Goal: Task Accomplishment & Management: Use online tool/utility

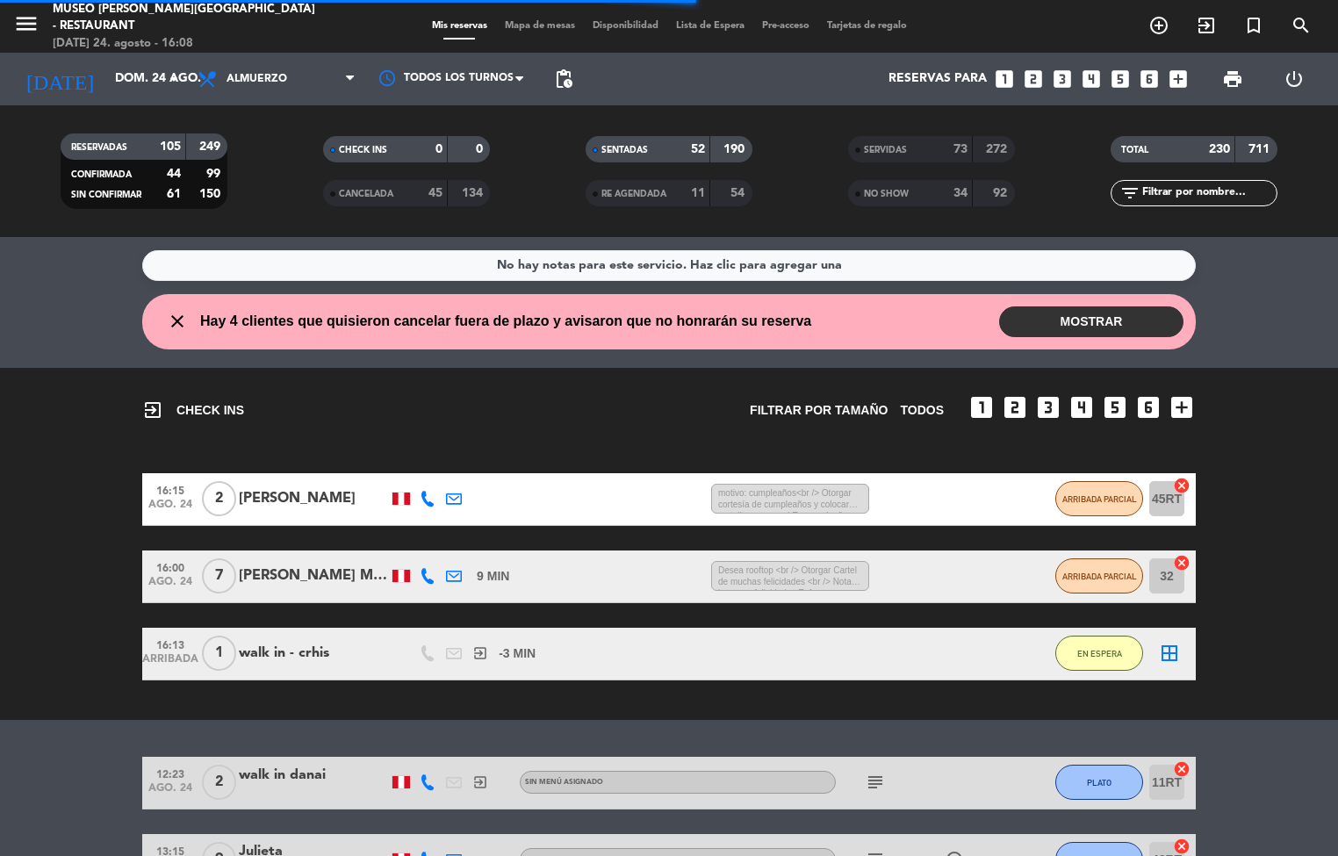
click at [535, 24] on span "Mapa de mesas" at bounding box center [540, 26] width 88 height 10
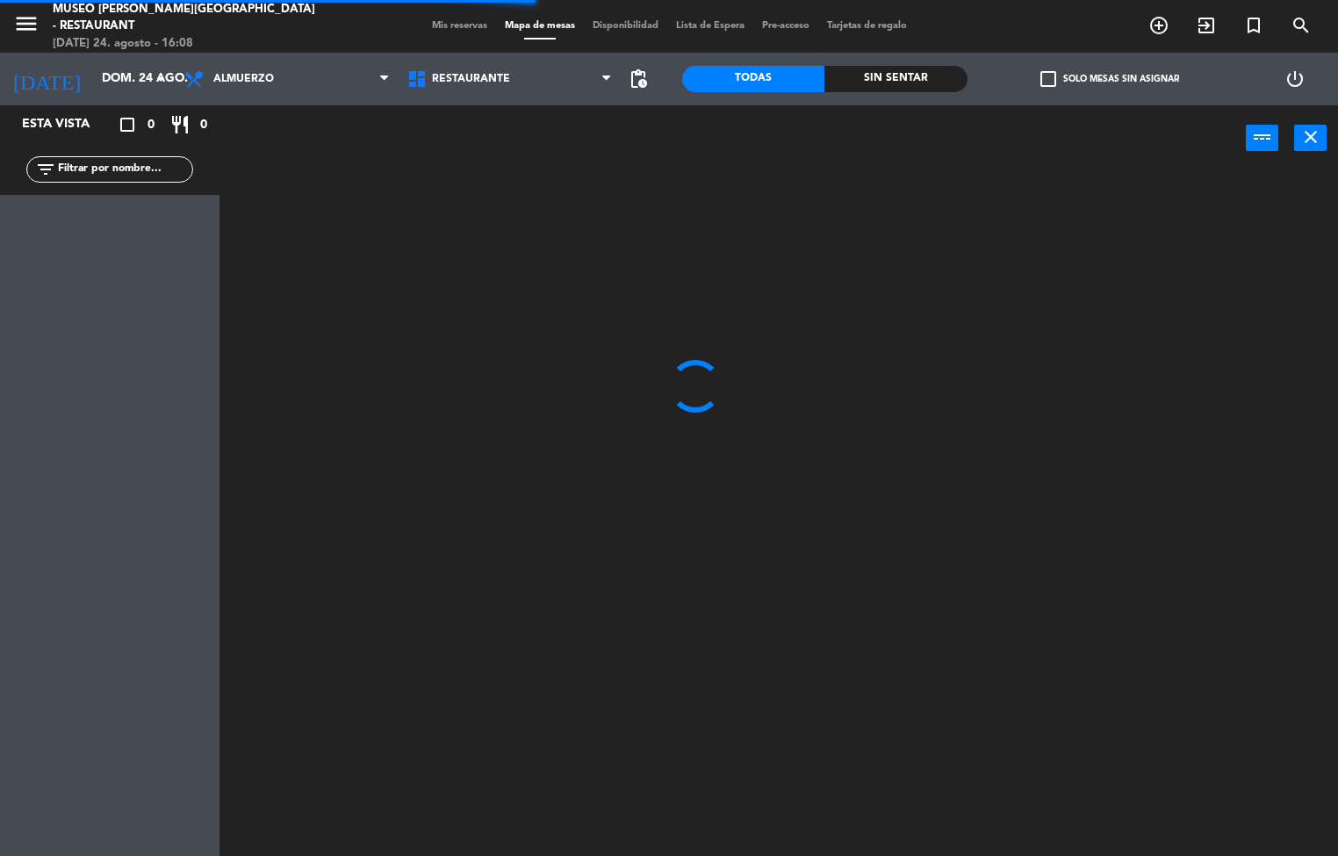
click at [907, 79] on div "Sin sentar" at bounding box center [895, 79] width 142 height 26
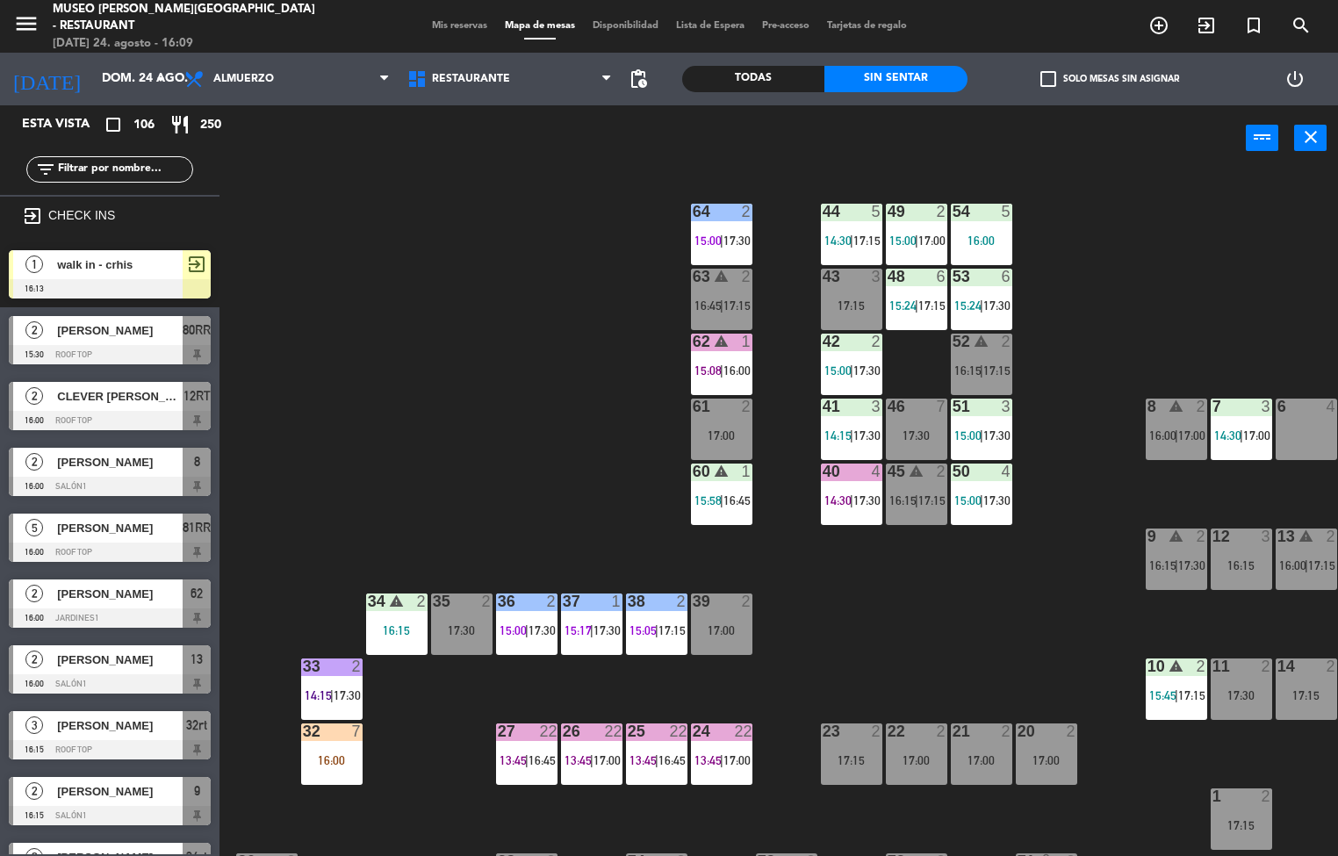
click at [911, 356] on div "44 5 14:30 | 17:15 49 2 15:00 | 17:00 54 5 16:00 64 2 15:00 | 17:30 48 6 15:24 …" at bounding box center [785, 514] width 1105 height 685
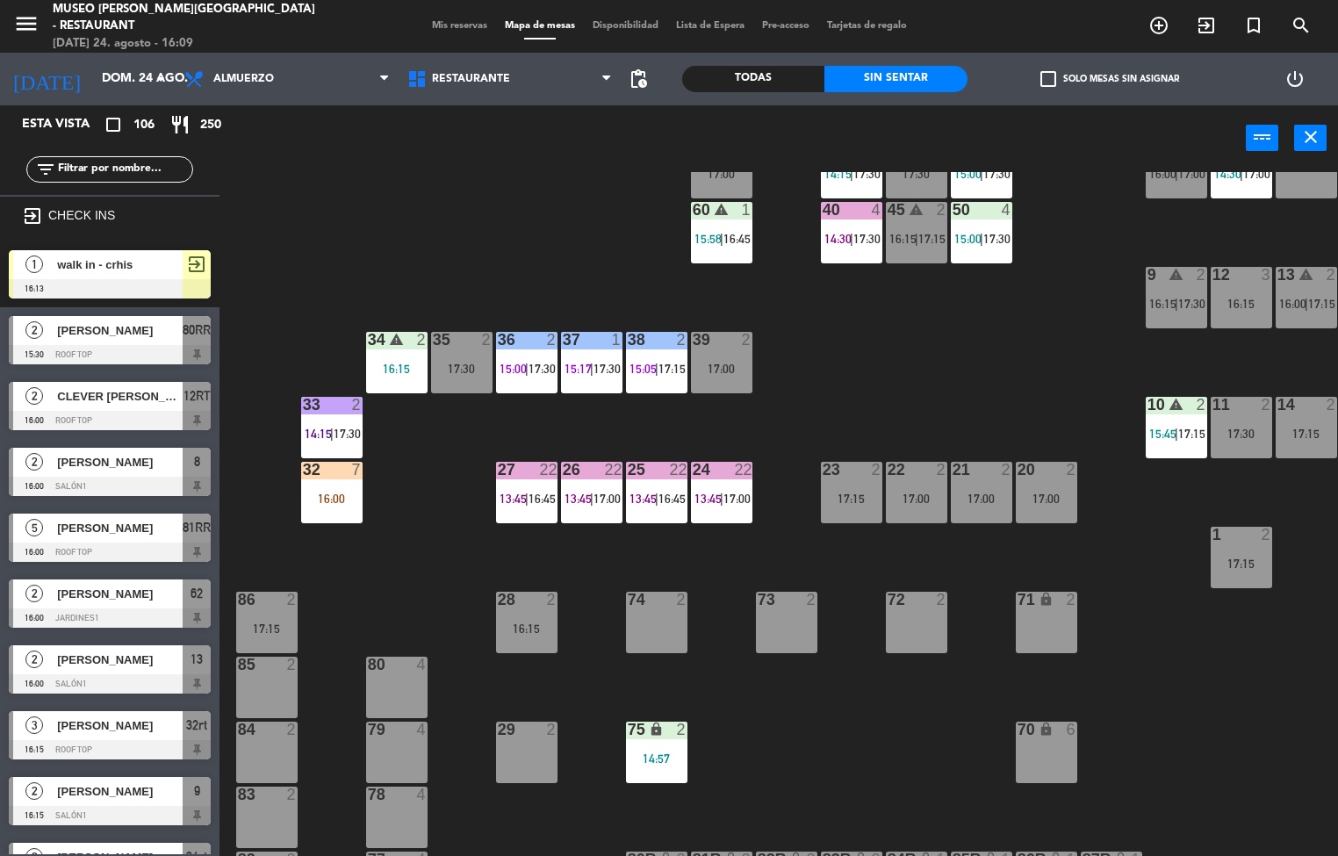
click at [499, 338] on div "36" at bounding box center [498, 340] width 1 height 16
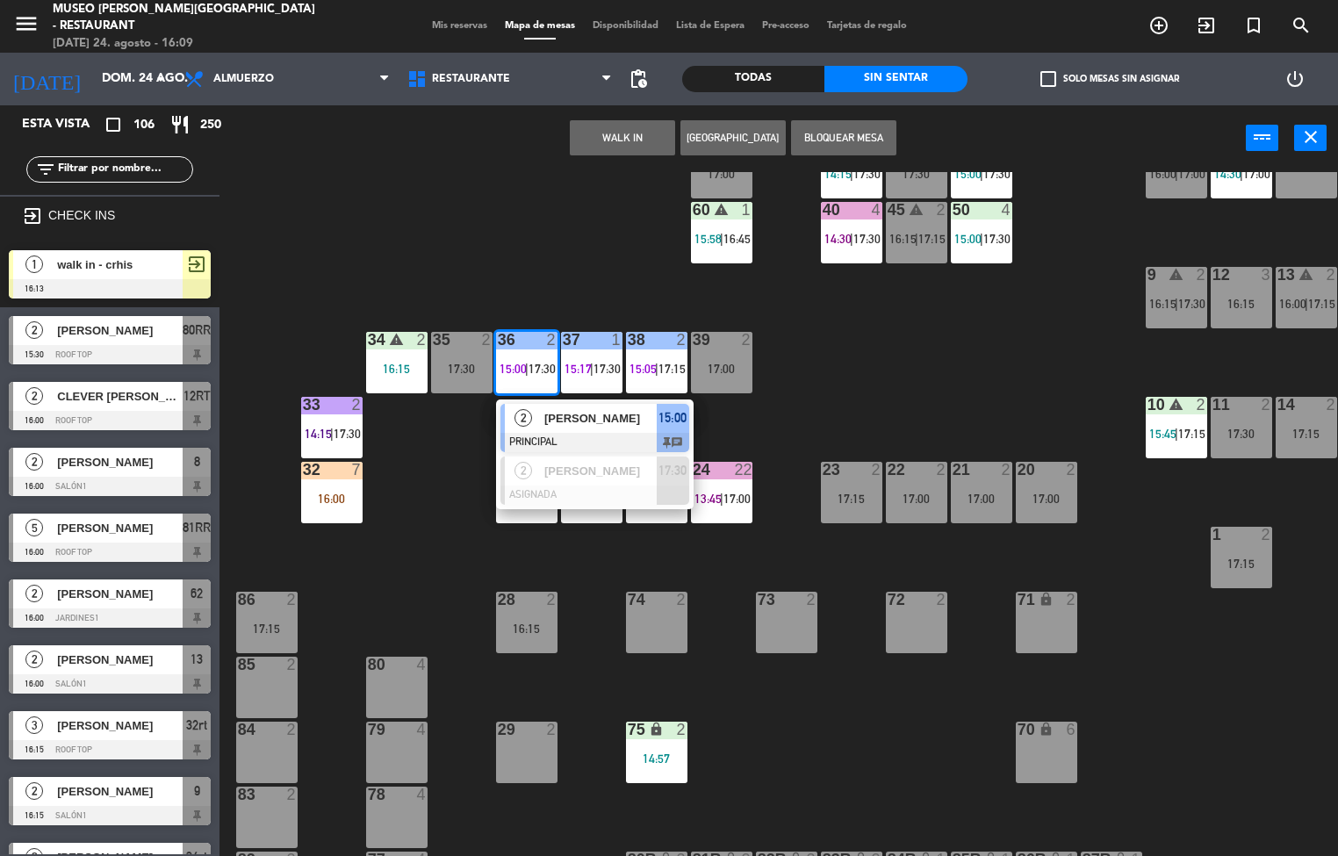
click at [612, 417] on span "[PERSON_NAME]" at bounding box center [600, 418] width 112 height 18
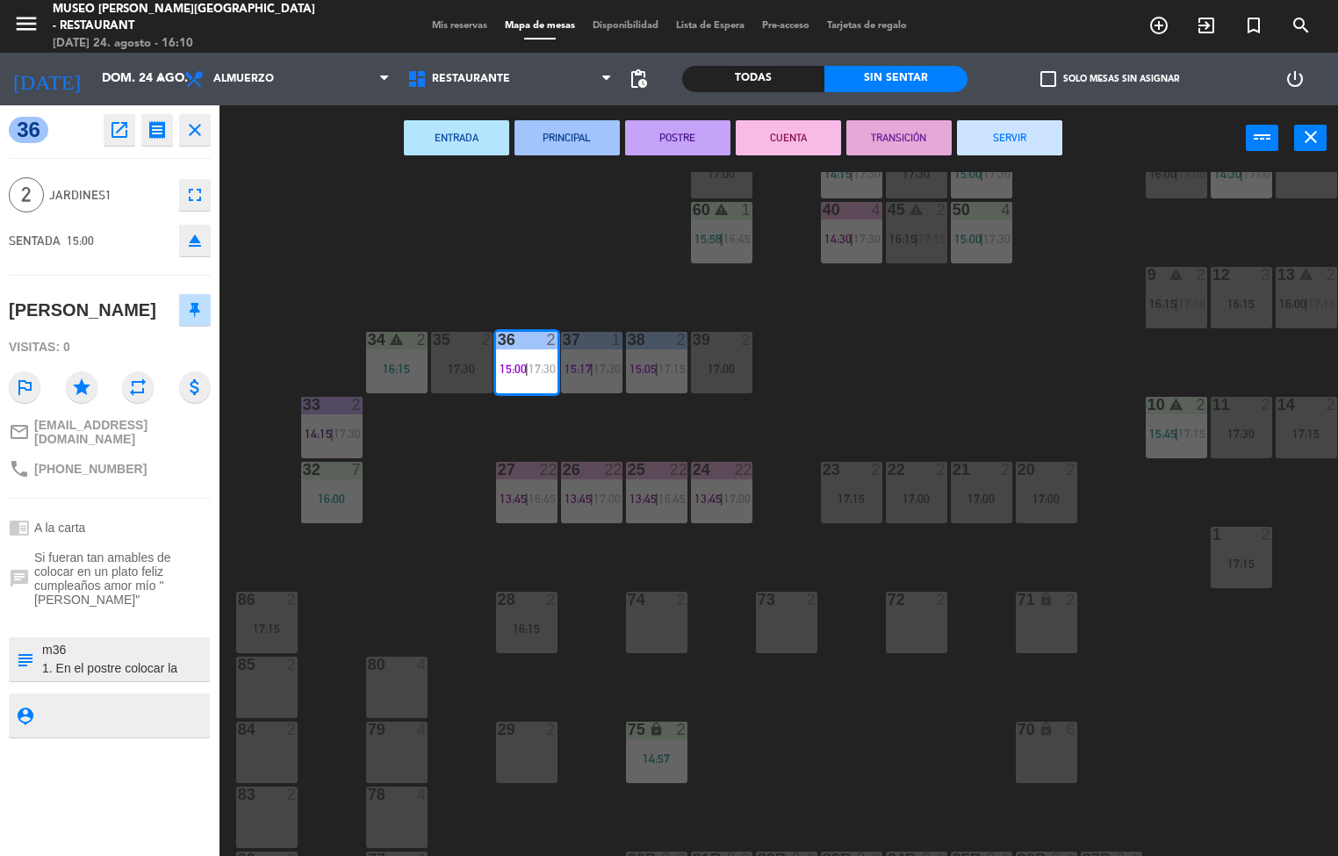
click at [851, 327] on div "44 5 14:30 | 17:15 49 2 15:00 | 17:00 54 5 16:00 64 2 15:00 | 17:30 48 6 15:24 …" at bounding box center [785, 514] width 1105 height 685
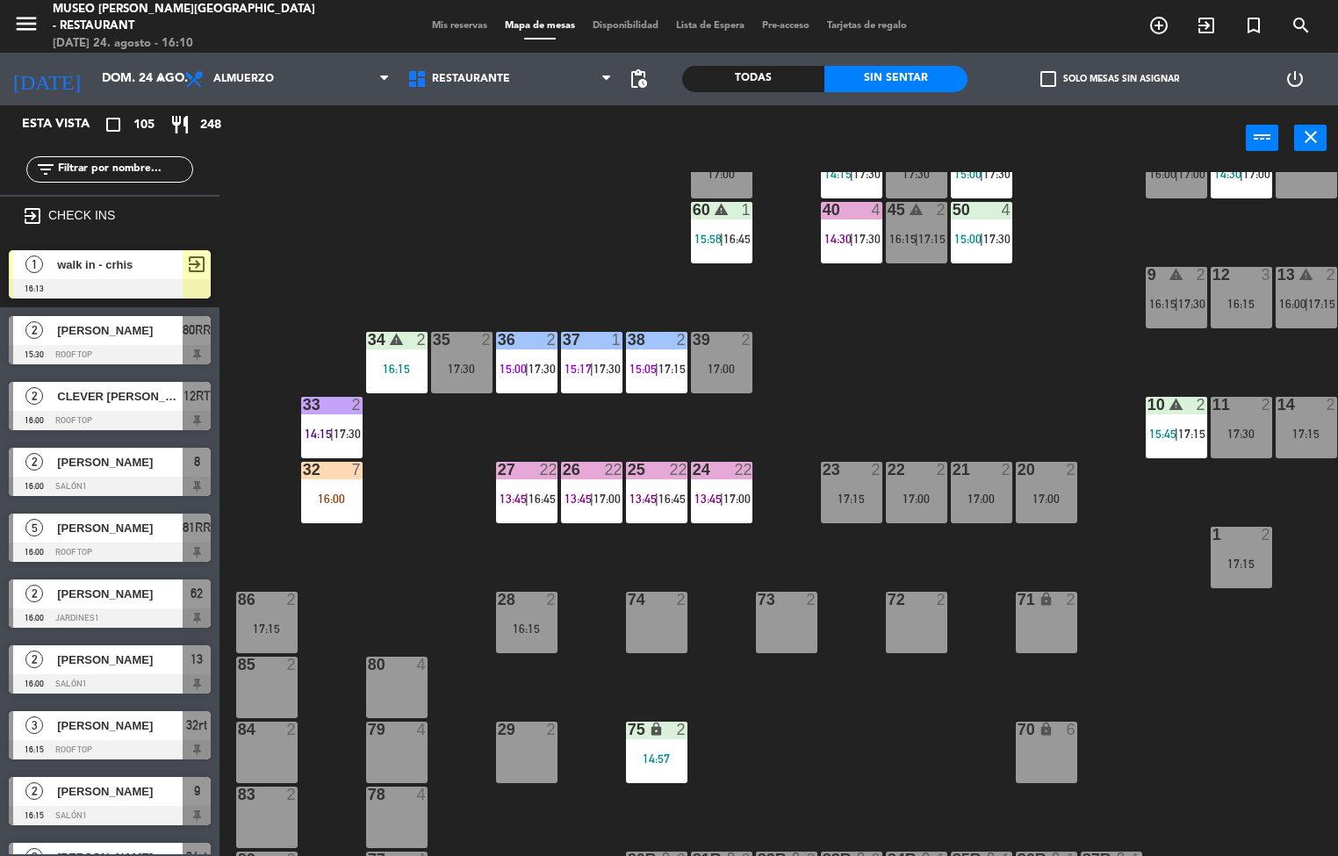
click at [528, 340] on div at bounding box center [526, 340] width 29 height 16
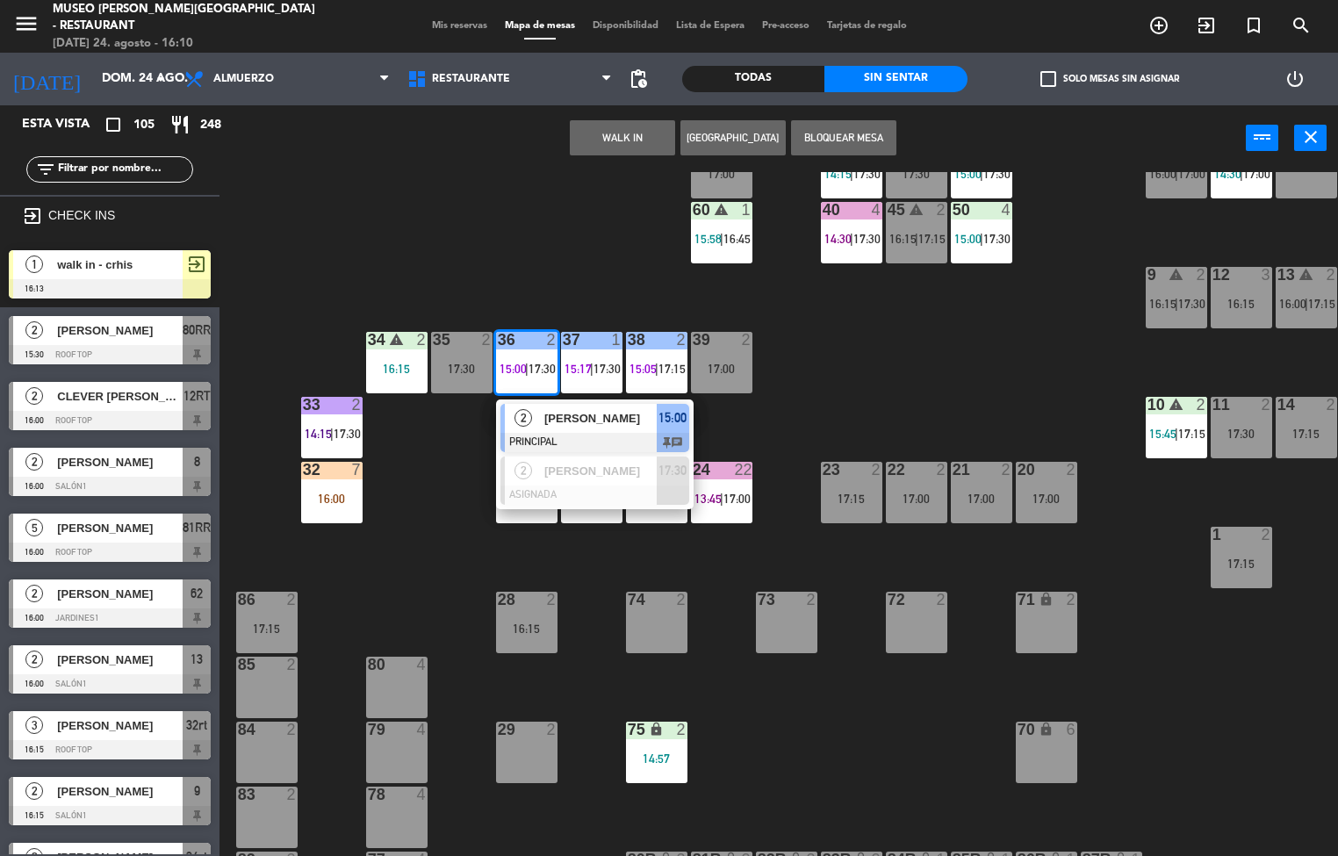
click at [517, 420] on span "2" at bounding box center [523, 418] width 18 height 18
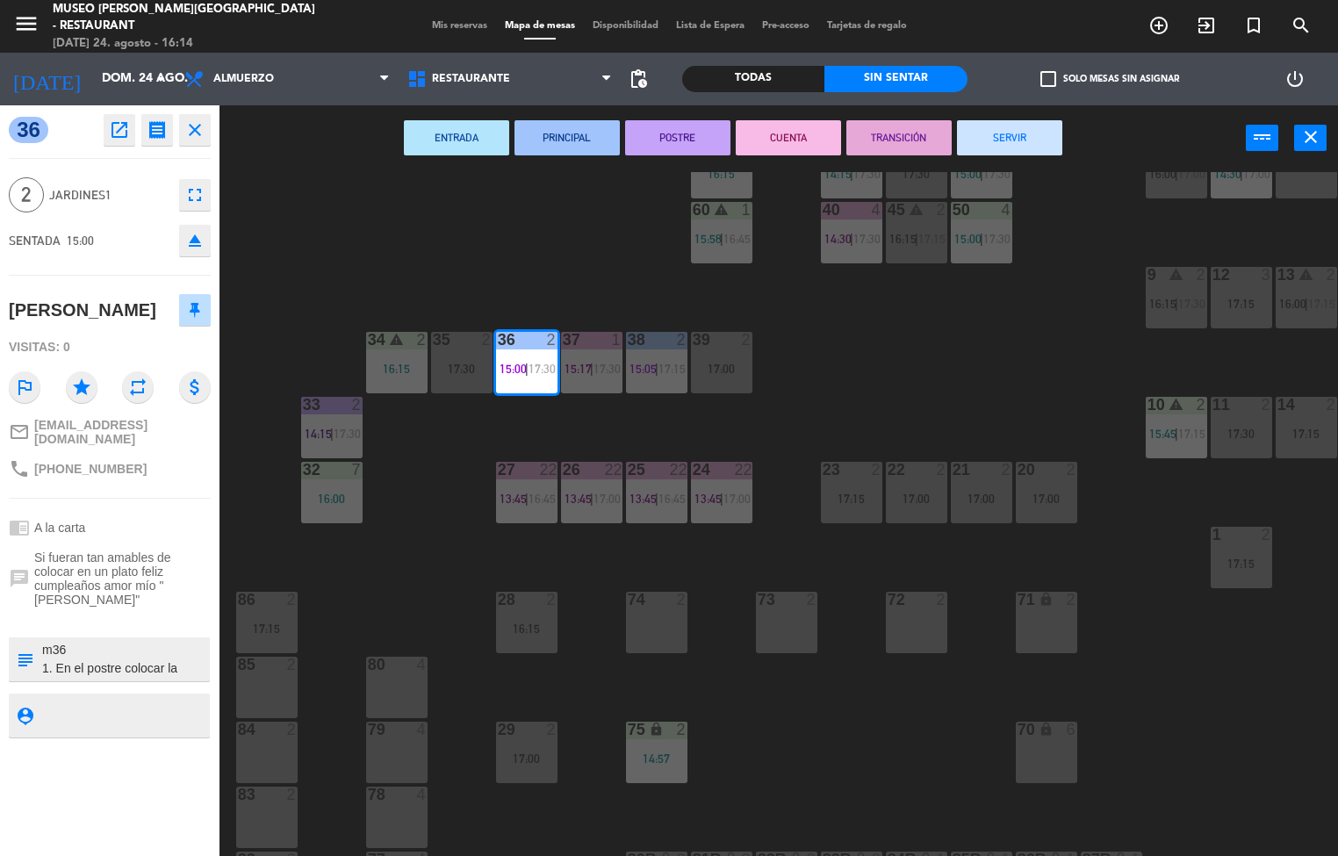
click at [721, 748] on div "44 5 14:30 | 17:15 49 2 15:00 | 17:00 54 5 16:00 64 2 15:00 | 17:30 48 6 15:24 …" at bounding box center [785, 514] width 1105 height 685
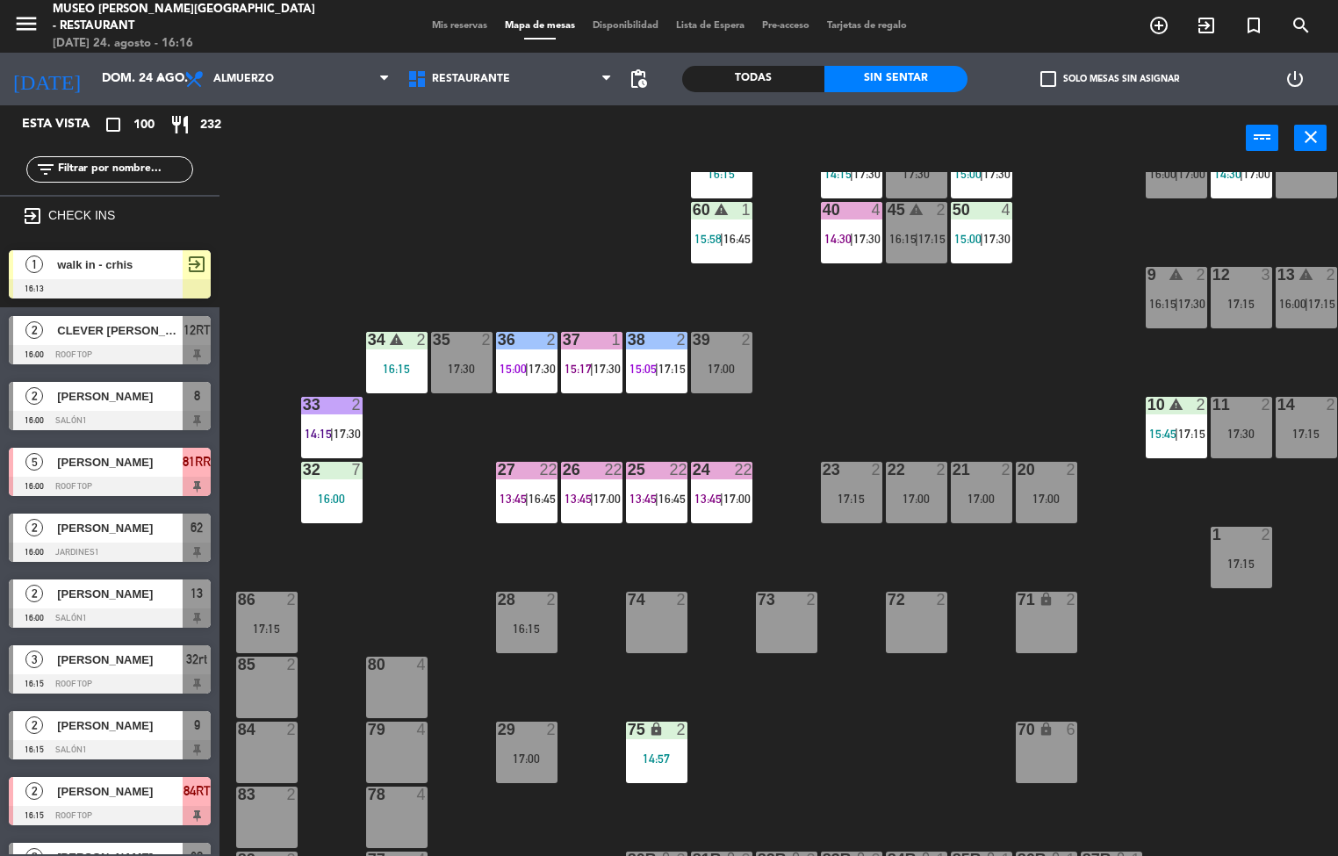
click at [590, 354] on div "37 1 15:17 | 17:30" at bounding box center [591, 362] width 61 height 61
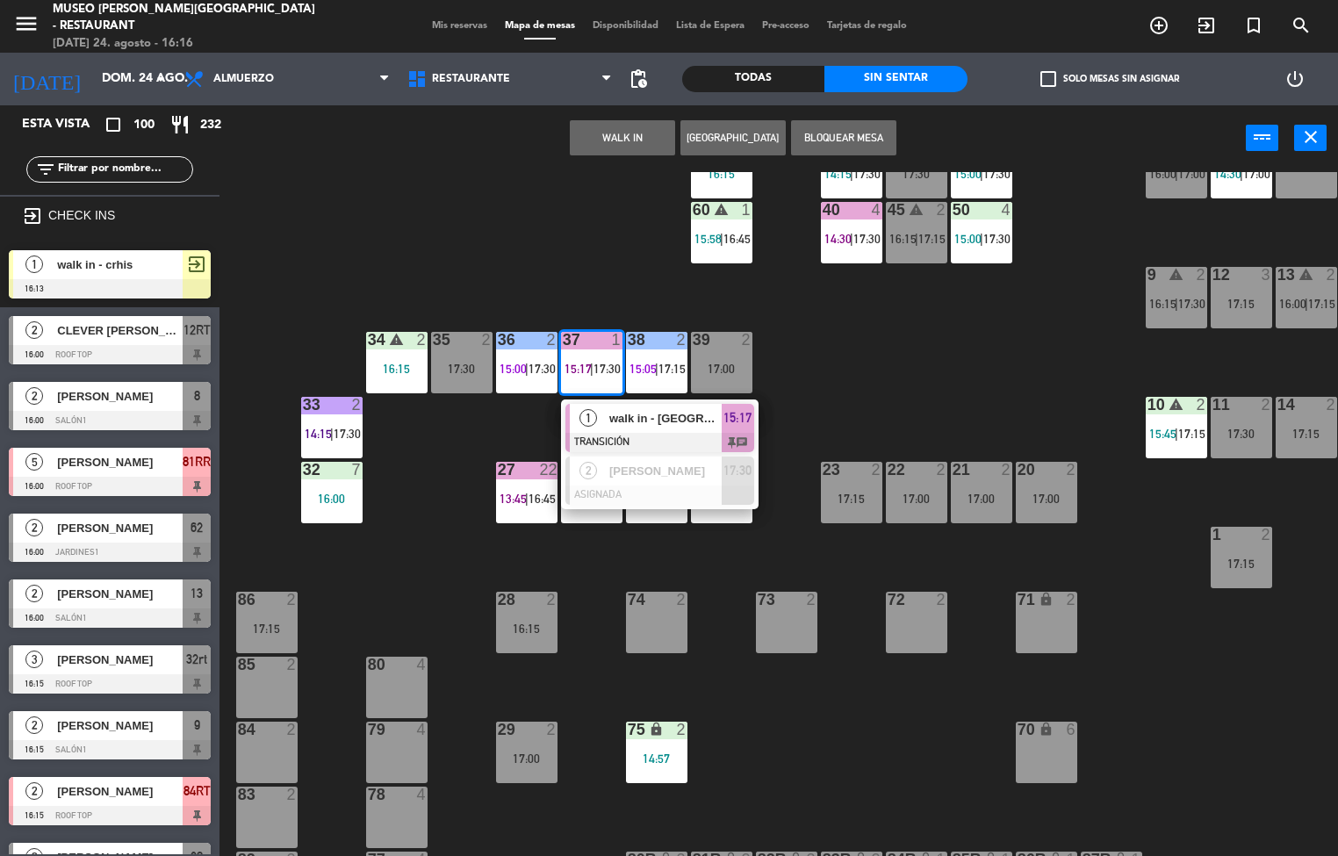
click at [680, 420] on span "walk in - [GEOGRAPHIC_DATA]" at bounding box center [665, 418] width 112 height 18
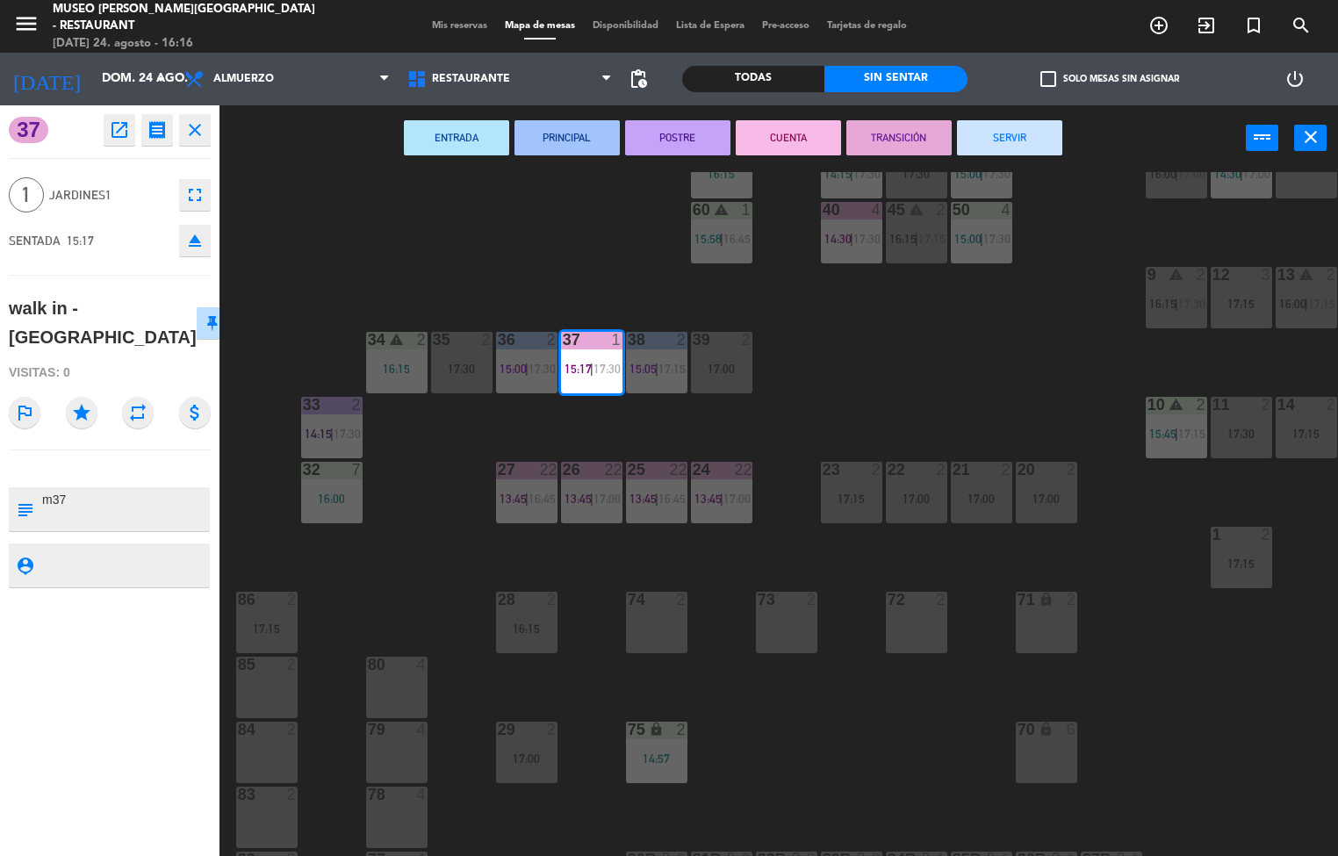
click at [579, 214] on div "44 5 14:30 | 17:15 49 2 15:00 | 17:00 54 5 16:00 64 2 15:00 | 17:30 48 6 15:24 …" at bounding box center [785, 514] width 1105 height 685
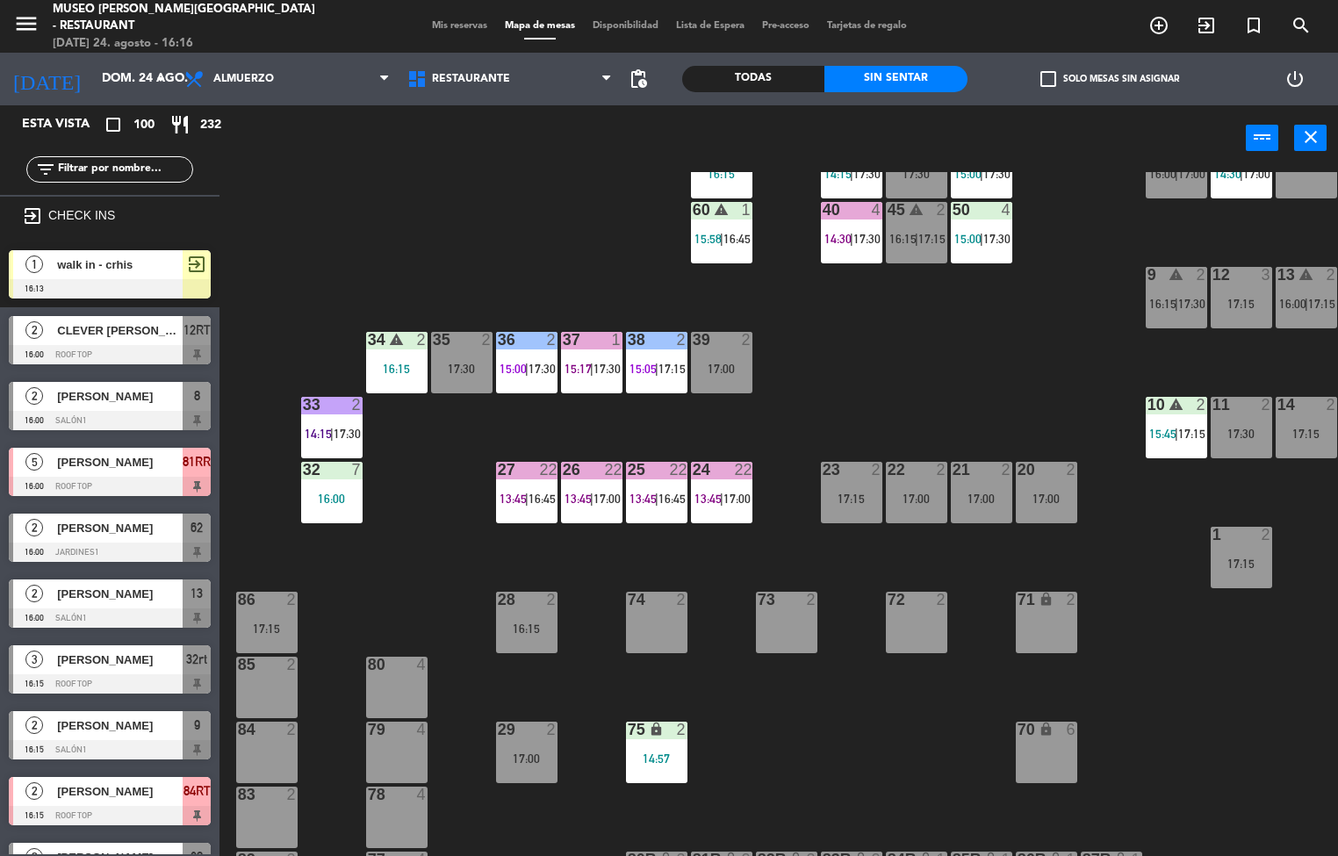
click at [875, 388] on div "44 5 14:30 | 17:15 49 2 15:00 | 17:00 54 5 16:00 64 2 15:00 | 17:30 48 6 15:24 …" at bounding box center [785, 514] width 1105 height 685
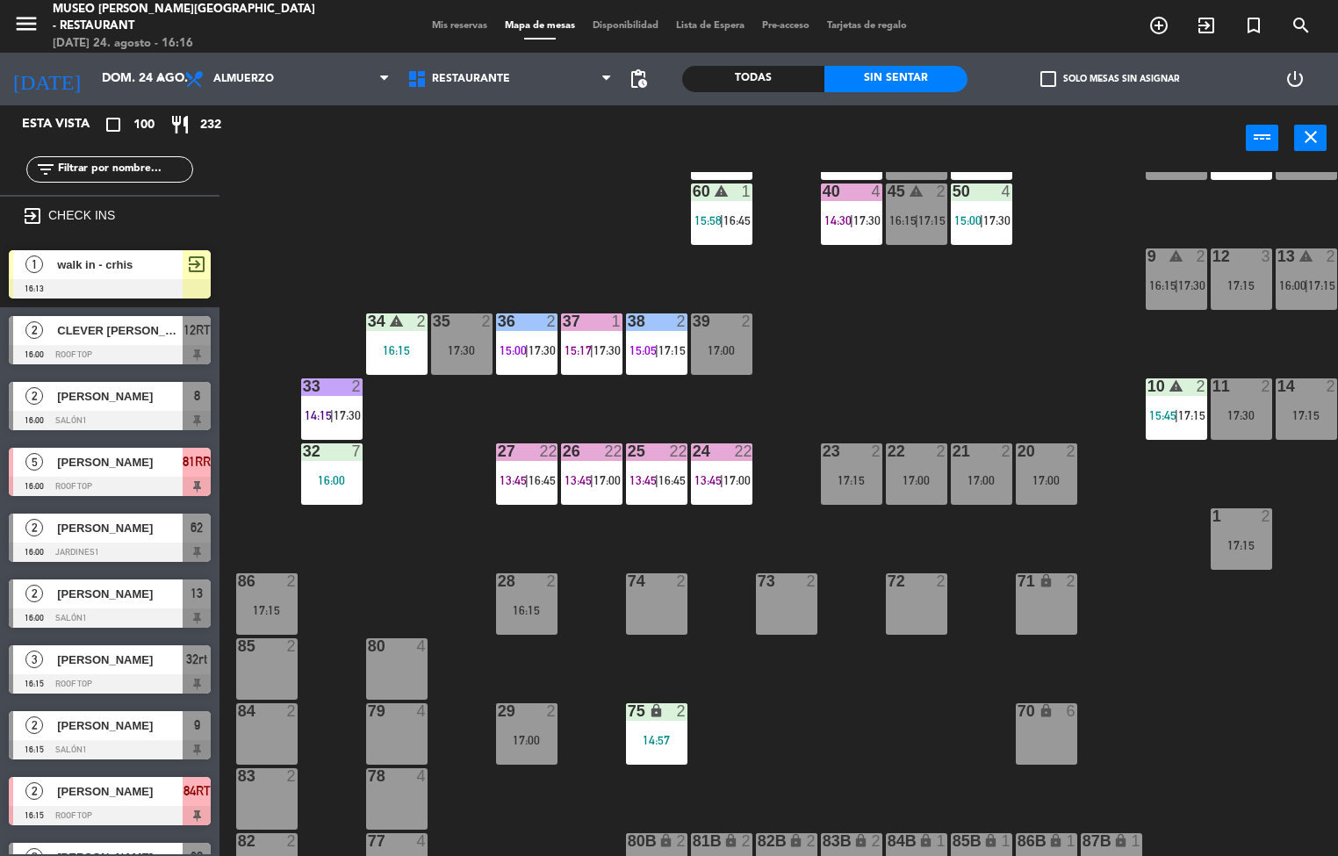
click at [645, 348] on span "15:05" at bounding box center [642, 350] width 27 height 14
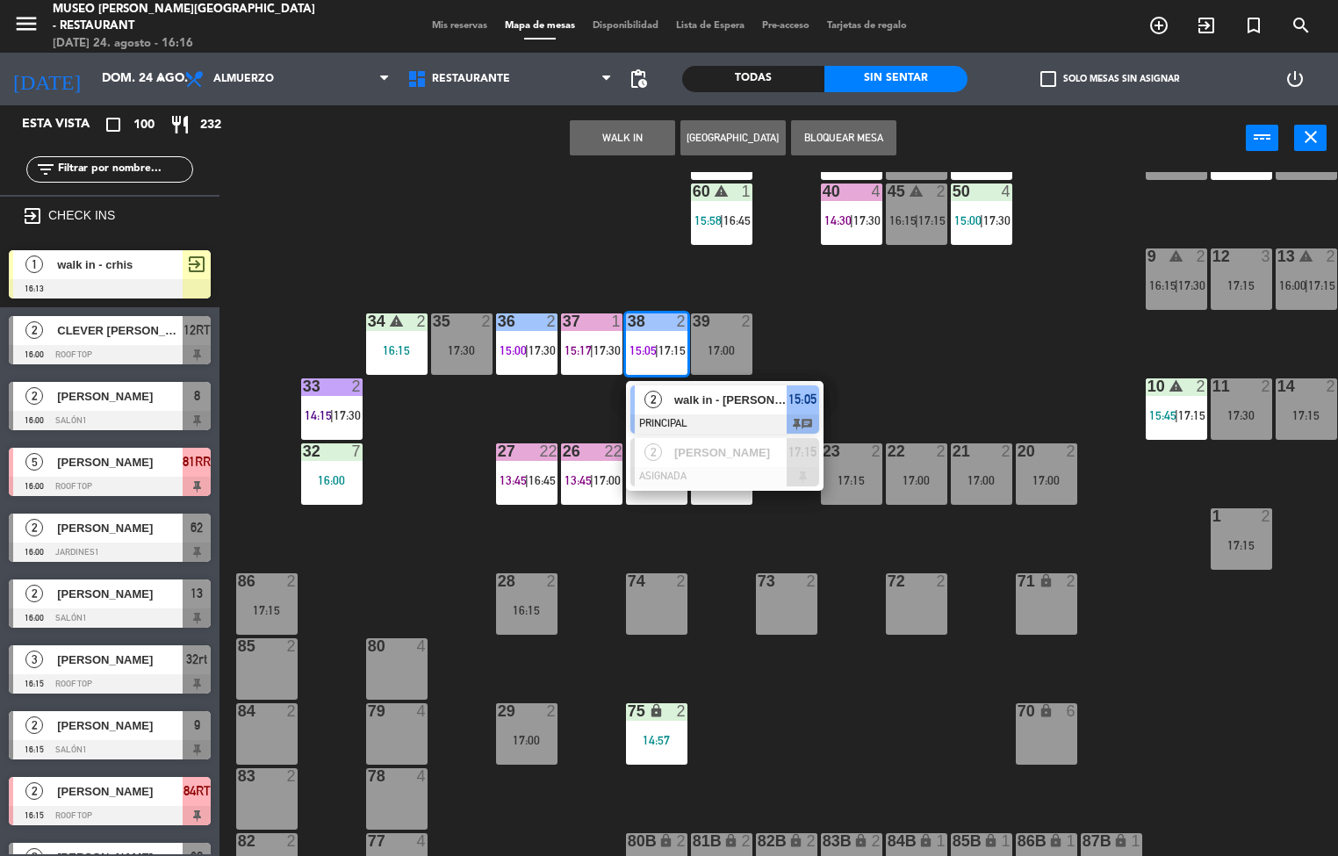
click at [653, 417] on div at bounding box center [724, 423] width 189 height 19
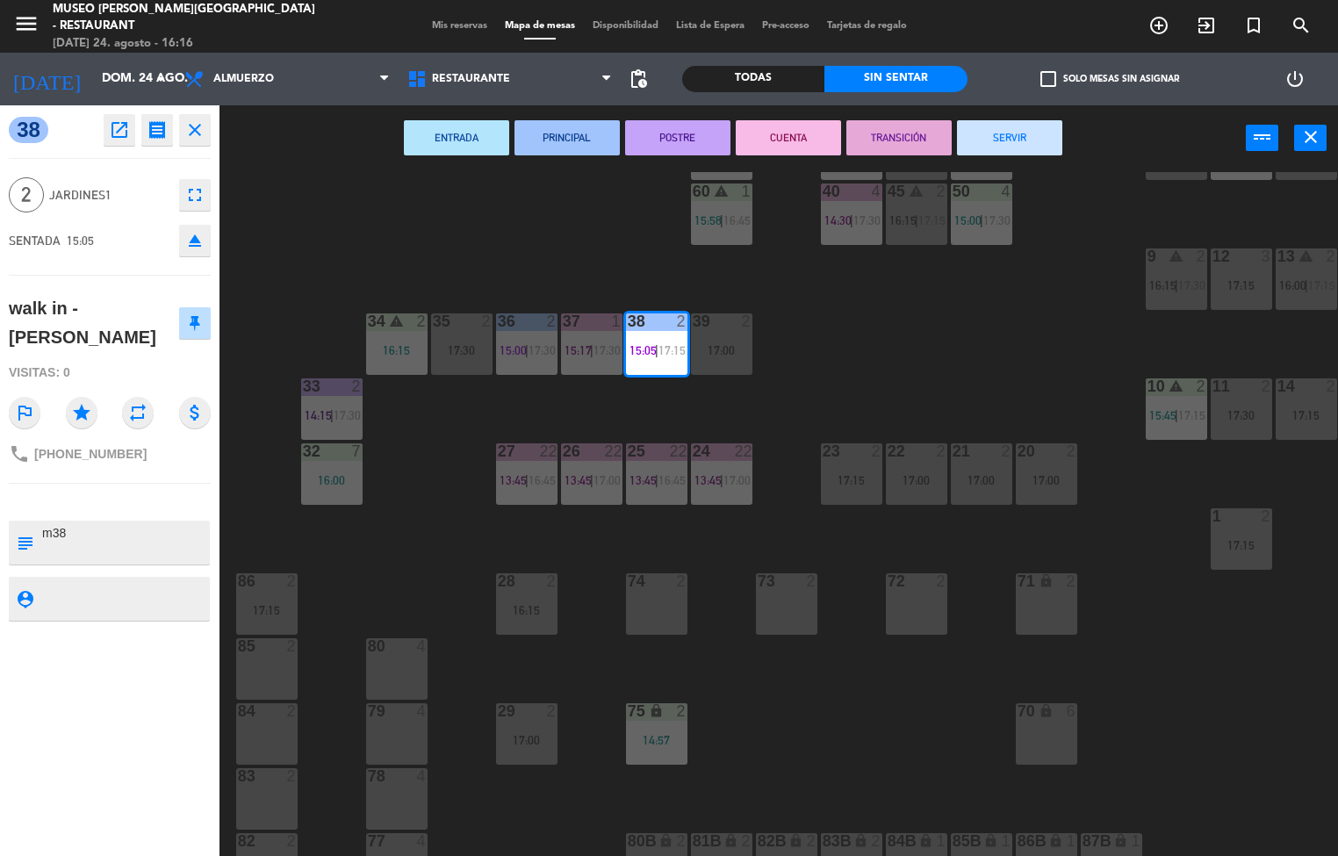
click at [682, 133] on button "POSTRE" at bounding box center [677, 137] width 105 height 35
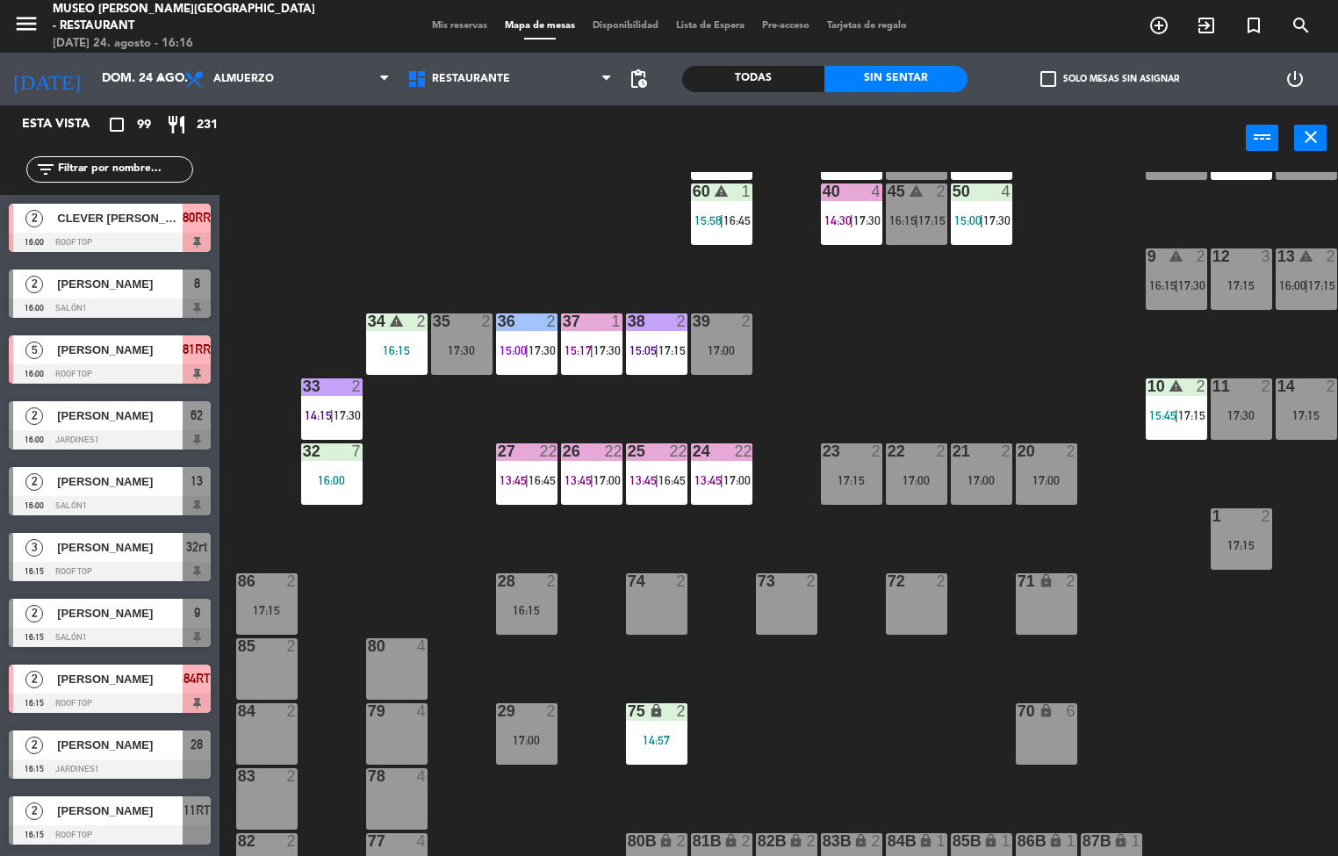
click at [384, 354] on div "16:15" at bounding box center [396, 350] width 61 height 12
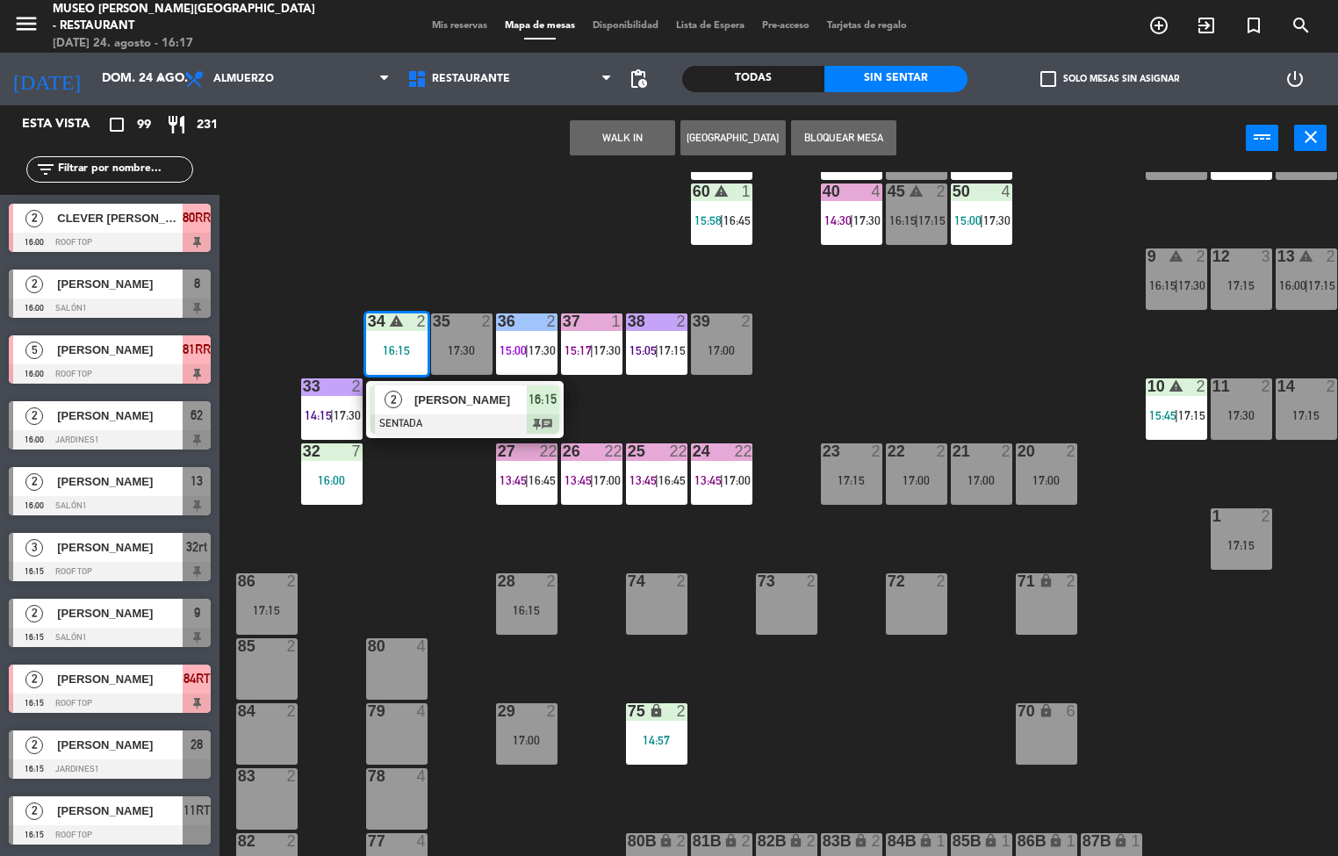
click at [490, 414] on div at bounding box center [464, 423] width 189 height 19
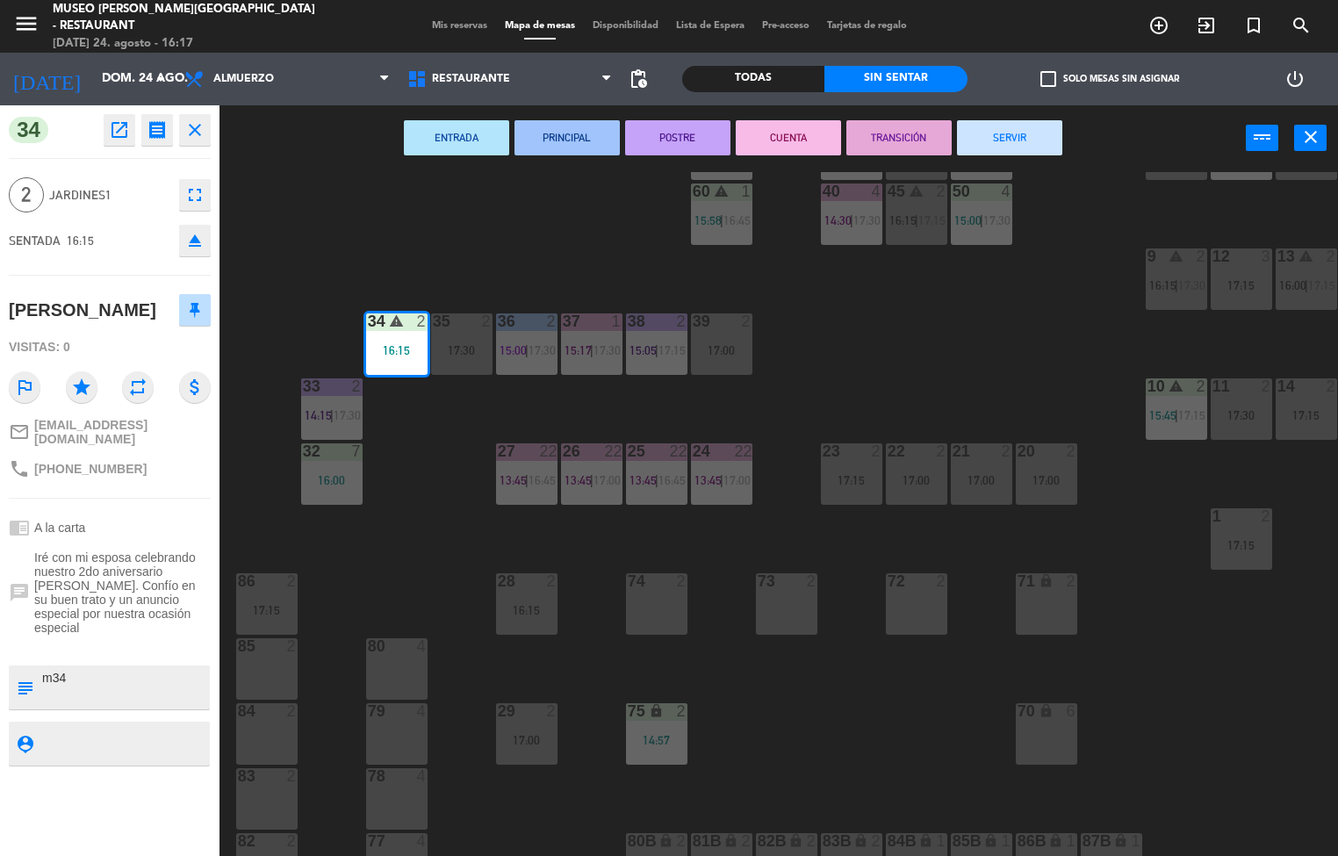
click at [418, 327] on div "35" at bounding box center [432, 321] width 29 height 16
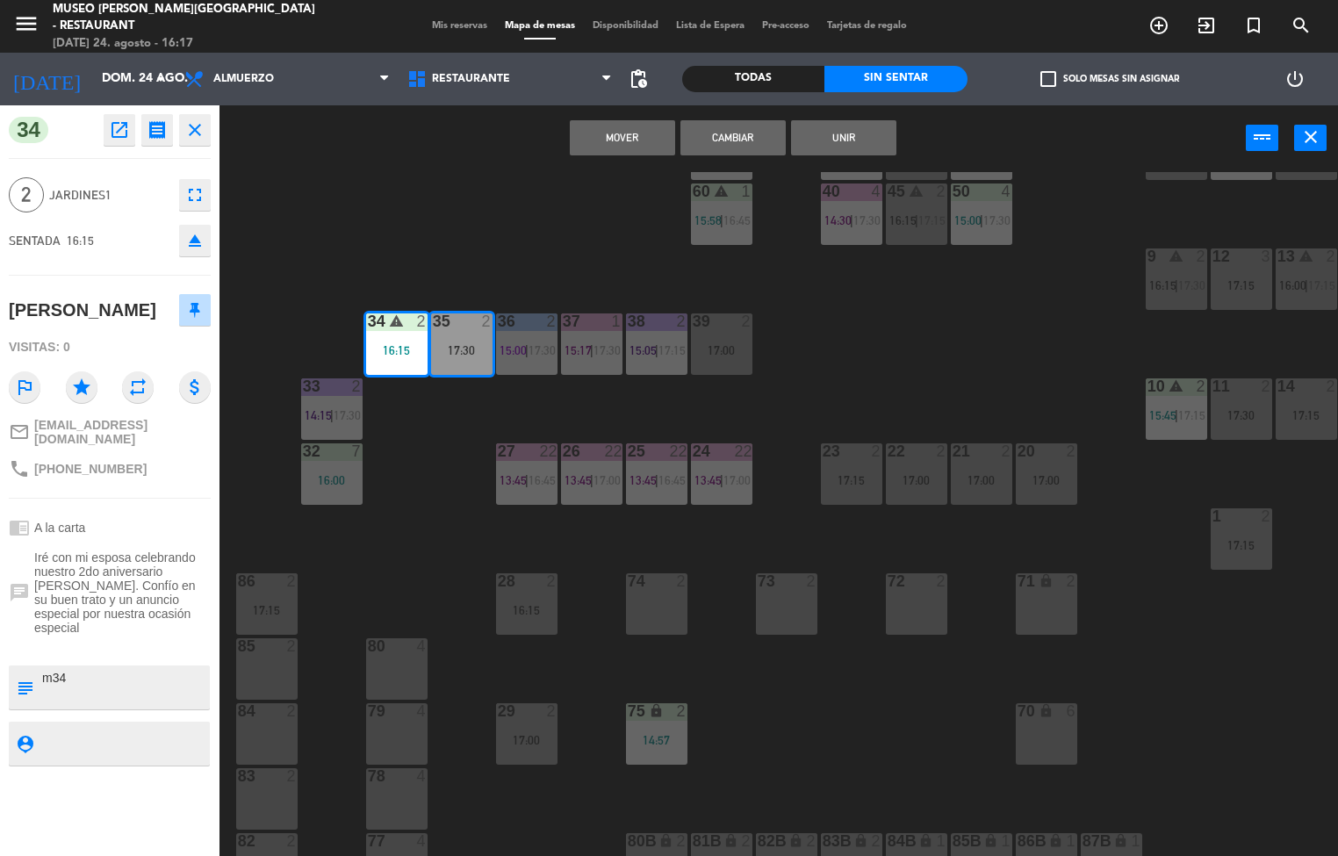
click at [411, 351] on div "16:15" at bounding box center [396, 350] width 61 height 12
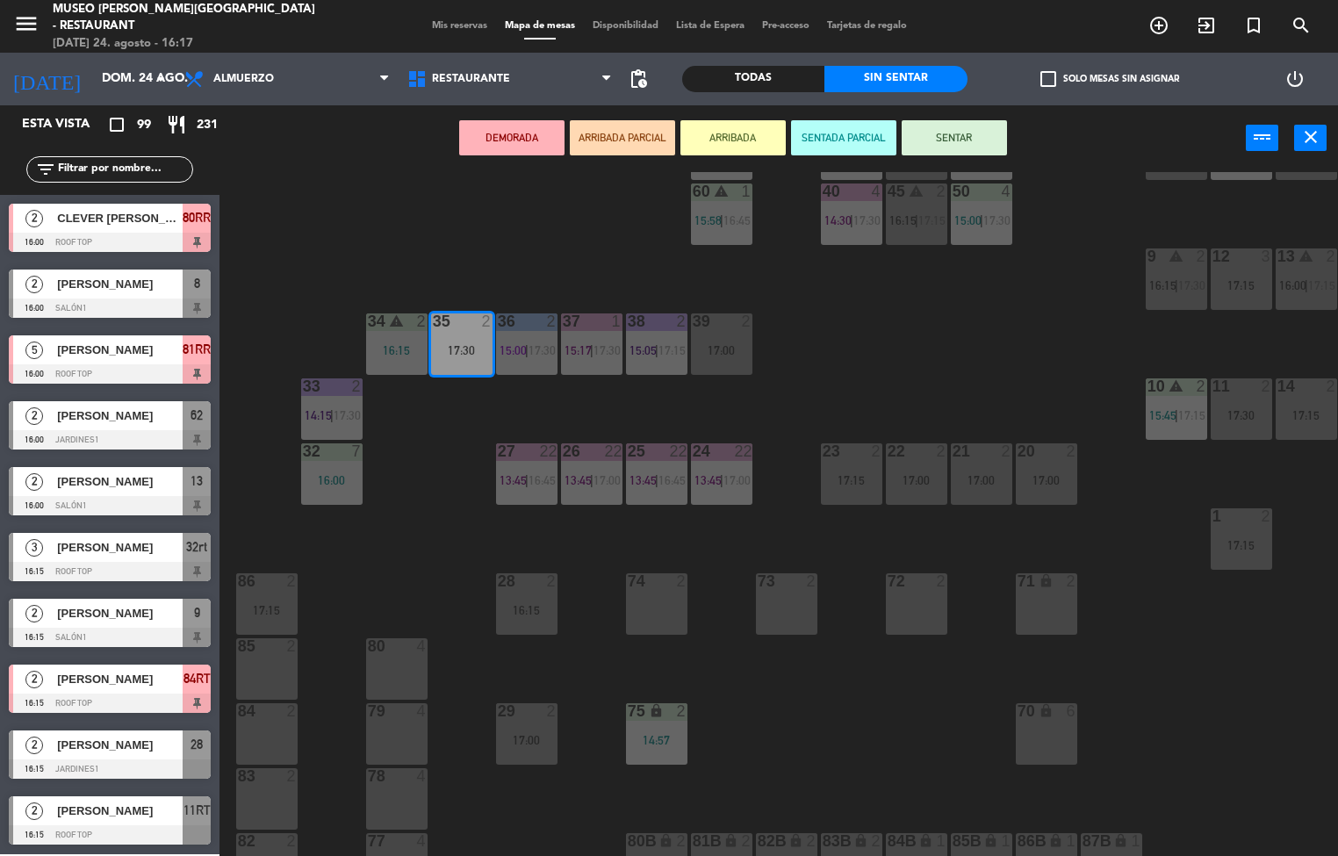
click at [385, 348] on div "16:15" at bounding box center [396, 350] width 61 height 12
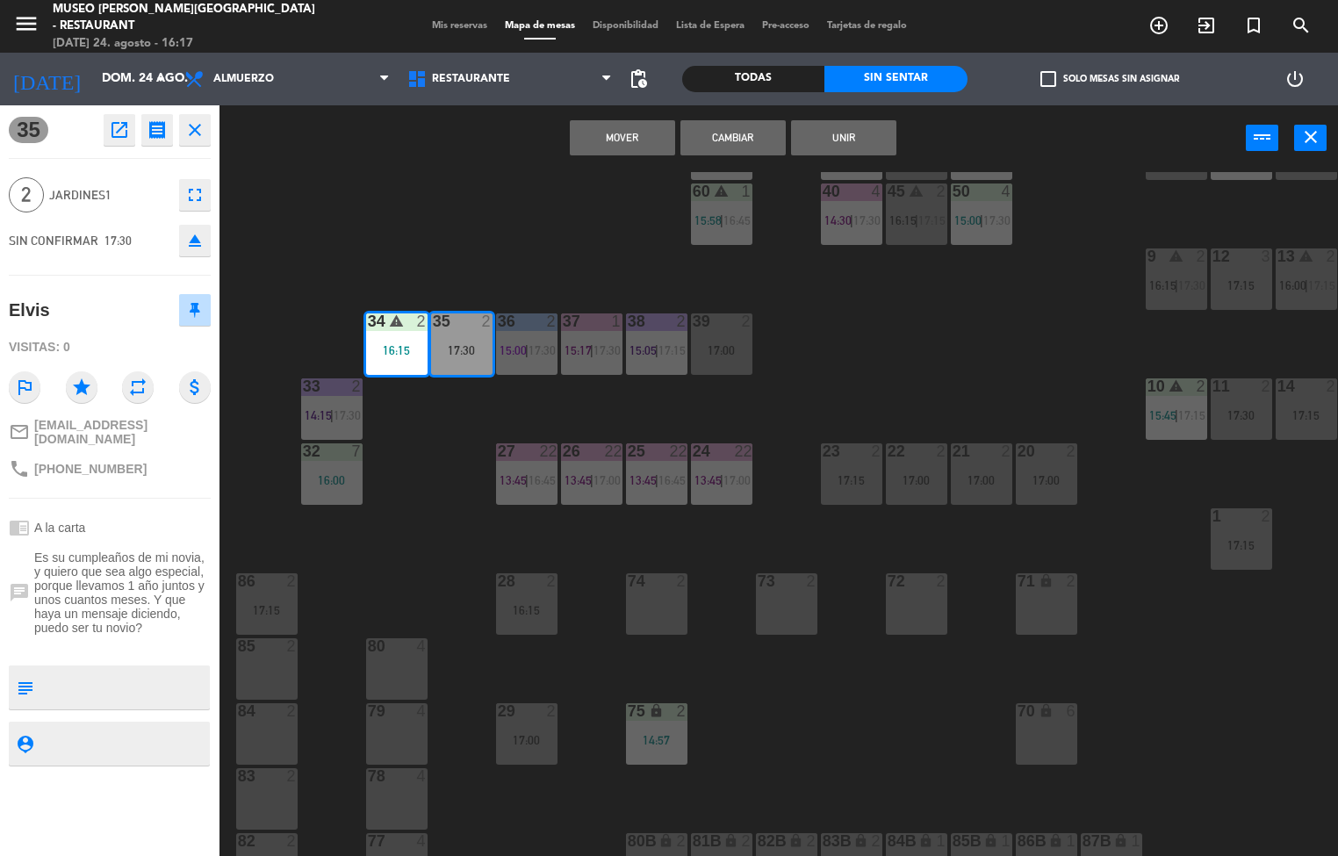
click at [456, 449] on div "44 5 14:30 | 17:15 49 2 15:00 | 17:00 54 5 16:00 64 2 15:00 | 17:30 48 6 15:24 …" at bounding box center [785, 514] width 1105 height 685
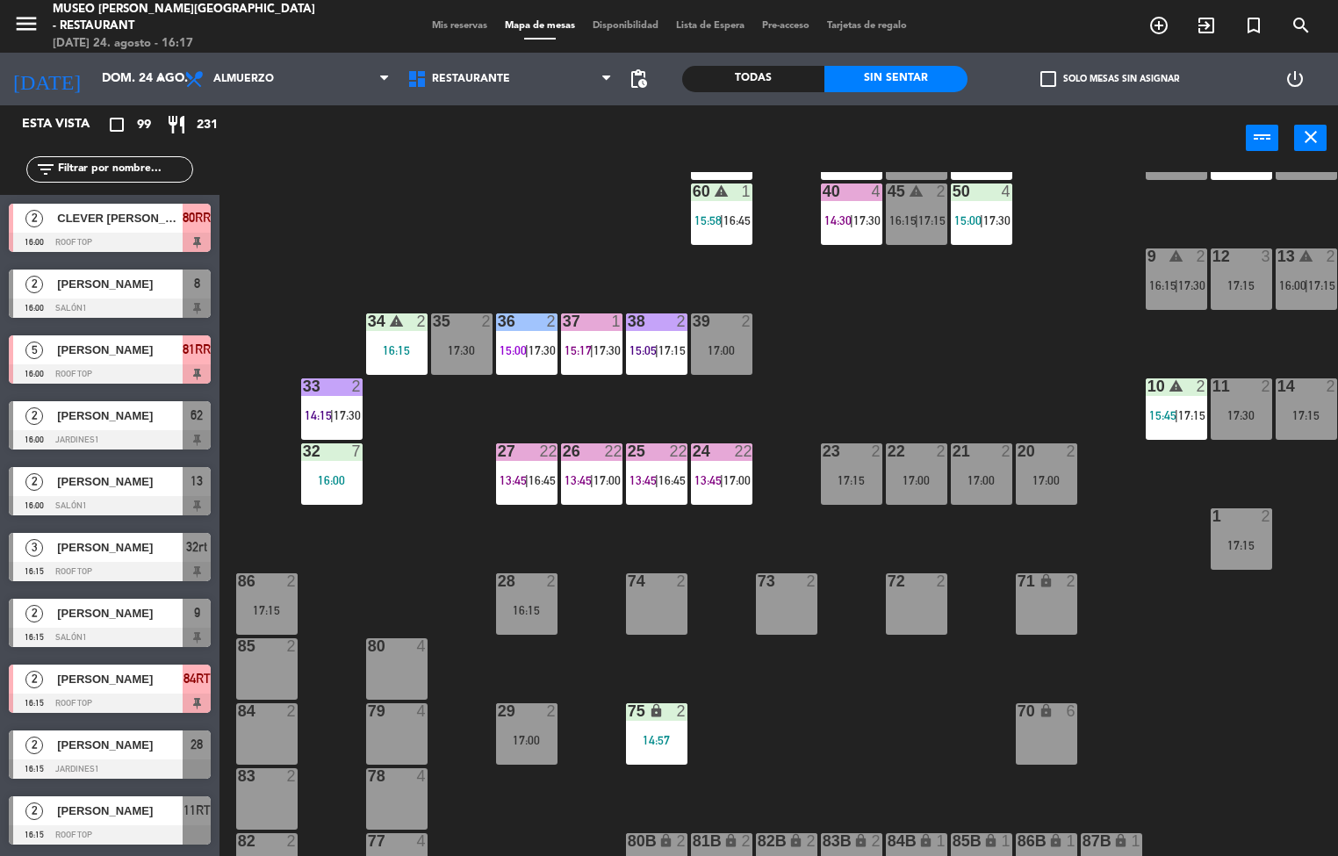
click at [374, 348] on div "16:15" at bounding box center [396, 350] width 61 height 12
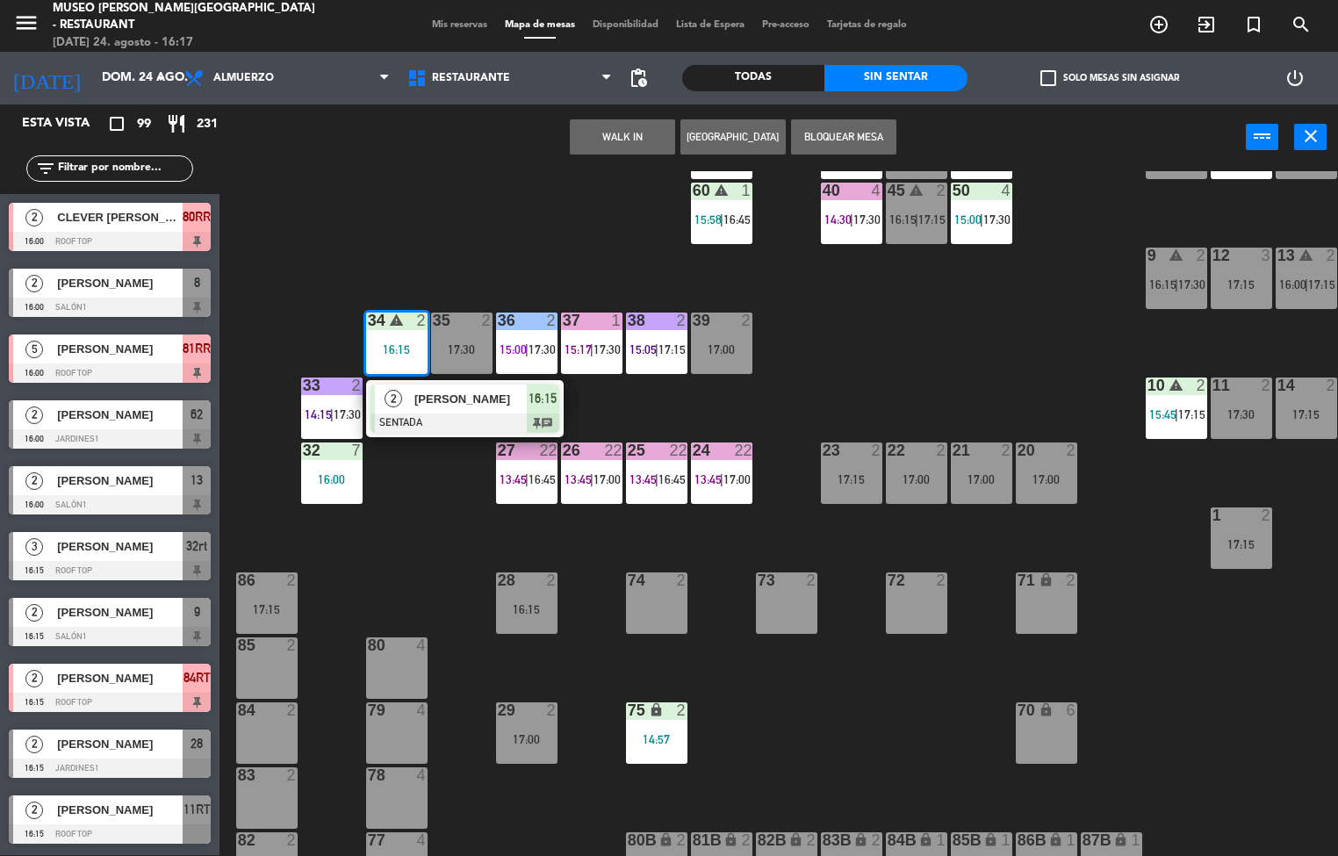
scroll to position [1301, 0]
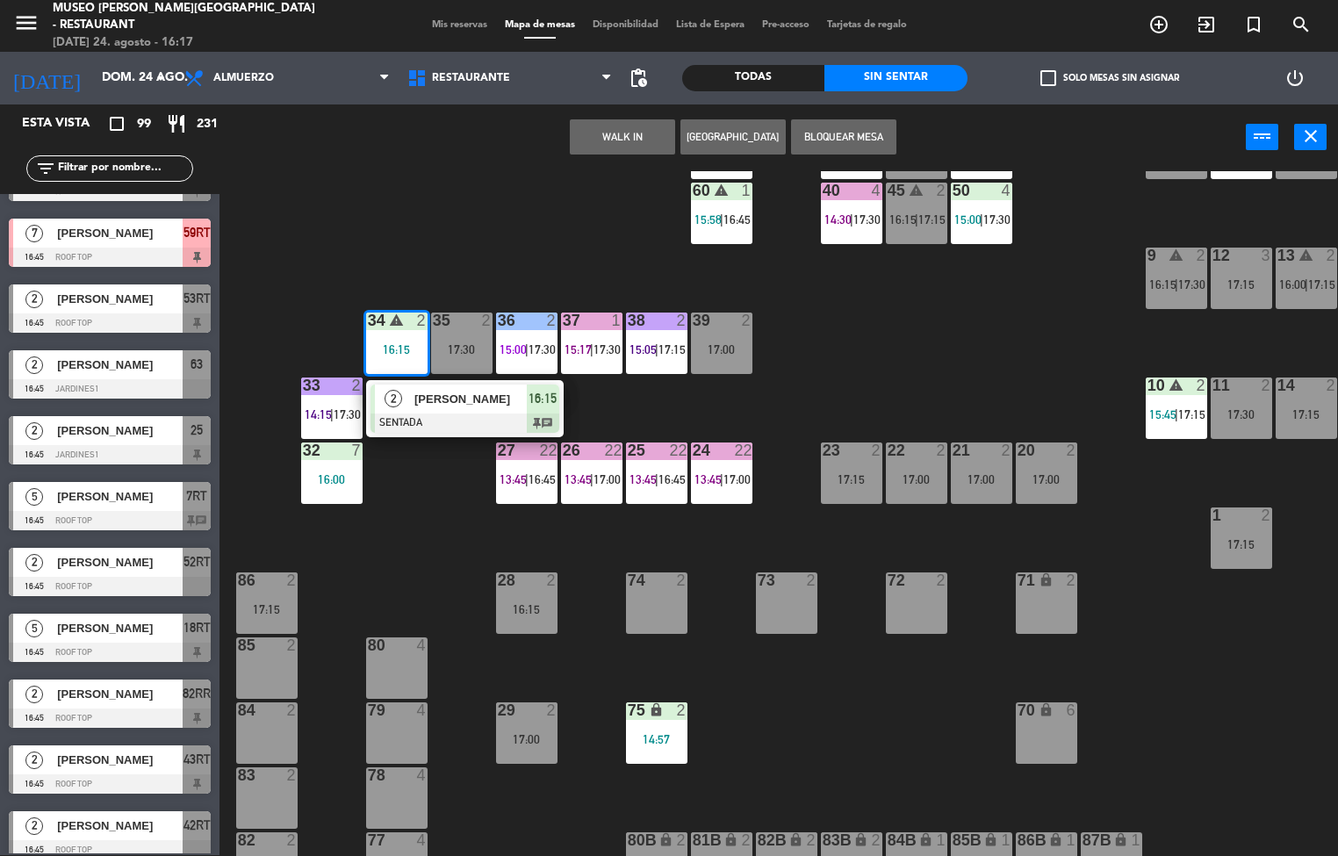
click at [422, 396] on span "[PERSON_NAME]" at bounding box center [470, 399] width 112 height 18
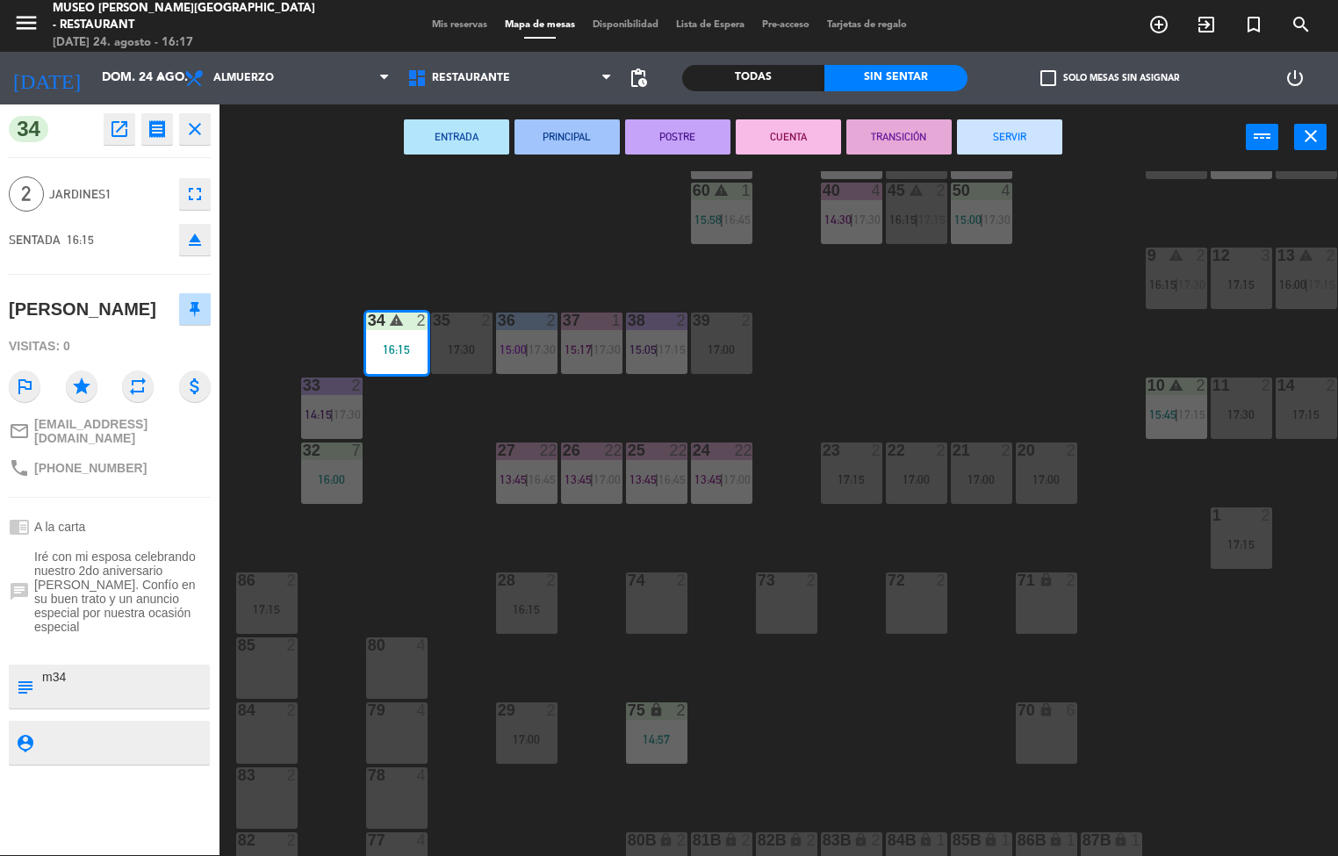
click at [571, 135] on button "PRINCIPAL" at bounding box center [566, 136] width 105 height 35
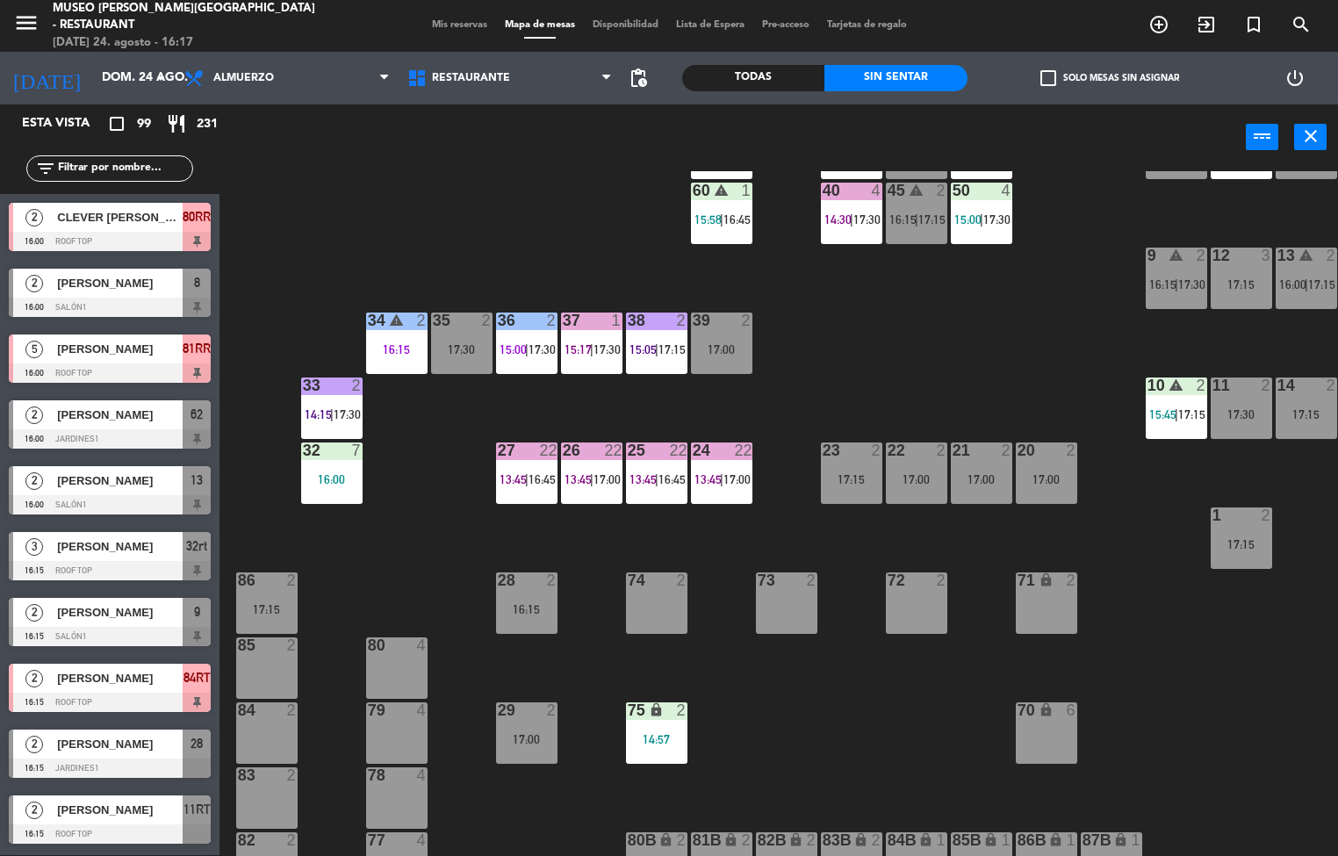
click at [528, 342] on span "|" at bounding box center [527, 349] width 4 height 14
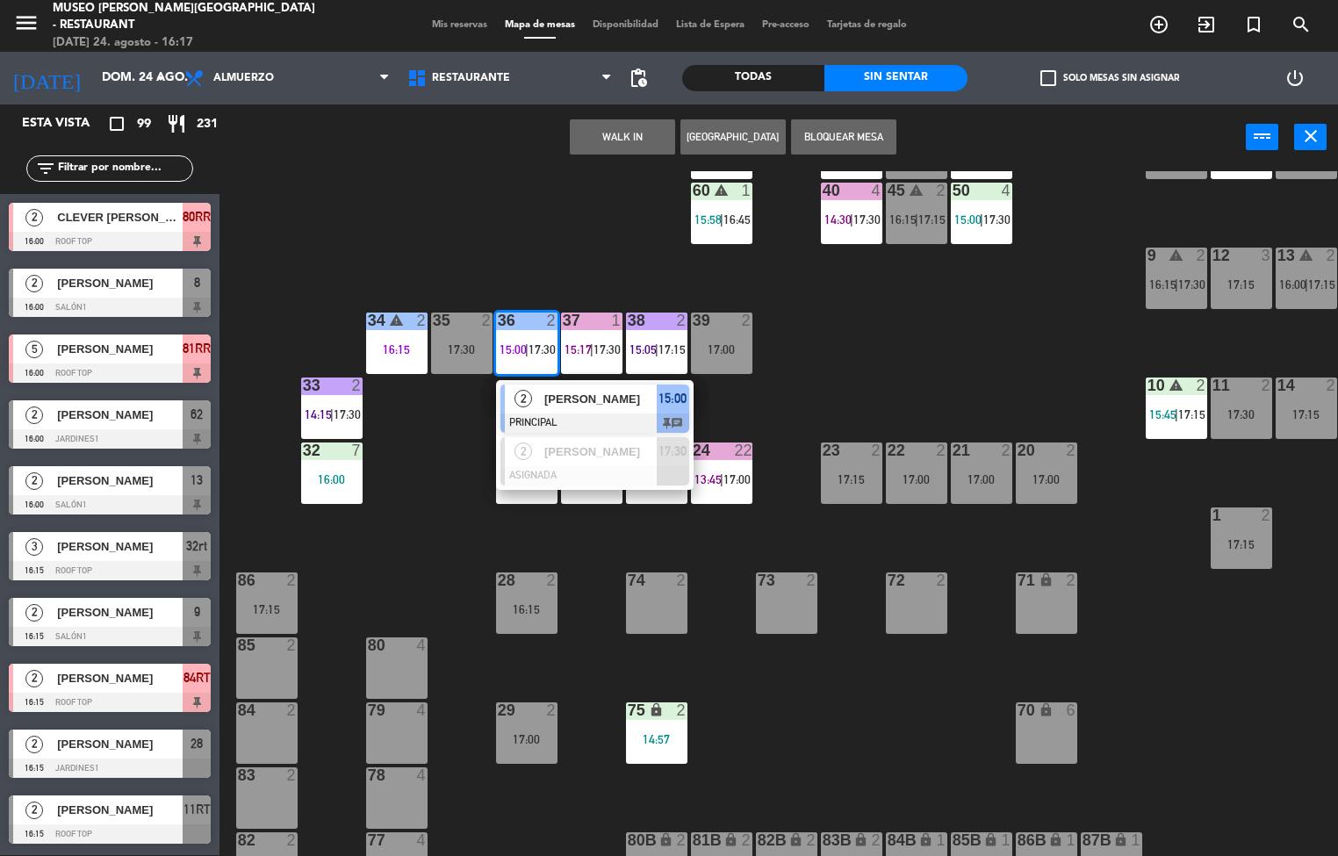
click at [542, 409] on div "[PERSON_NAME]" at bounding box center [599, 398] width 114 height 29
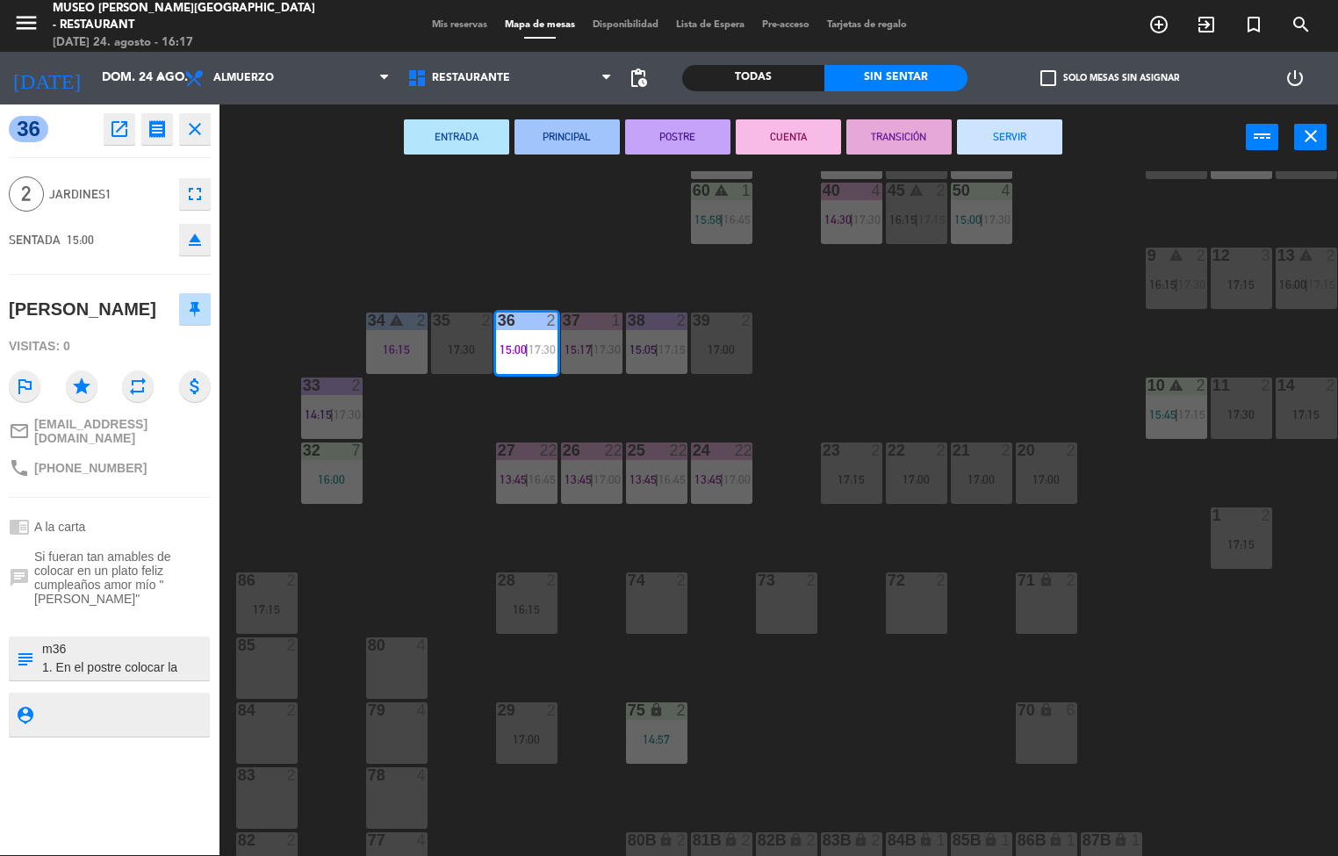
click at [532, 342] on span "17:30" at bounding box center [541, 349] width 27 height 14
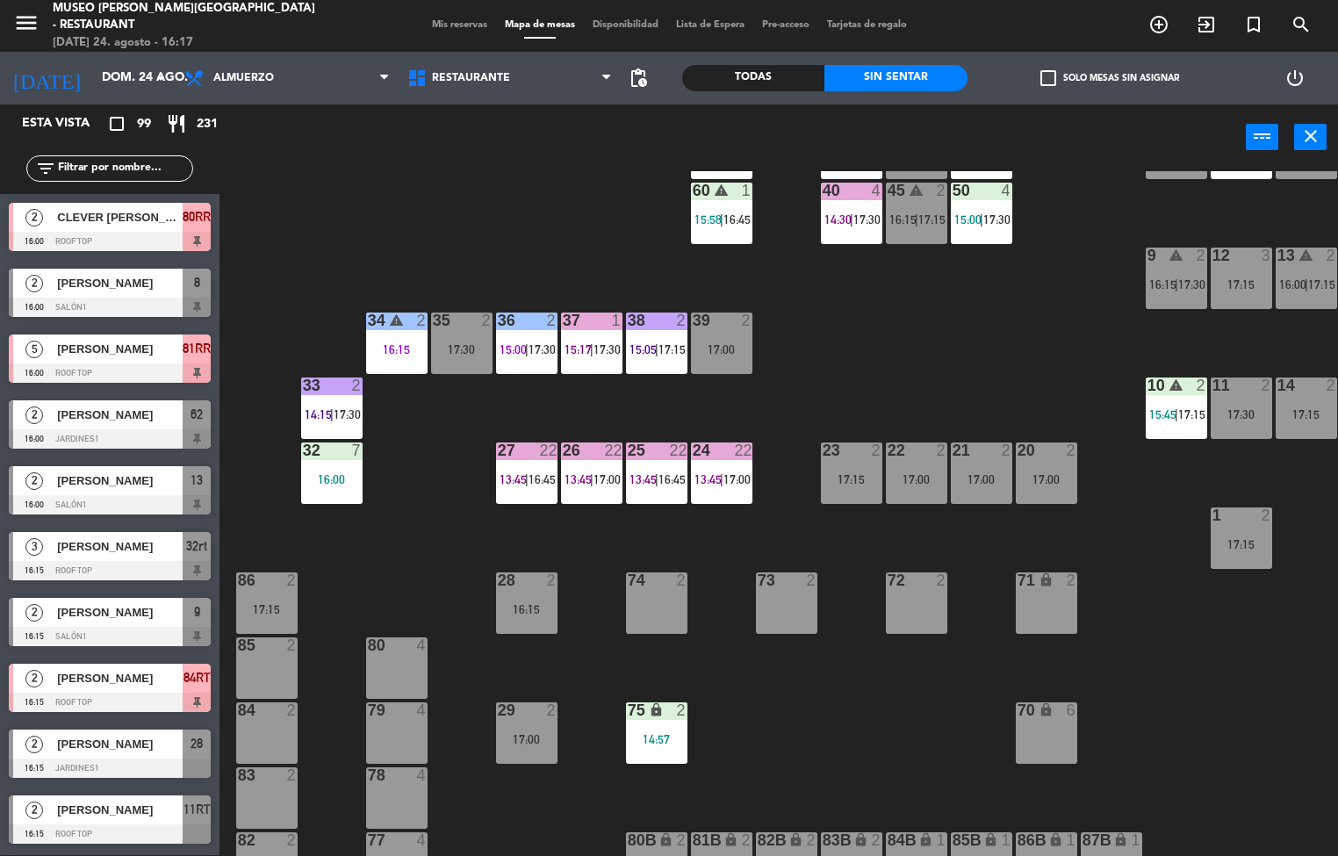
click at [532, 346] on span "17:30" at bounding box center [541, 349] width 27 height 14
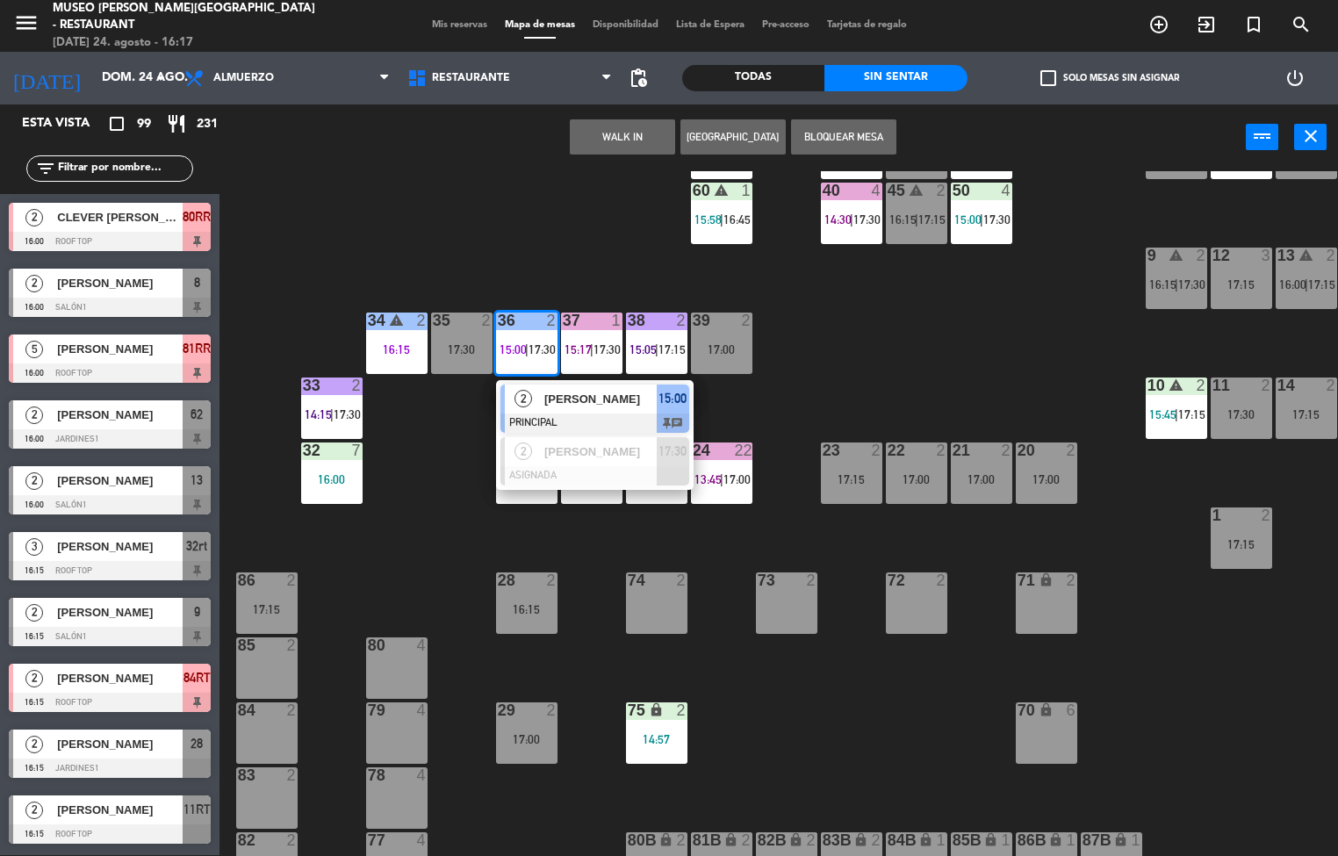
click at [575, 414] on div at bounding box center [594, 422] width 189 height 19
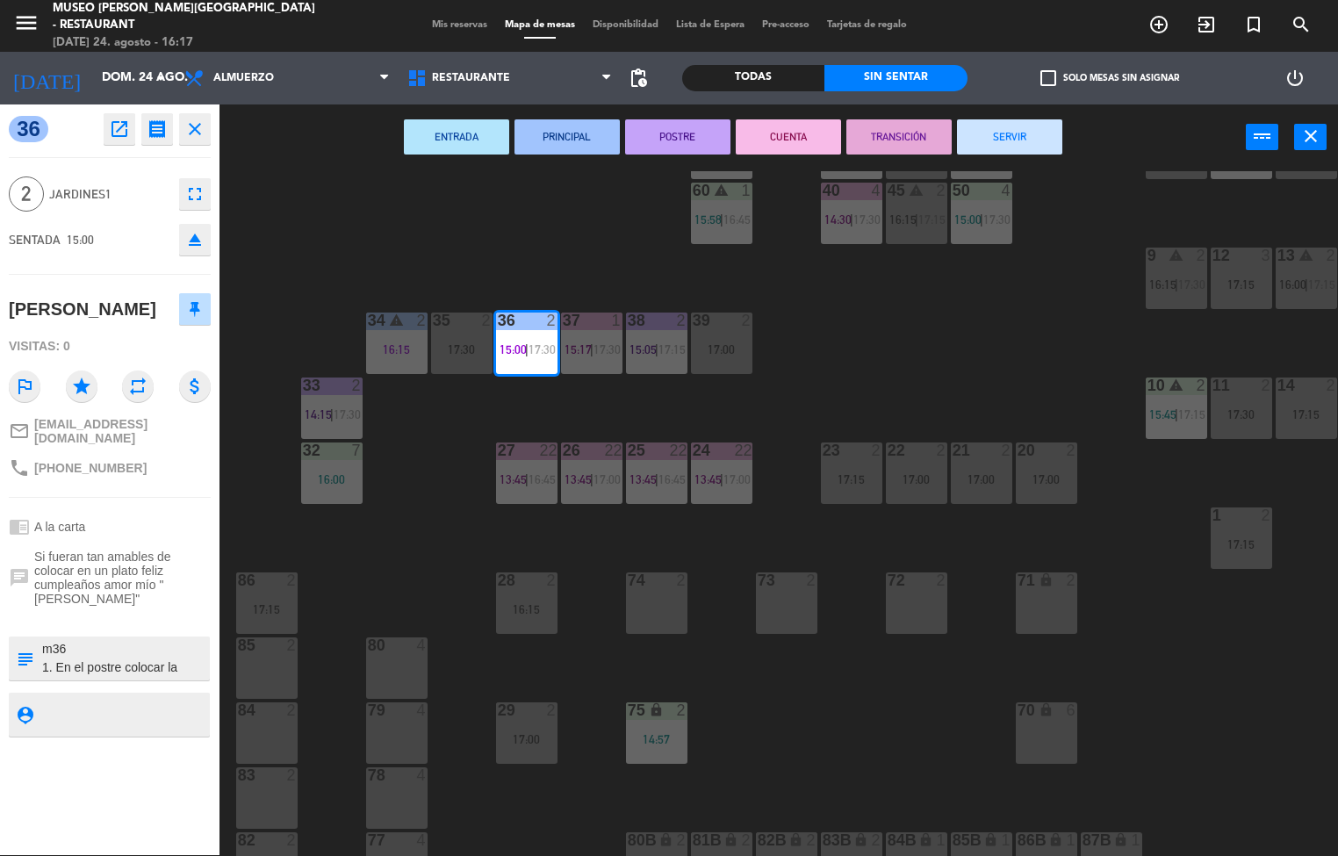
click at [674, 140] on button "POSTRE" at bounding box center [677, 136] width 105 height 35
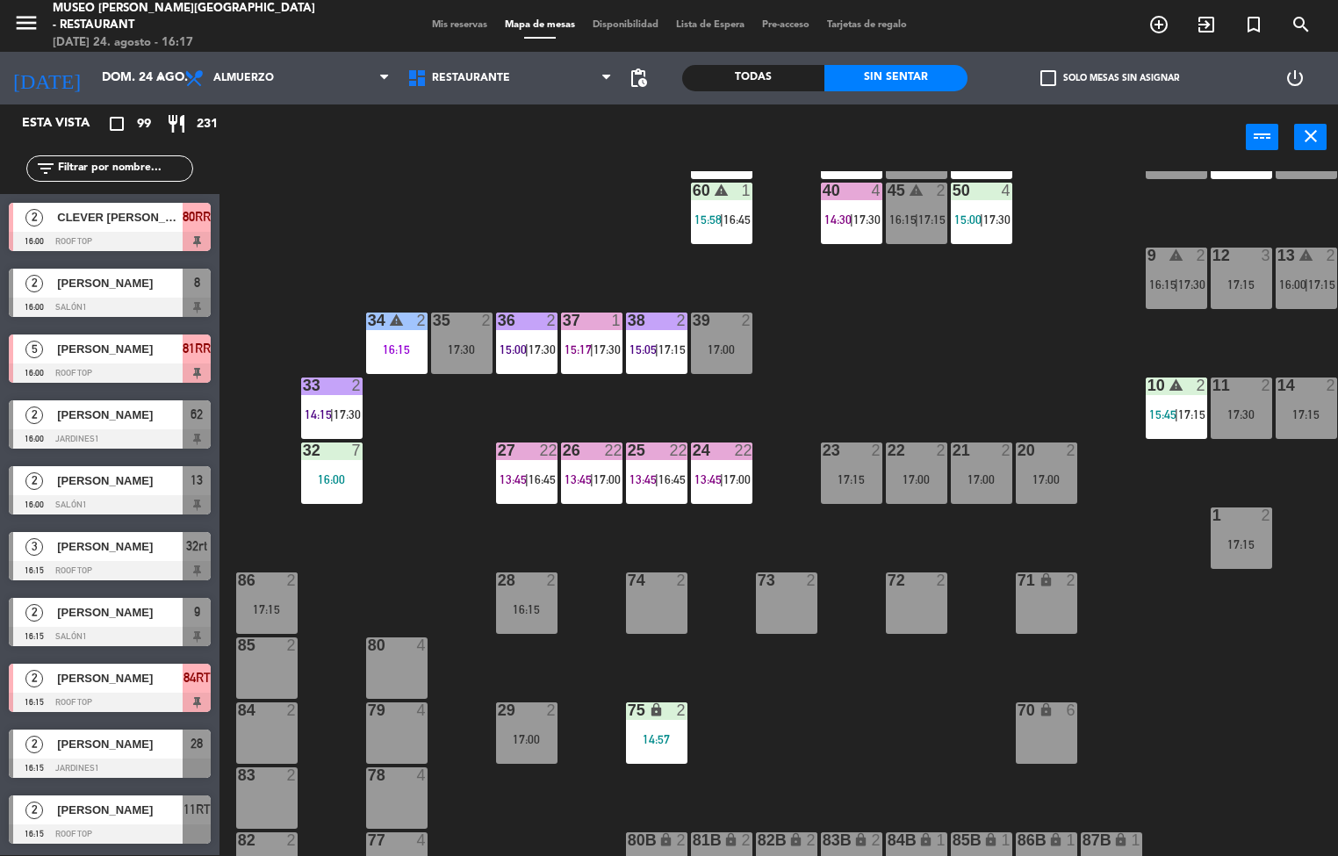
click at [919, 325] on div "44 5 14:30 | 17:15 49 2 15:00 | 17:00 54 5 16:00 64 2 15:00 | 17:30 48 6 15:24 …" at bounding box center [785, 513] width 1105 height 685
click at [837, 530] on div "44 5 14:30 | 17:15 49 2 15:00 | 17:00 54 5 16:00 64 2 15:00 | 17:30 48 6 15:24 …" at bounding box center [785, 513] width 1105 height 685
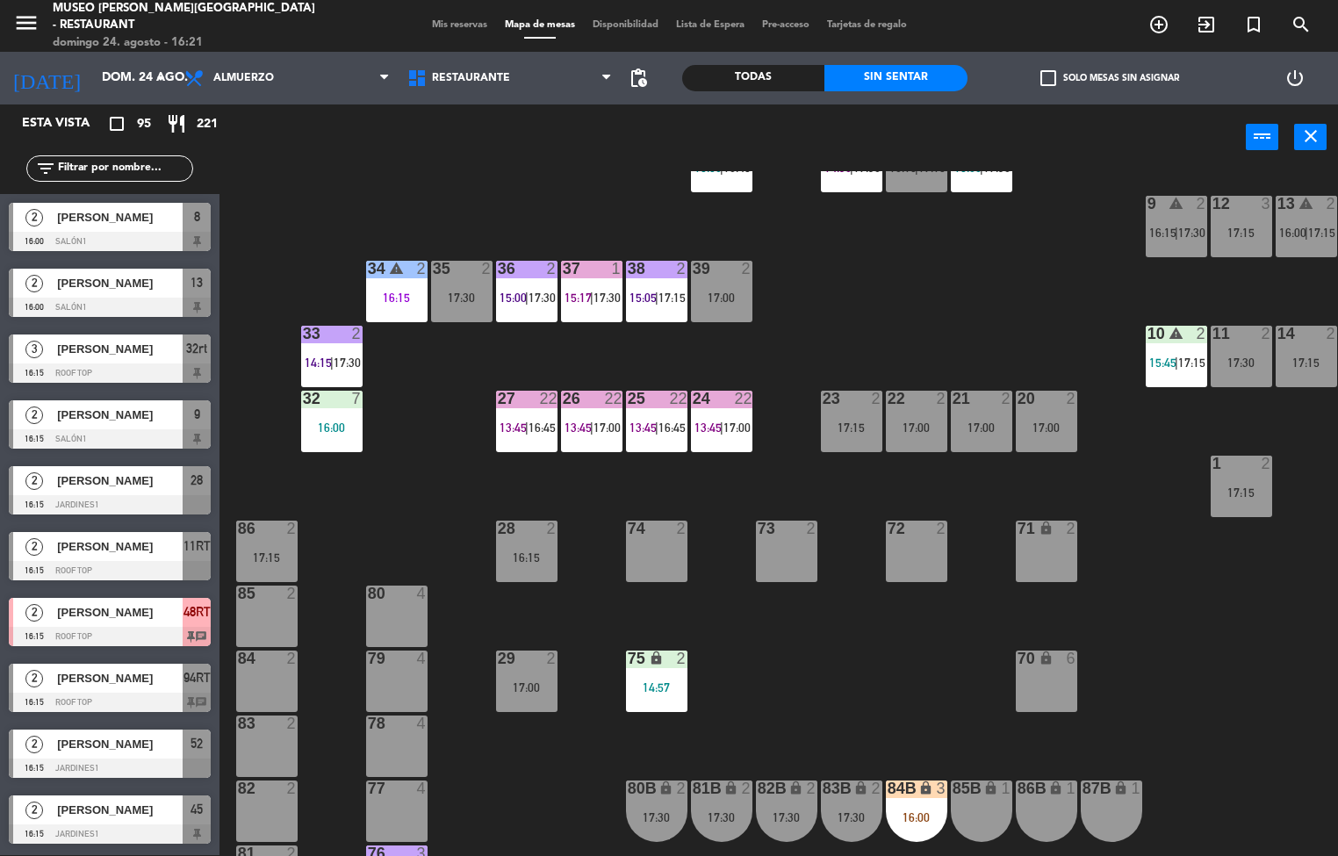
click at [703, 427] on span "13:45" at bounding box center [707, 427] width 27 height 14
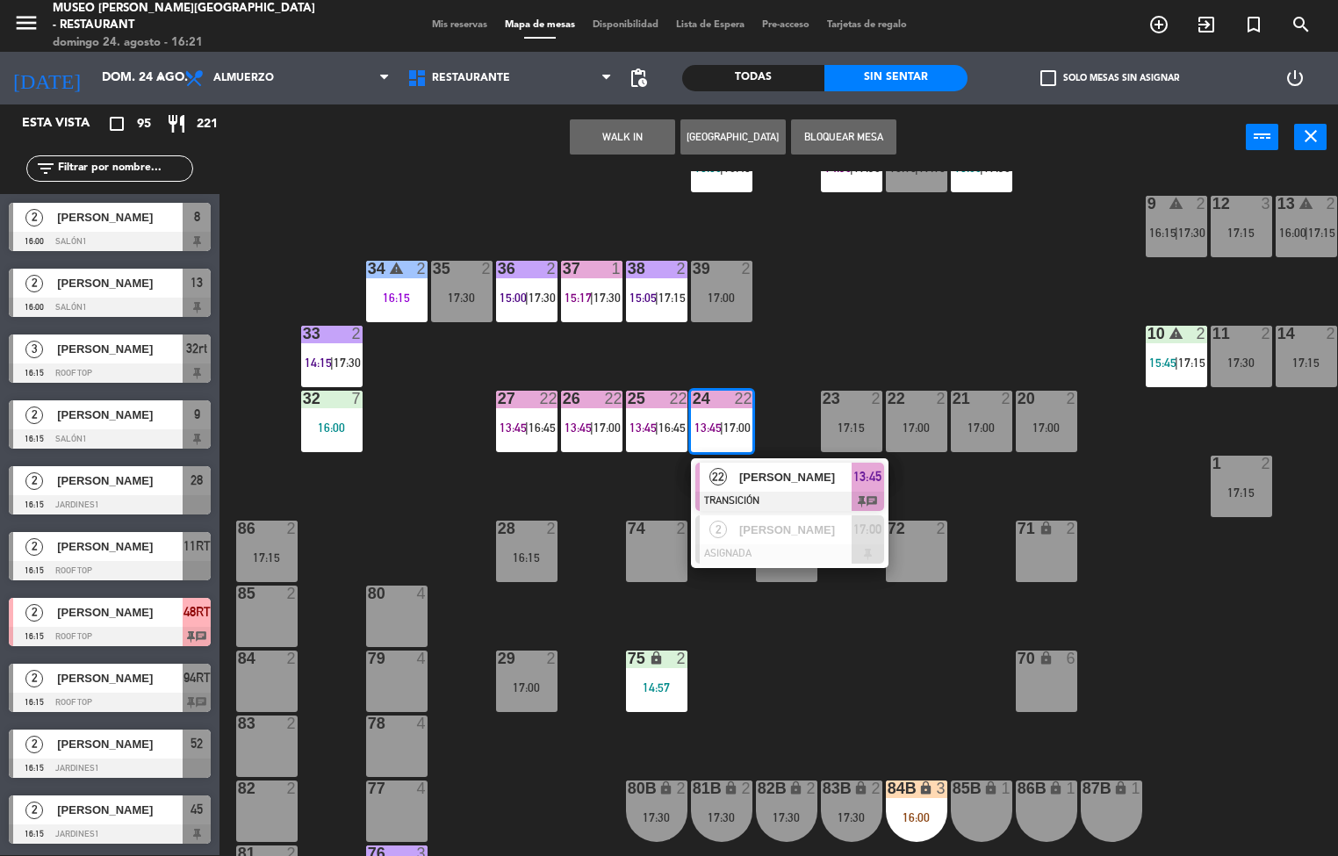
click at [774, 492] on div at bounding box center [789, 501] width 189 height 19
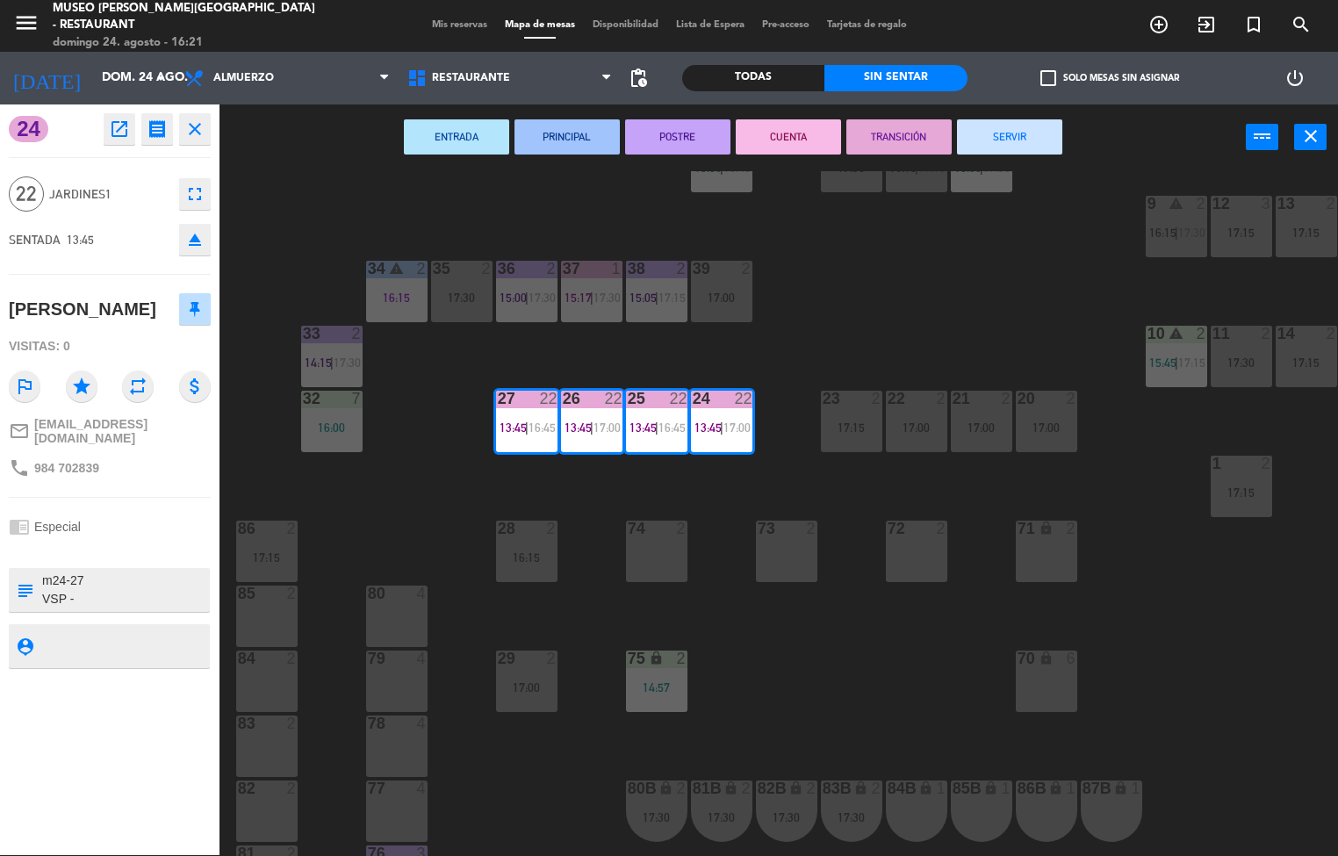
click at [1011, 137] on button "SERVIR" at bounding box center [1009, 136] width 105 height 35
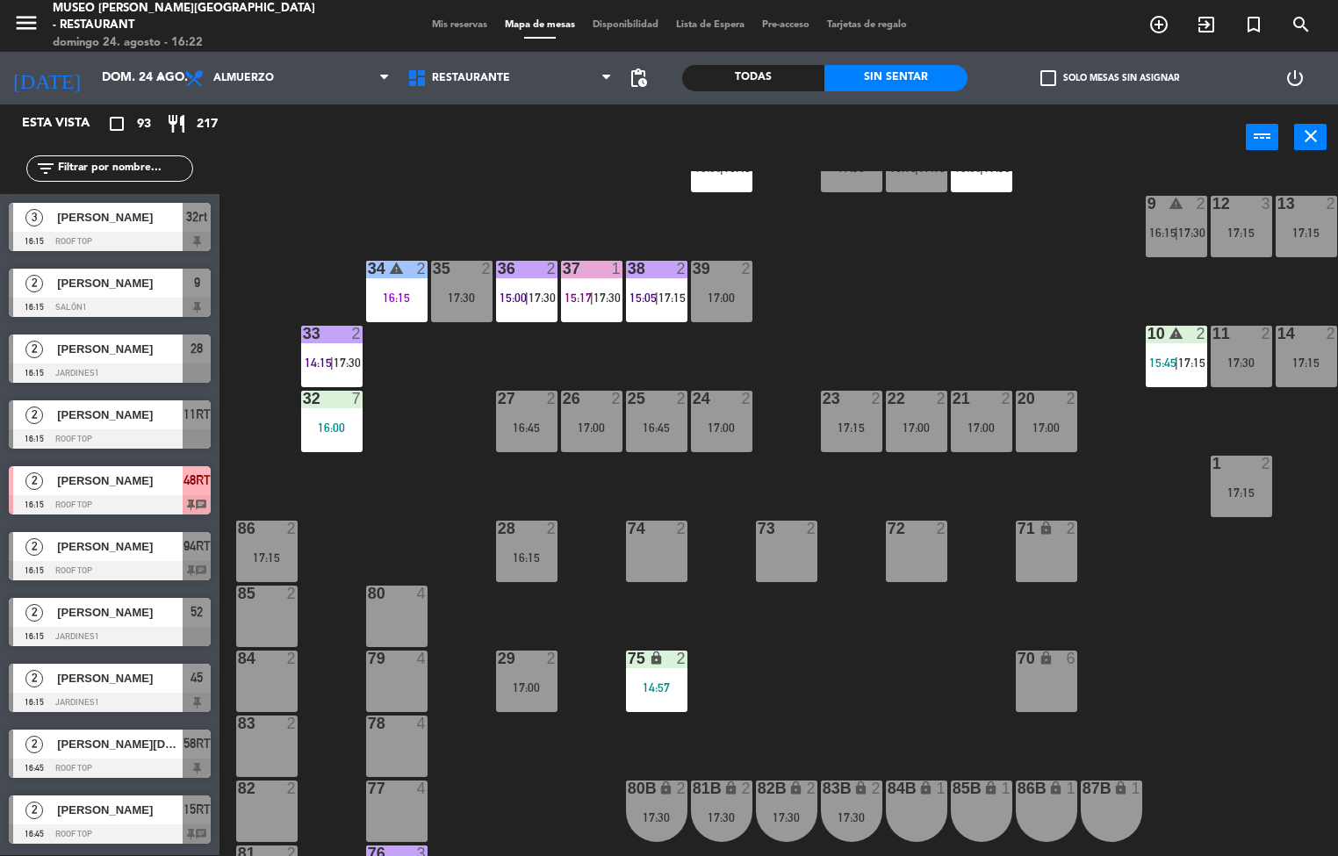
scroll to position [259, 0]
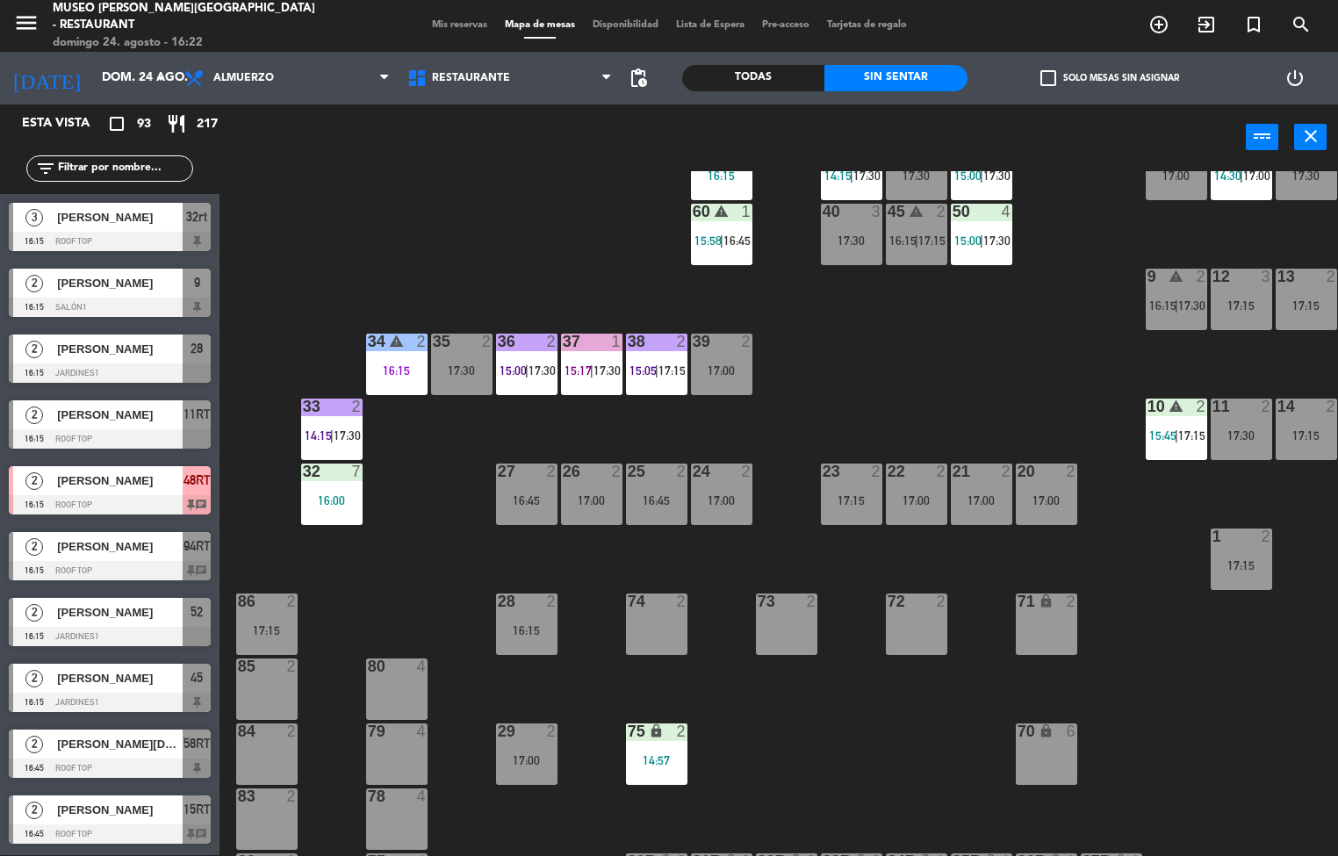
click at [1025, 256] on div "44 5 14:30 | 17:15 49 2 15:00 | 17:00 54 5 16:00 64 2 15:00 | 17:30 48 6 15:24 …" at bounding box center [785, 513] width 1105 height 685
click at [1027, 250] on div "44 5 14:30 | 17:15 49 2 15:00 | 17:00 54 5 16:00 64 2 15:00 | 17:30 48 6 15:24 …" at bounding box center [785, 513] width 1105 height 685
click at [1027, 253] on div "44 5 14:30 | 17:15 49 2 15:00 | 17:00 54 5 16:00 64 2 15:00 | 17:30 48 6 15:24 …" at bounding box center [785, 513] width 1105 height 685
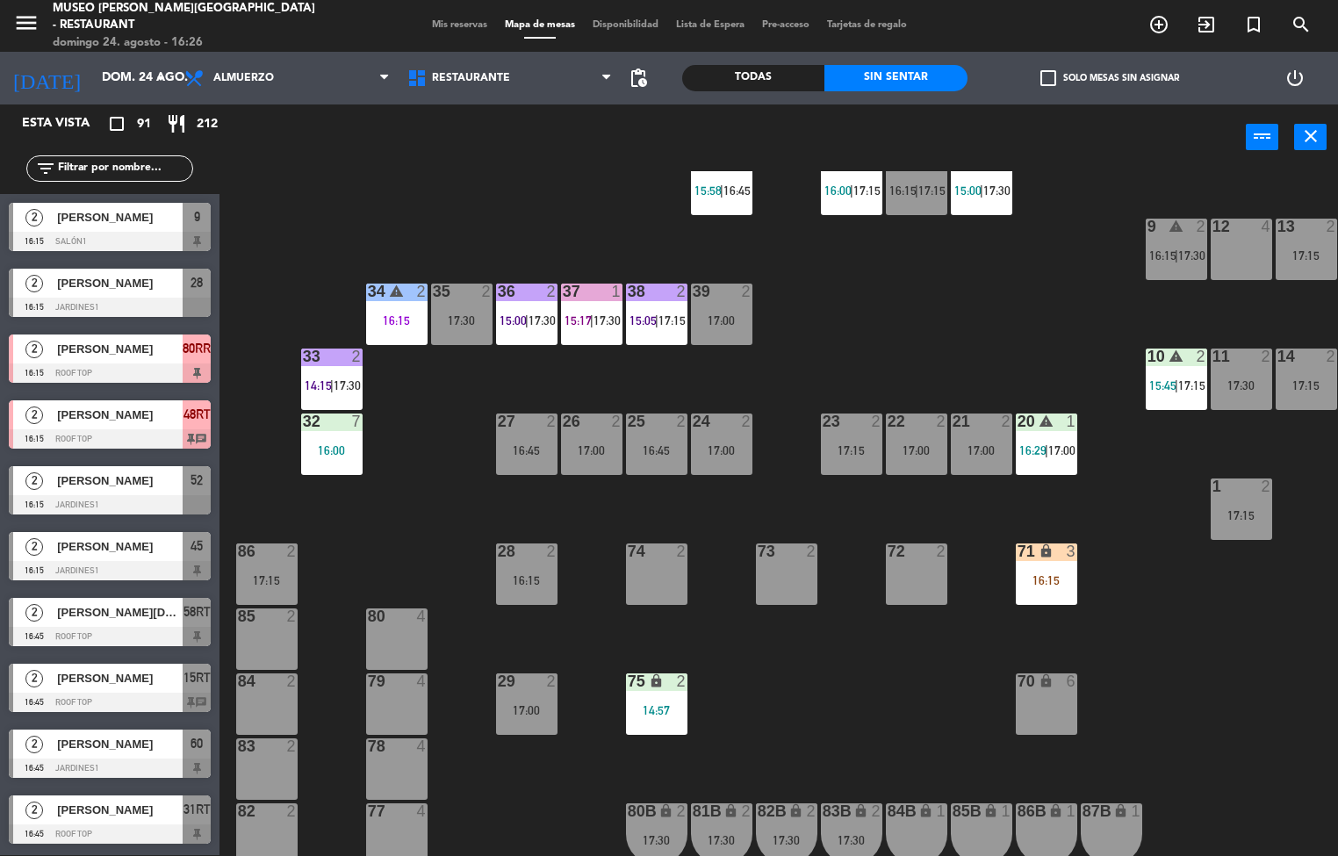
click at [993, 324] on div "44 5 14:30 | 17:15 49 2 15:00 | 17:00 54 5 16:00 64 2 15:00 | 17:30 48 6 15:24 …" at bounding box center [785, 513] width 1105 height 685
click at [1037, 274] on div "44 5 14:30 | 17:15 49 2 15:00 | 17:00 54 5 16:00 64 2 15:00 | 17:30 48 6 15:24 …" at bounding box center [785, 513] width 1105 height 685
click at [1035, 301] on div "44 5 14:30 | 17:15 49 2 15:00 | 17:00 54 5 16:00 64 2 15:00 | 17:30 48 6 15:24 …" at bounding box center [785, 513] width 1105 height 685
click at [1027, 340] on div "44 5 14:30 | 17:15 49 2 15:00 | 17:00 54 5 16:00 64 2 15:00 | 17:30 48 6 15:24 …" at bounding box center [785, 513] width 1105 height 685
click at [991, 469] on div "21 2 17:00" at bounding box center [981, 443] width 61 height 61
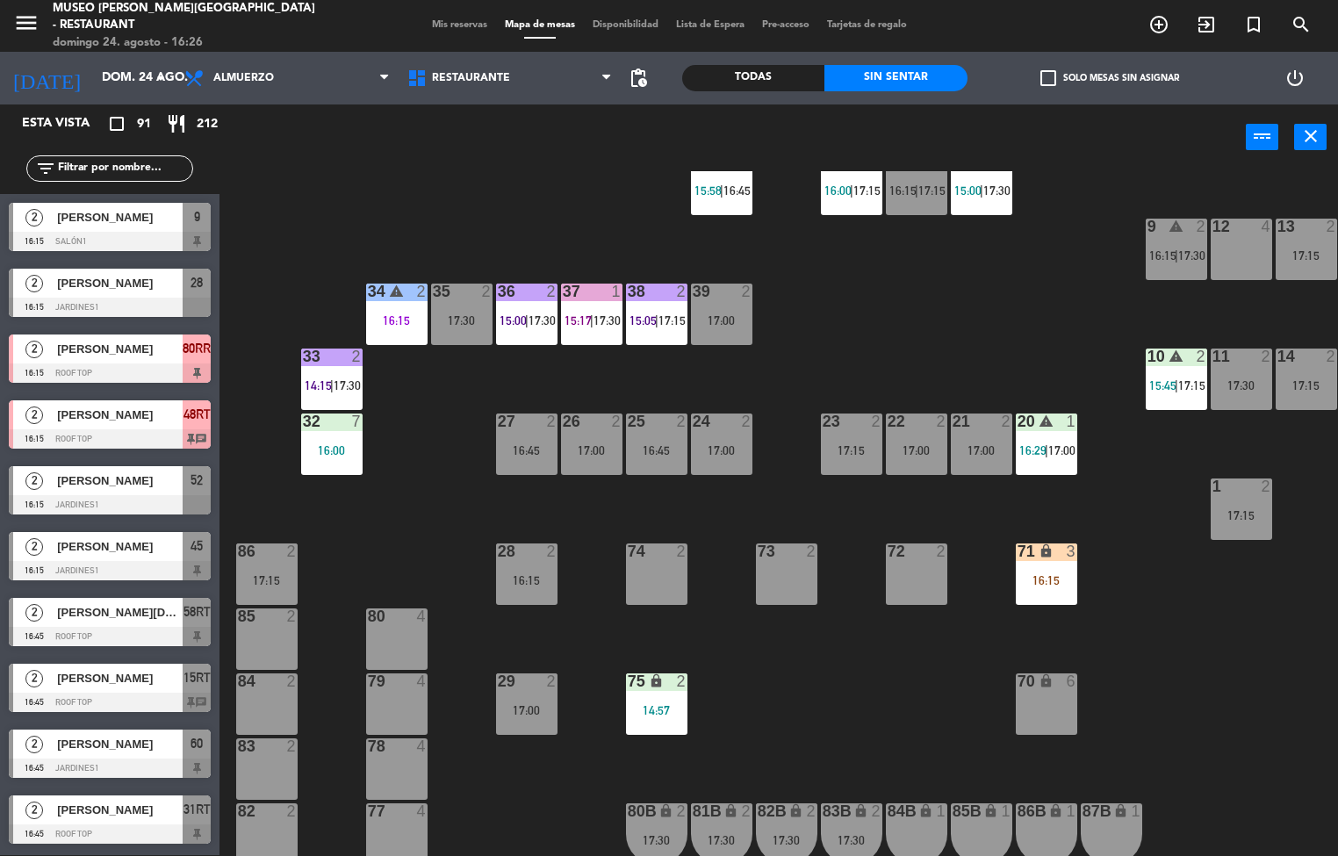
scroll to position [32, 0]
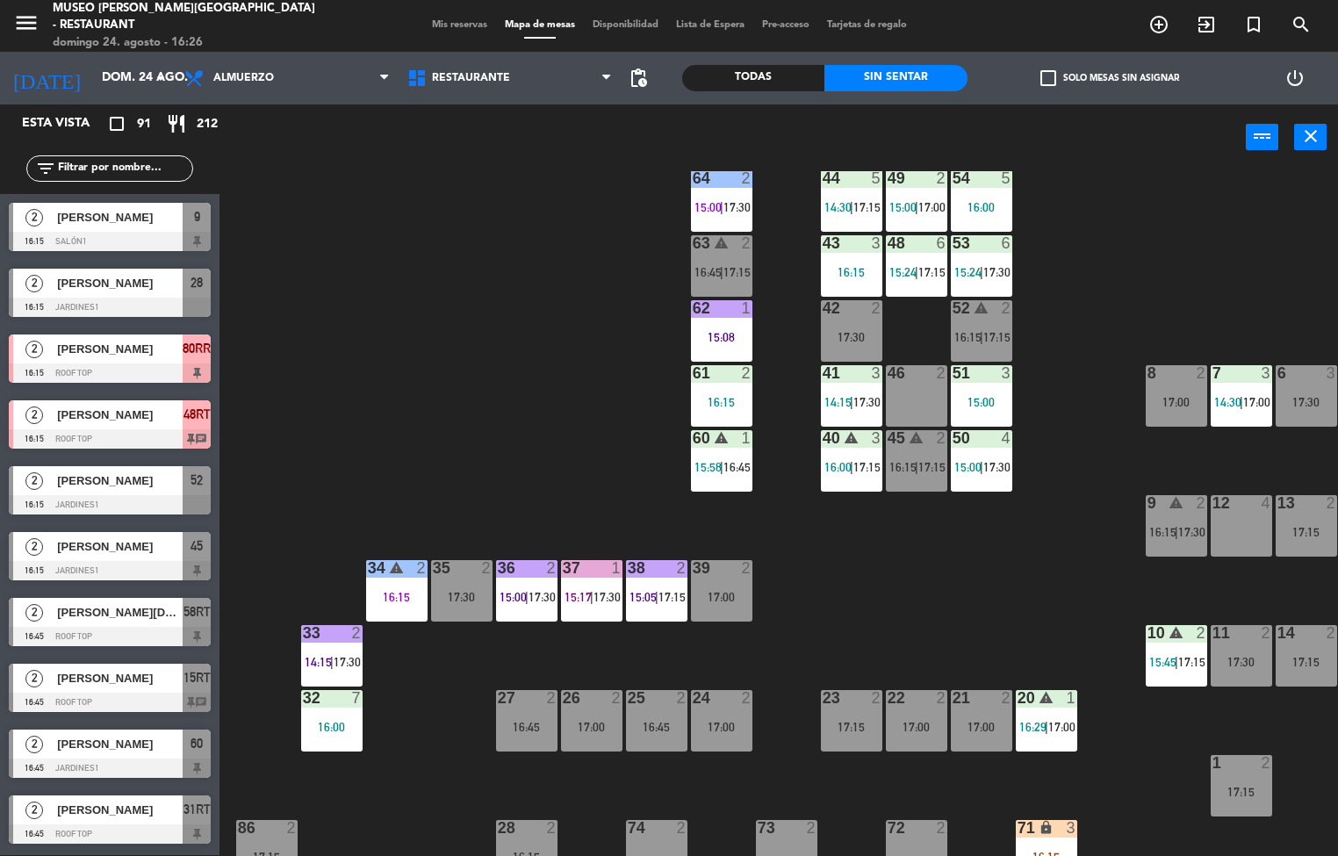
click at [980, 398] on div "15:00" at bounding box center [981, 402] width 61 height 12
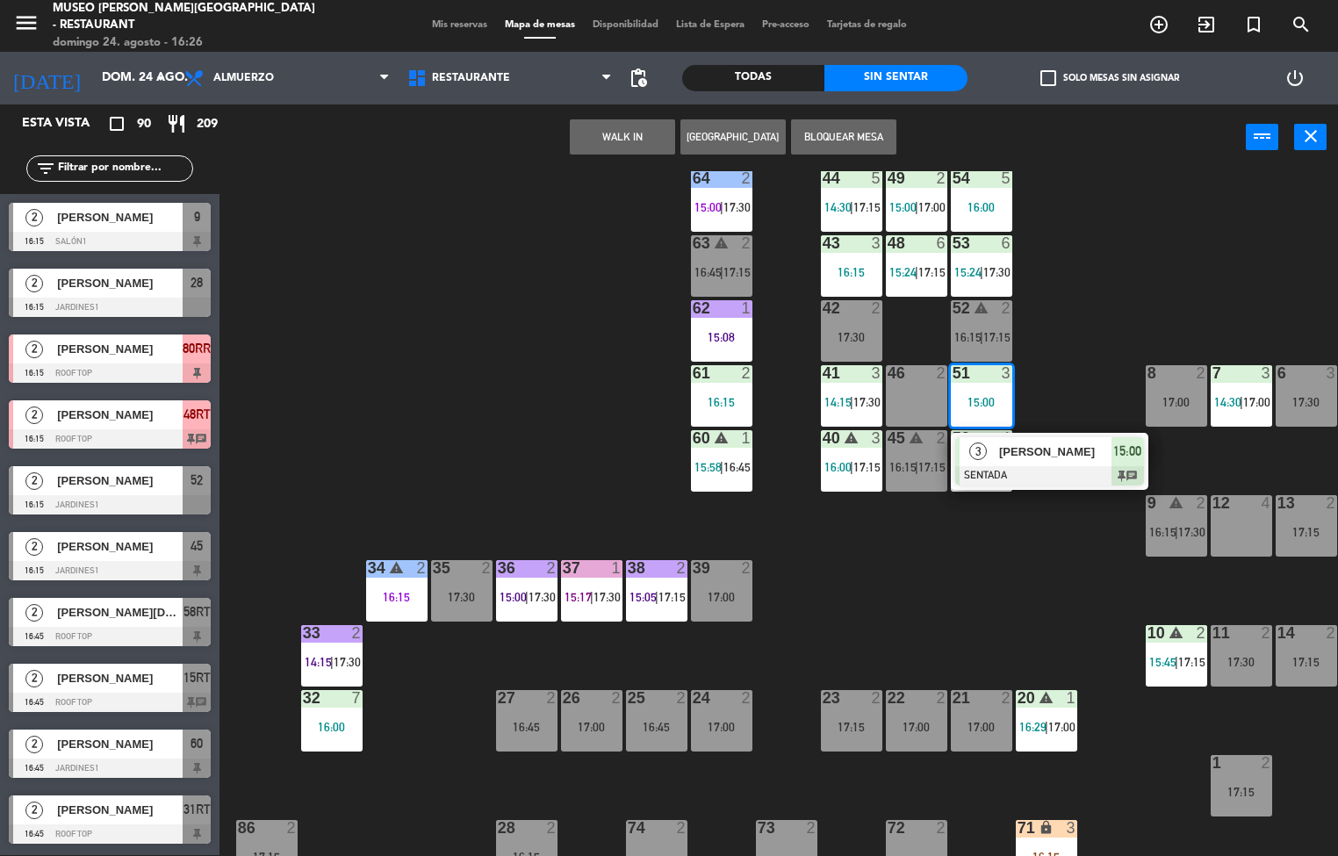
click at [1017, 449] on span "[PERSON_NAME]" at bounding box center [1055, 451] width 112 height 18
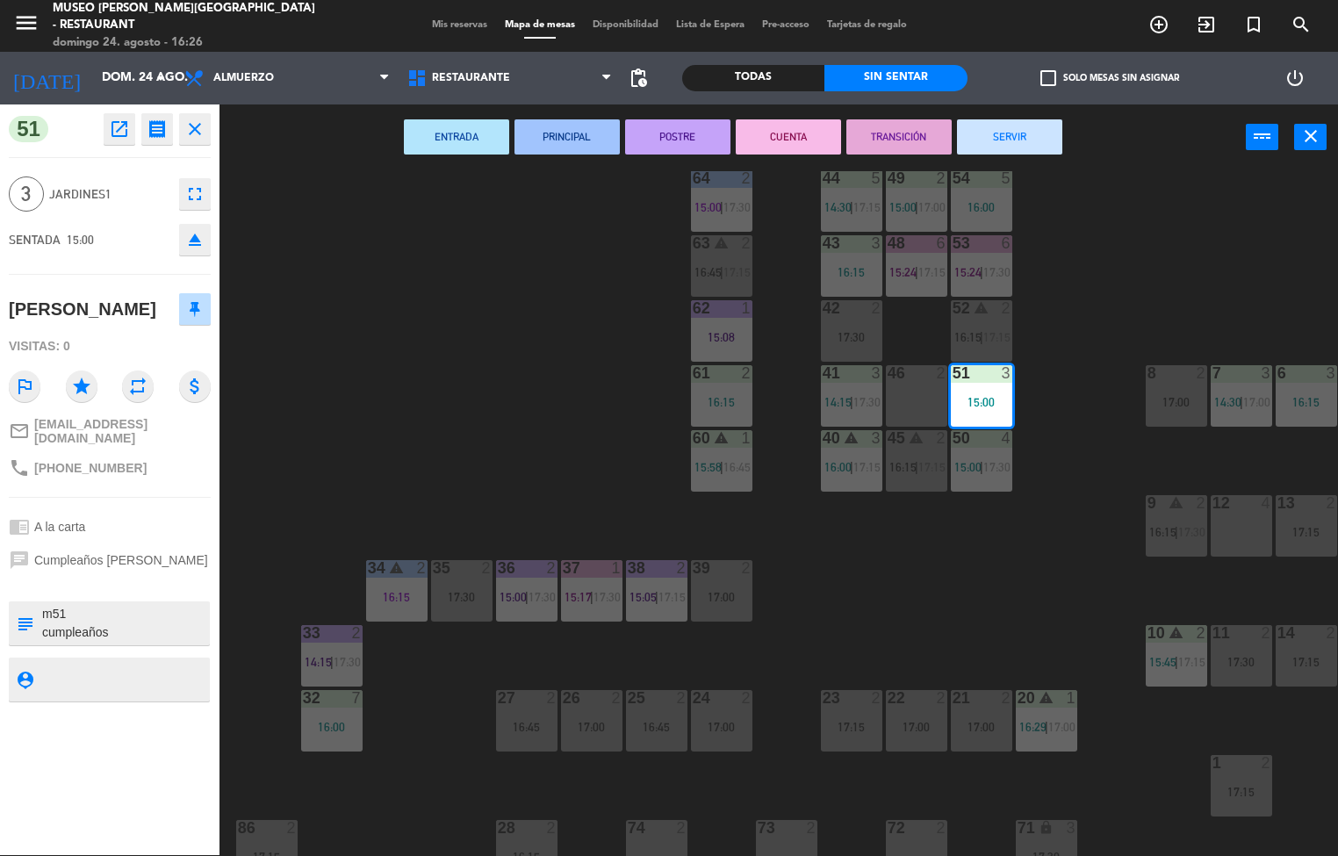
click at [682, 137] on button "POSTRE" at bounding box center [677, 136] width 105 height 35
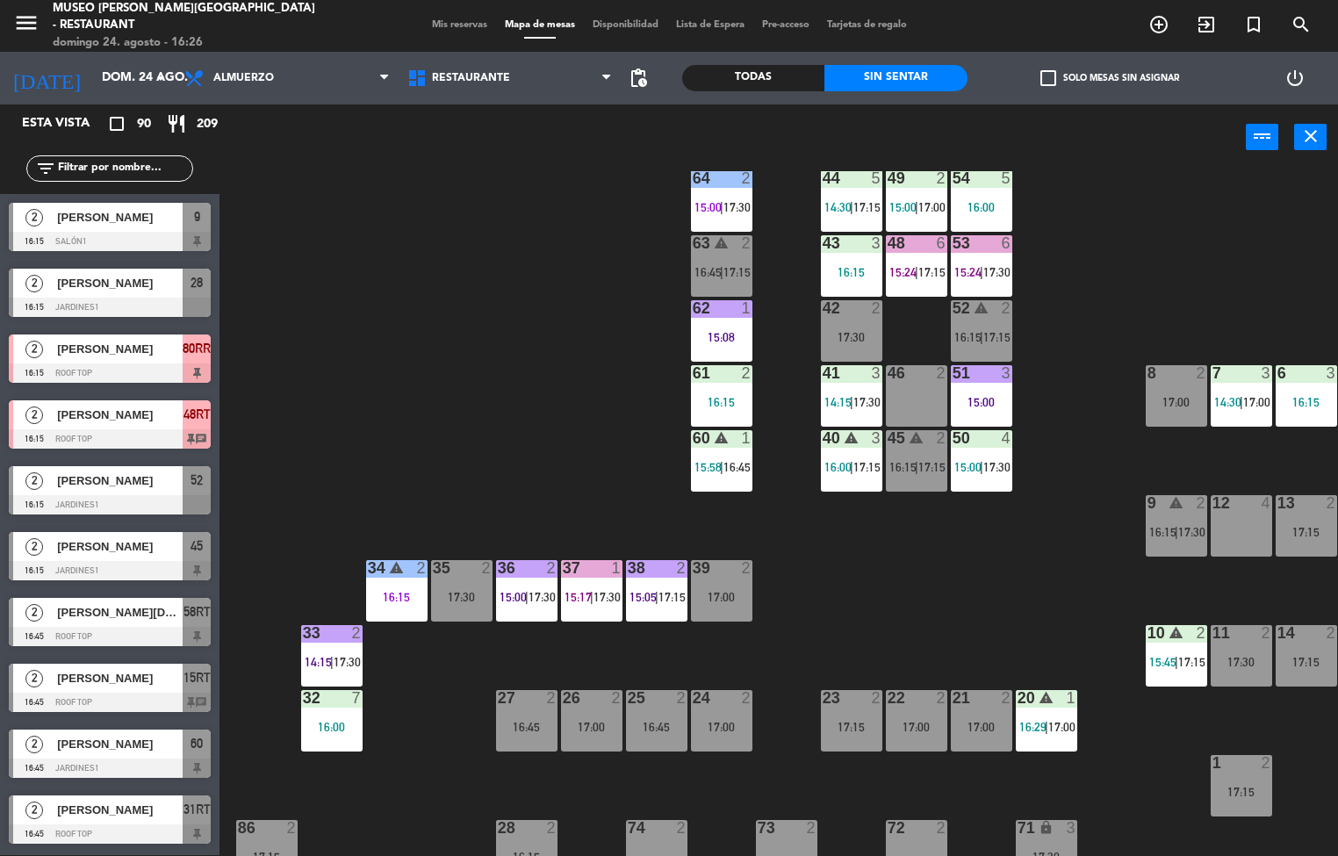
click at [988, 464] on span "17:30" at bounding box center [996, 467] width 27 height 14
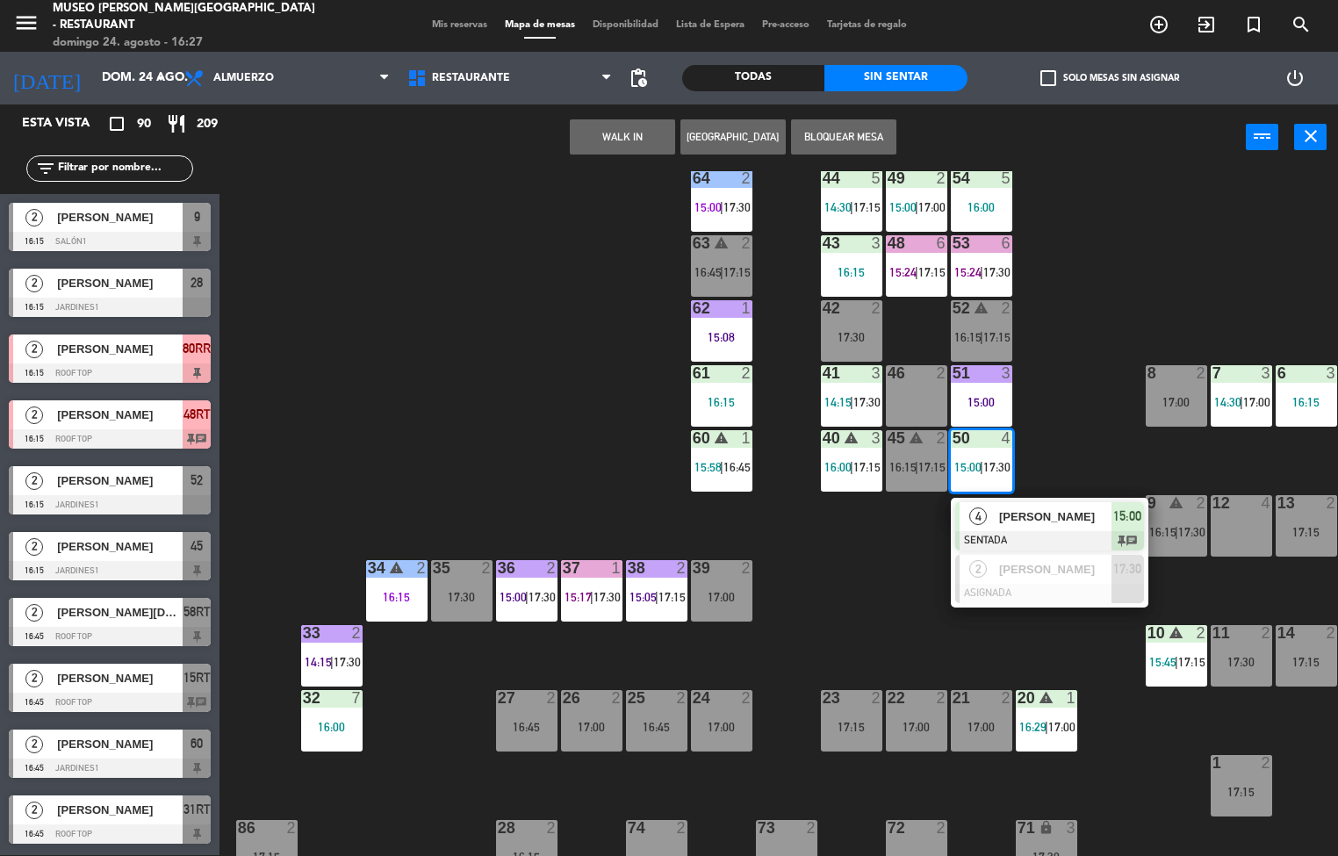
click at [998, 540] on div at bounding box center [1049, 540] width 189 height 19
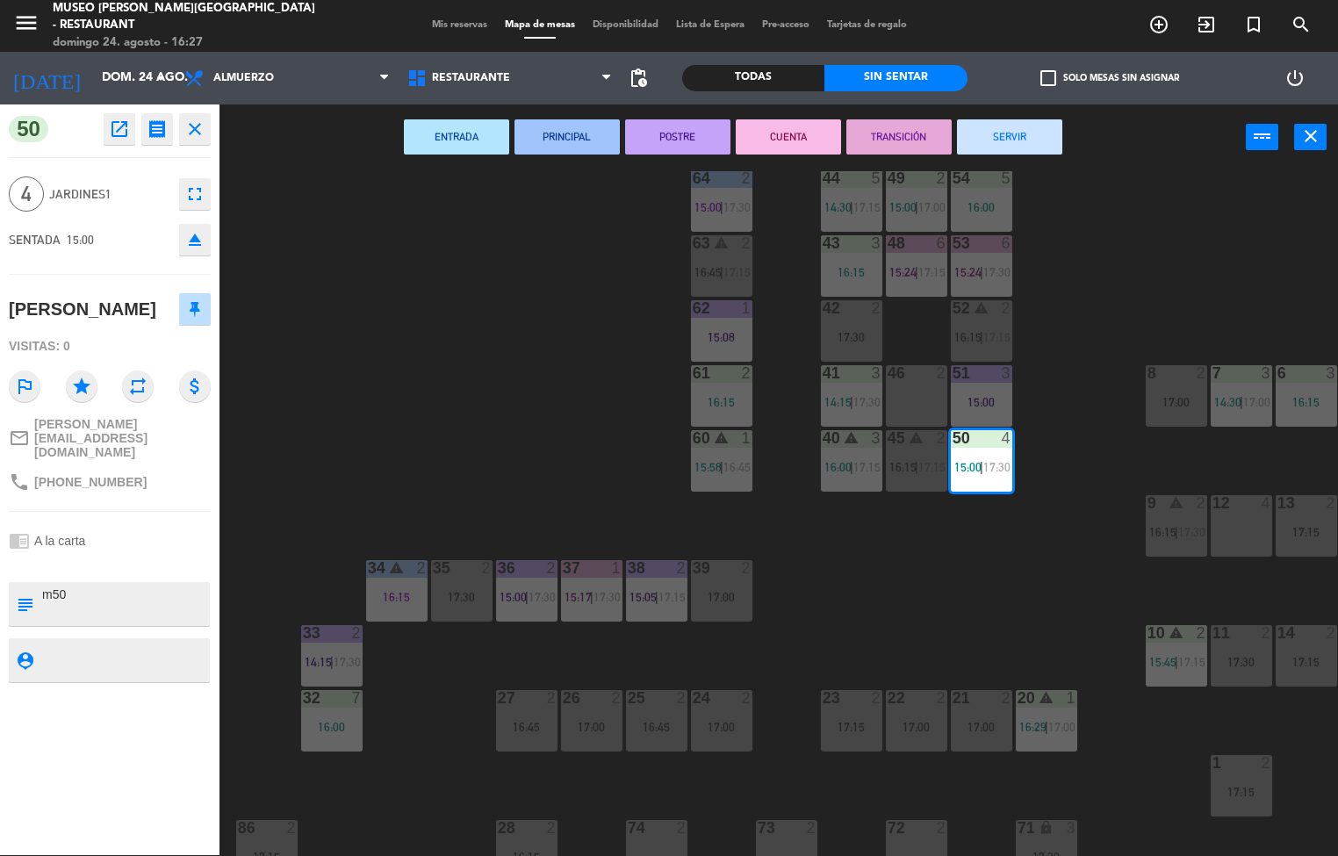
click at [780, 133] on button "CUENTA" at bounding box center [788, 136] width 105 height 35
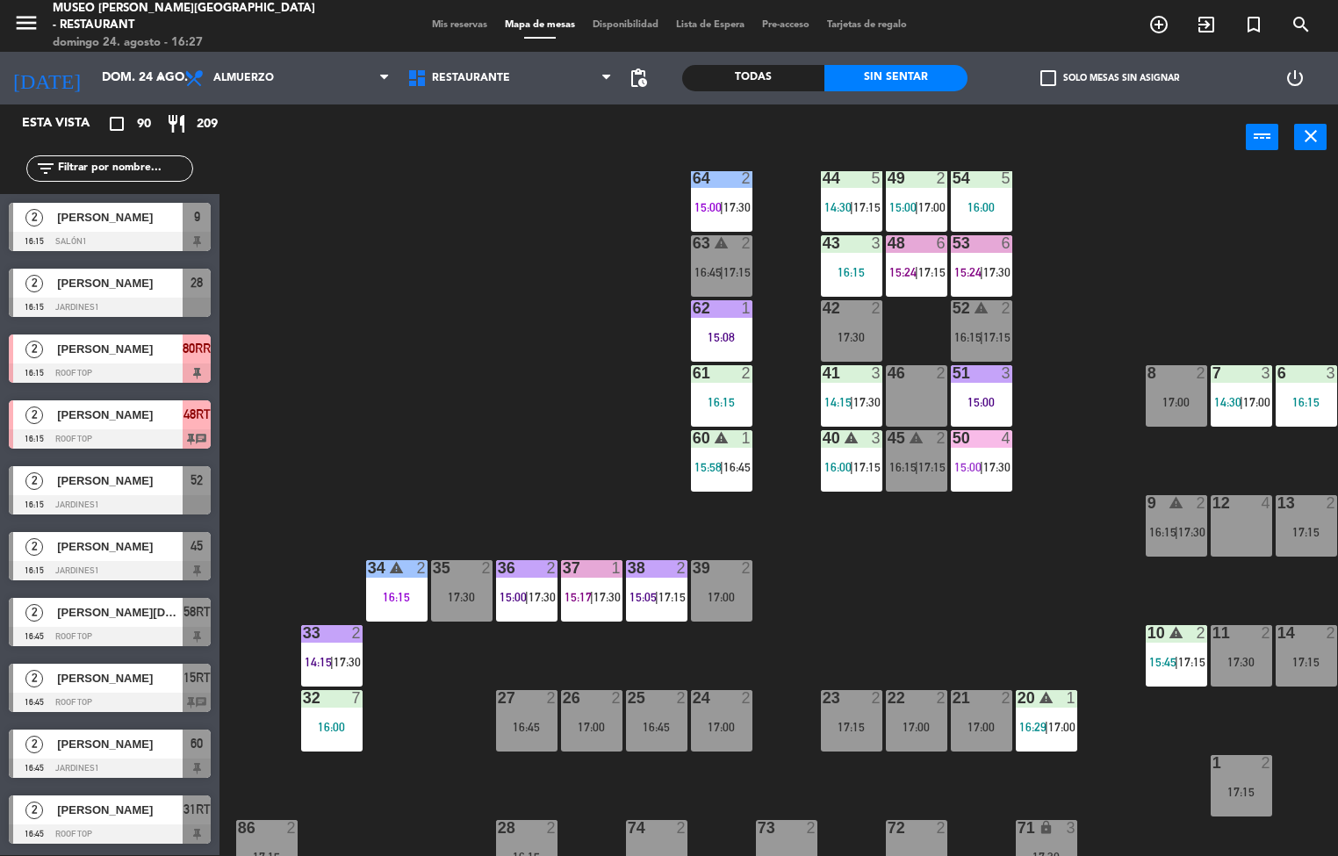
click at [982, 466] on span "|" at bounding box center [982, 467] width 4 height 14
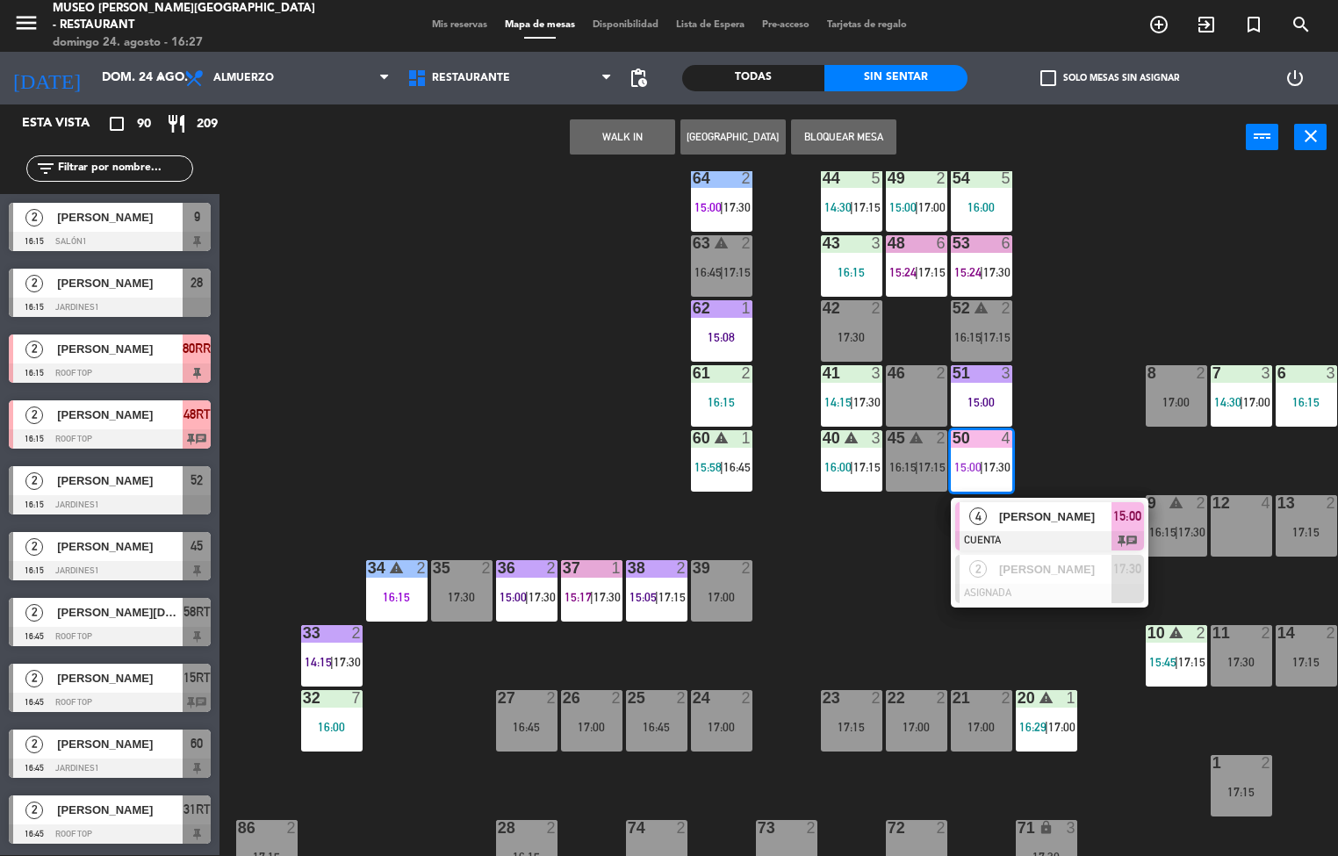
click at [880, 627] on div "44 5 14:30 | 17:15 49 2 15:00 | 17:00 54 5 16:00 64 2 15:00 | 17:30 48 6 15:24 …" at bounding box center [785, 513] width 1105 height 685
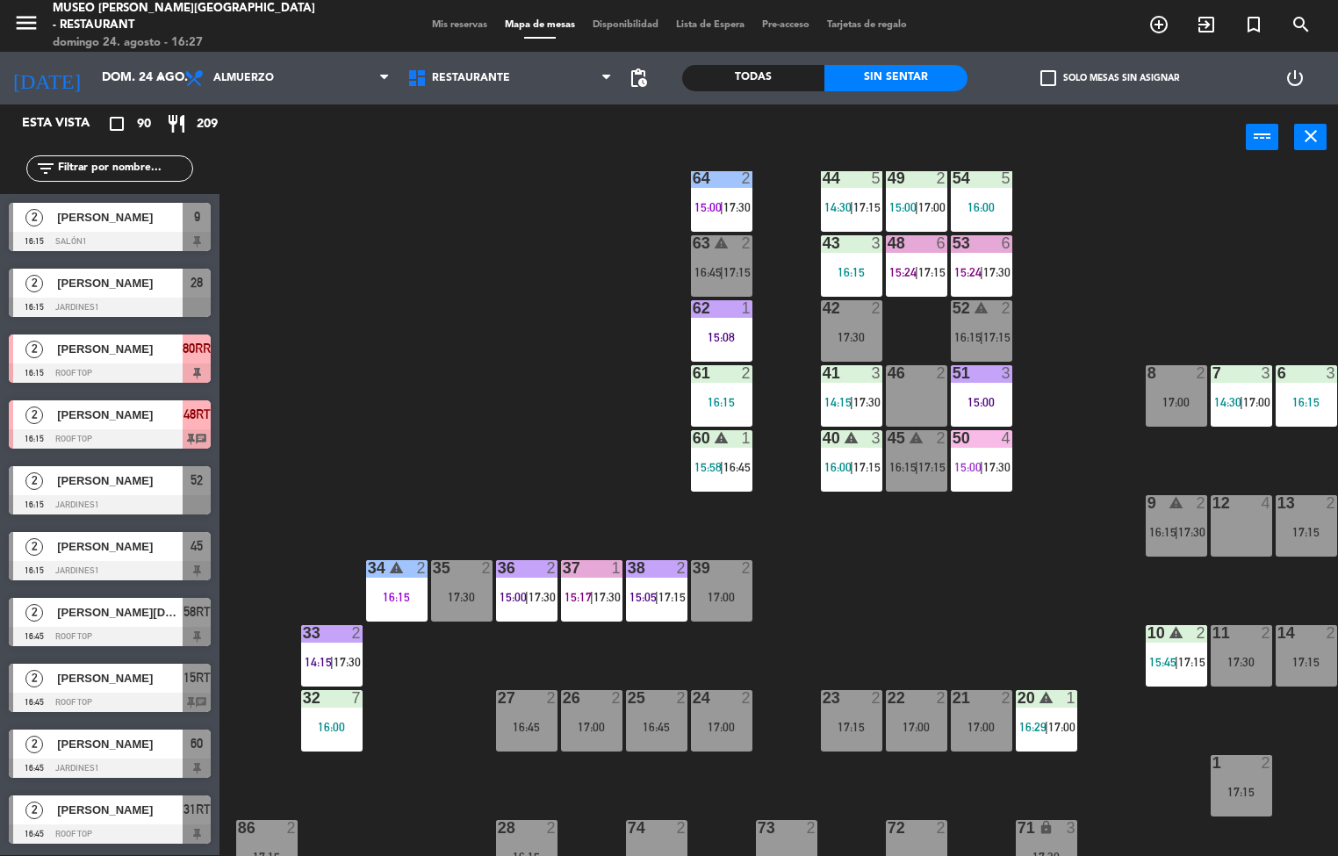
click at [587, 567] on div at bounding box center [591, 568] width 29 height 16
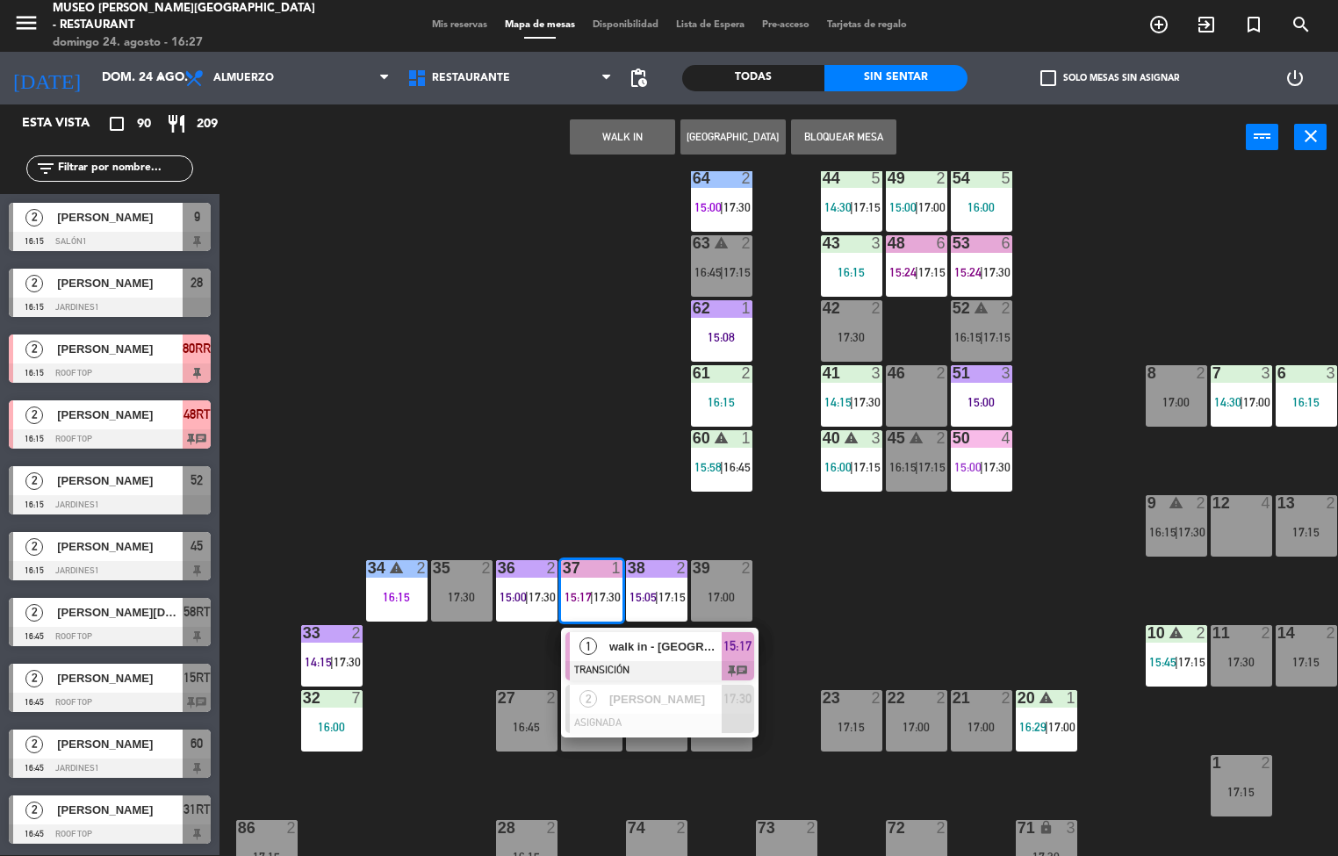
click at [614, 645] on span "walk in - [GEOGRAPHIC_DATA]" at bounding box center [665, 646] width 112 height 18
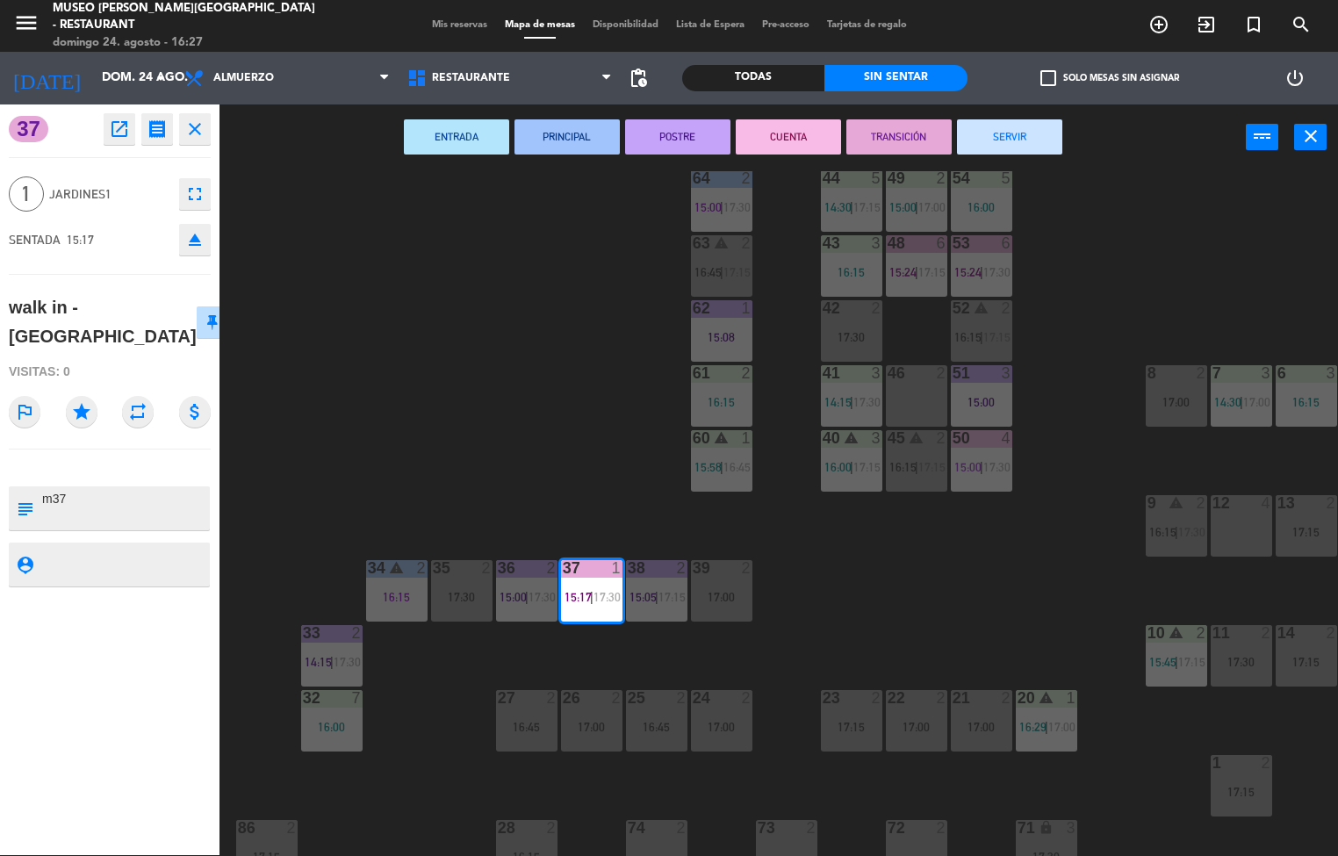
click at [991, 129] on button "SERVIR" at bounding box center [1009, 136] width 105 height 35
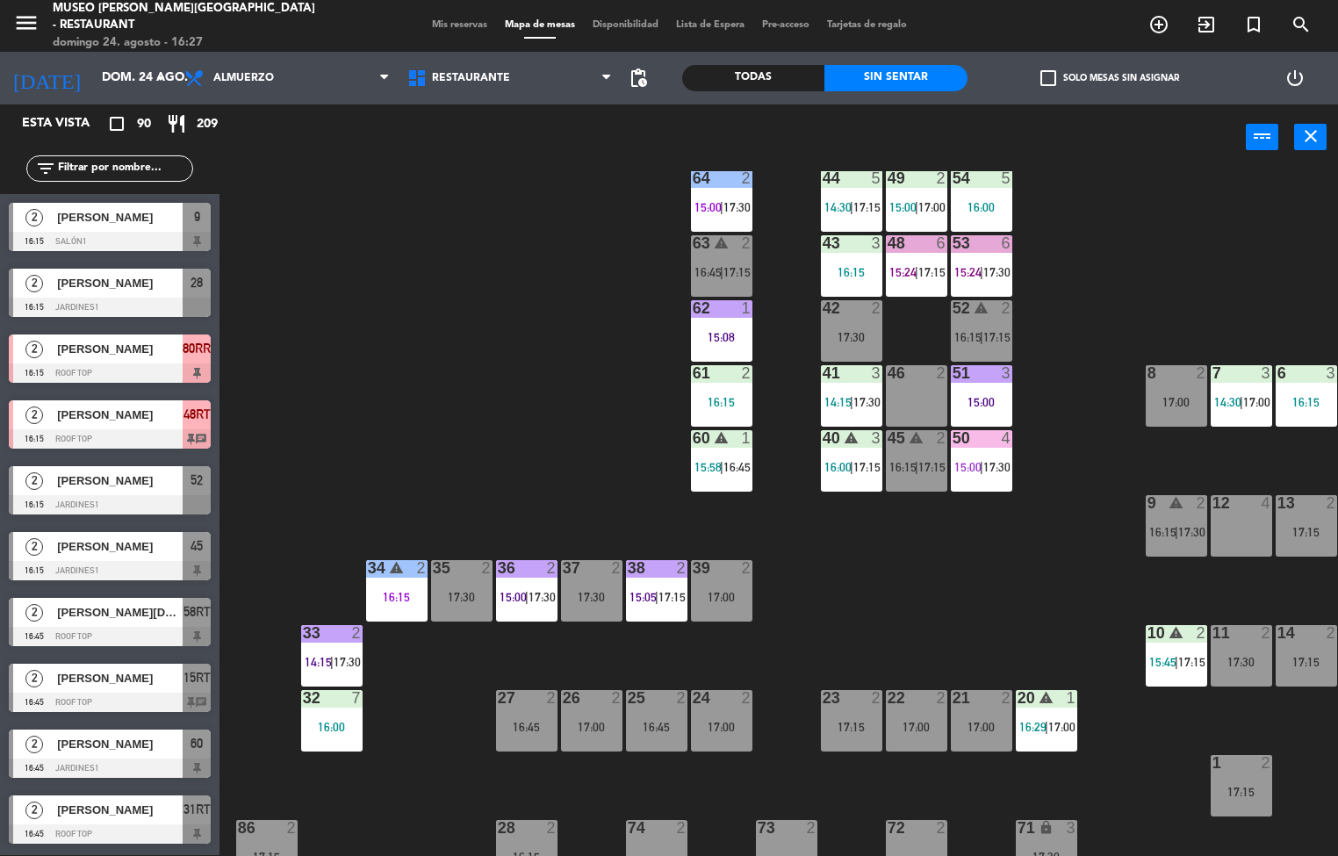
click at [914, 603] on div "44 5 14:30 | 17:15 49 2 15:00 | 17:00 54 5 16:00 64 2 15:00 | 17:30 48 6 15:24 …" at bounding box center [785, 513] width 1105 height 685
click at [907, 569] on div "44 5 14:30 | 17:15 49 2 15:00 | 17:00 54 5 16:00 64 2 15:00 | 17:30 48 6 15:24 …" at bounding box center [785, 513] width 1105 height 685
click at [846, 460] on span "16:00" at bounding box center [837, 467] width 27 height 14
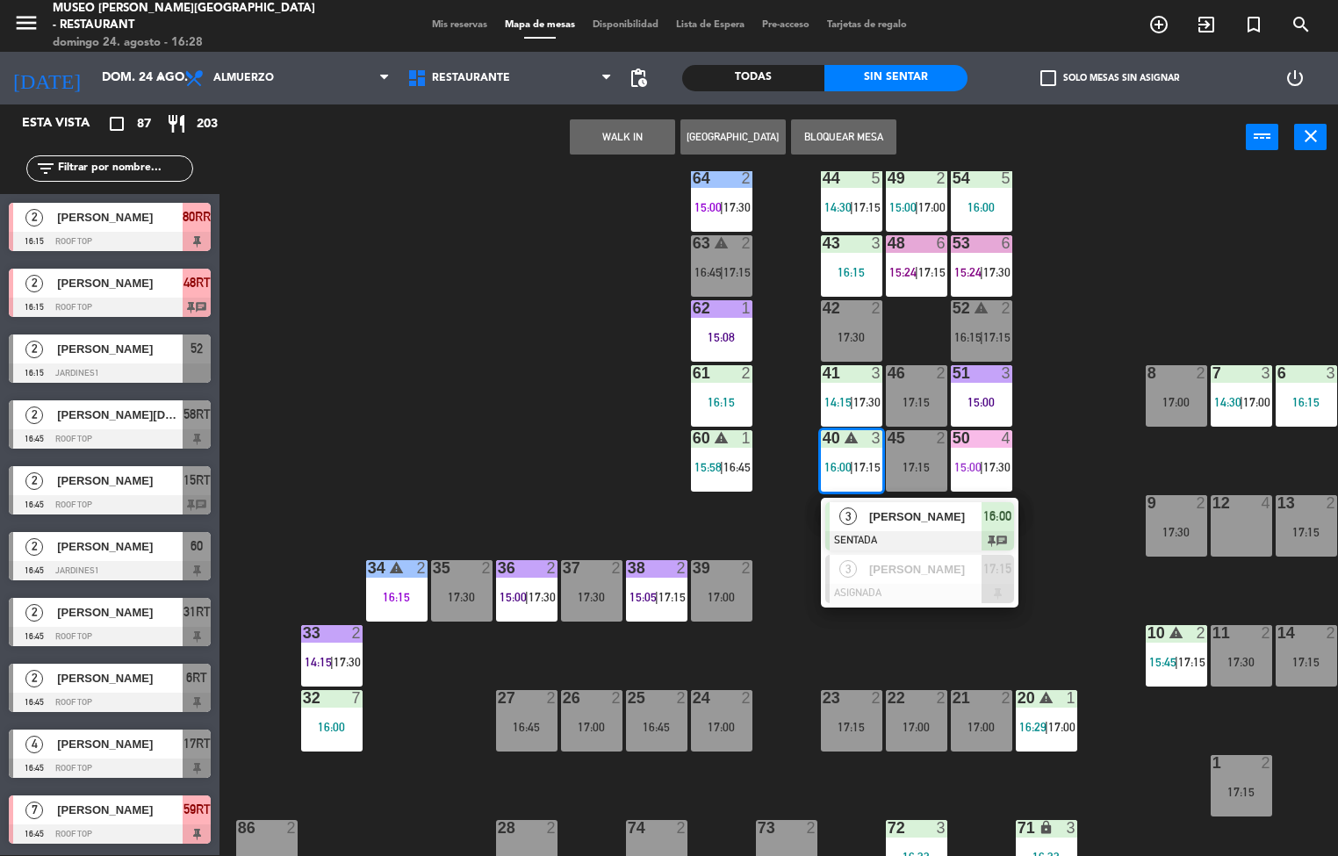
click at [764, 658] on div "44 5 14:30 | 17:15 49 2 15:00 | 17:00 54 5 16:00 64 2 15:00 | 17:30 48 6 15:24 …" at bounding box center [785, 513] width 1105 height 685
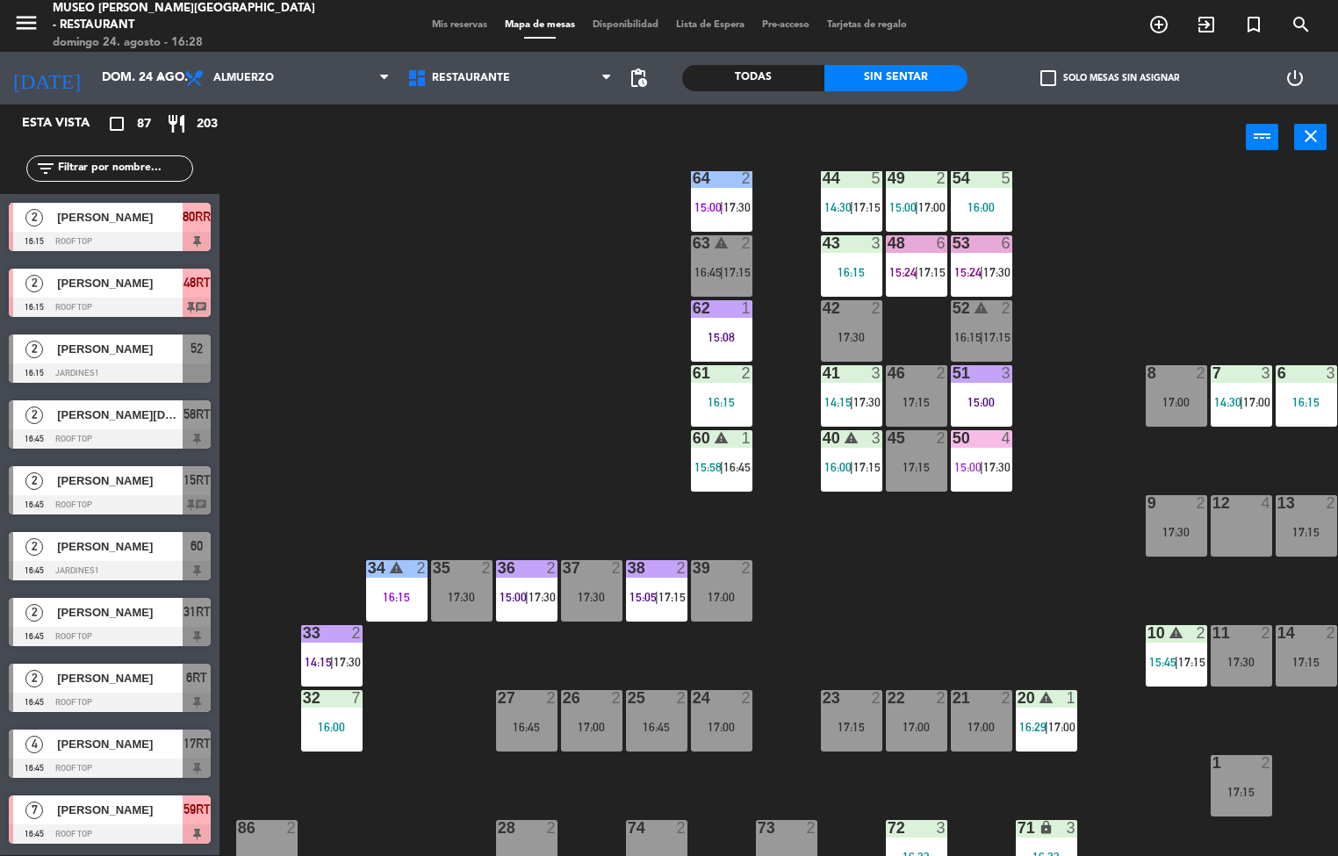
click at [343, 662] on span "17:30" at bounding box center [347, 662] width 27 height 14
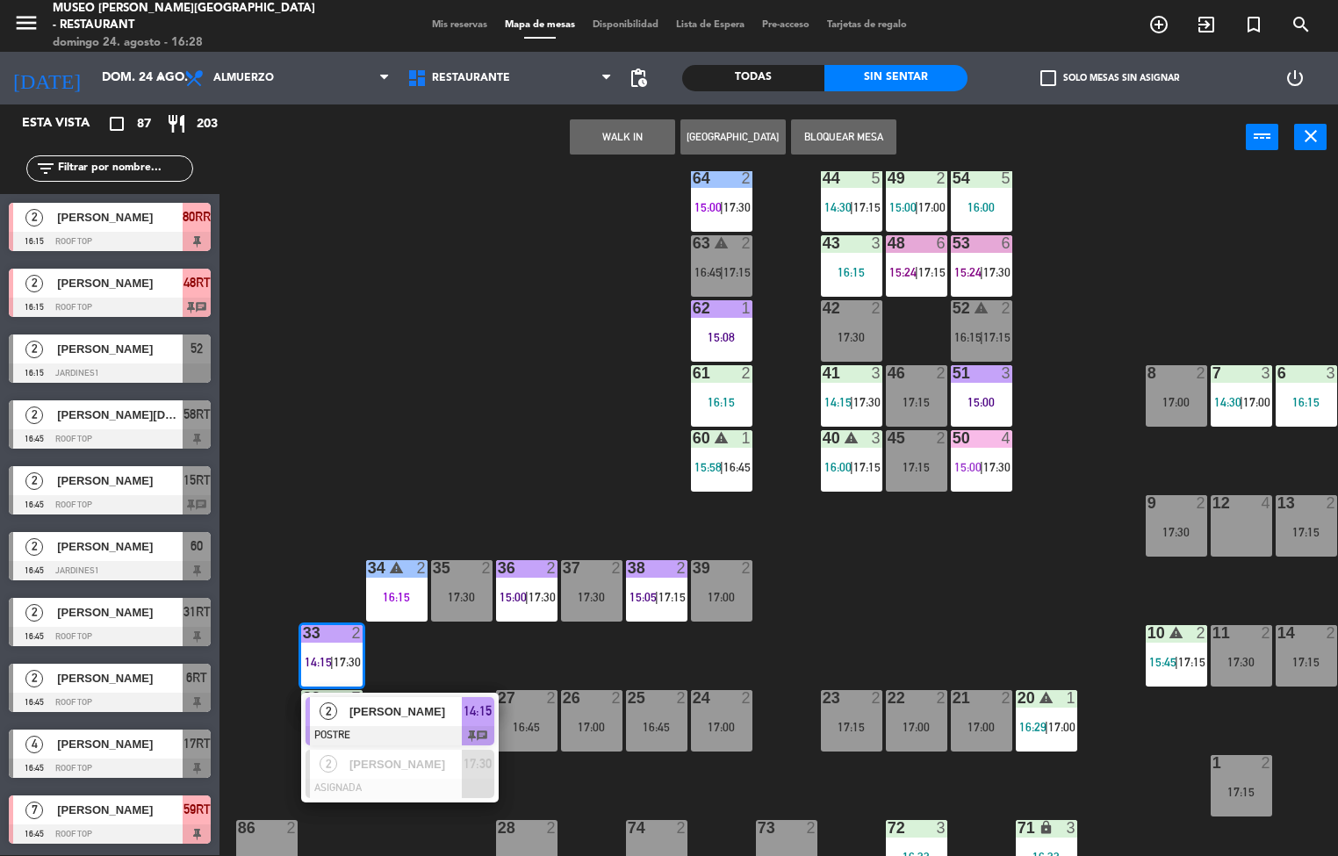
click at [400, 709] on span "[PERSON_NAME]" at bounding box center [405, 711] width 112 height 18
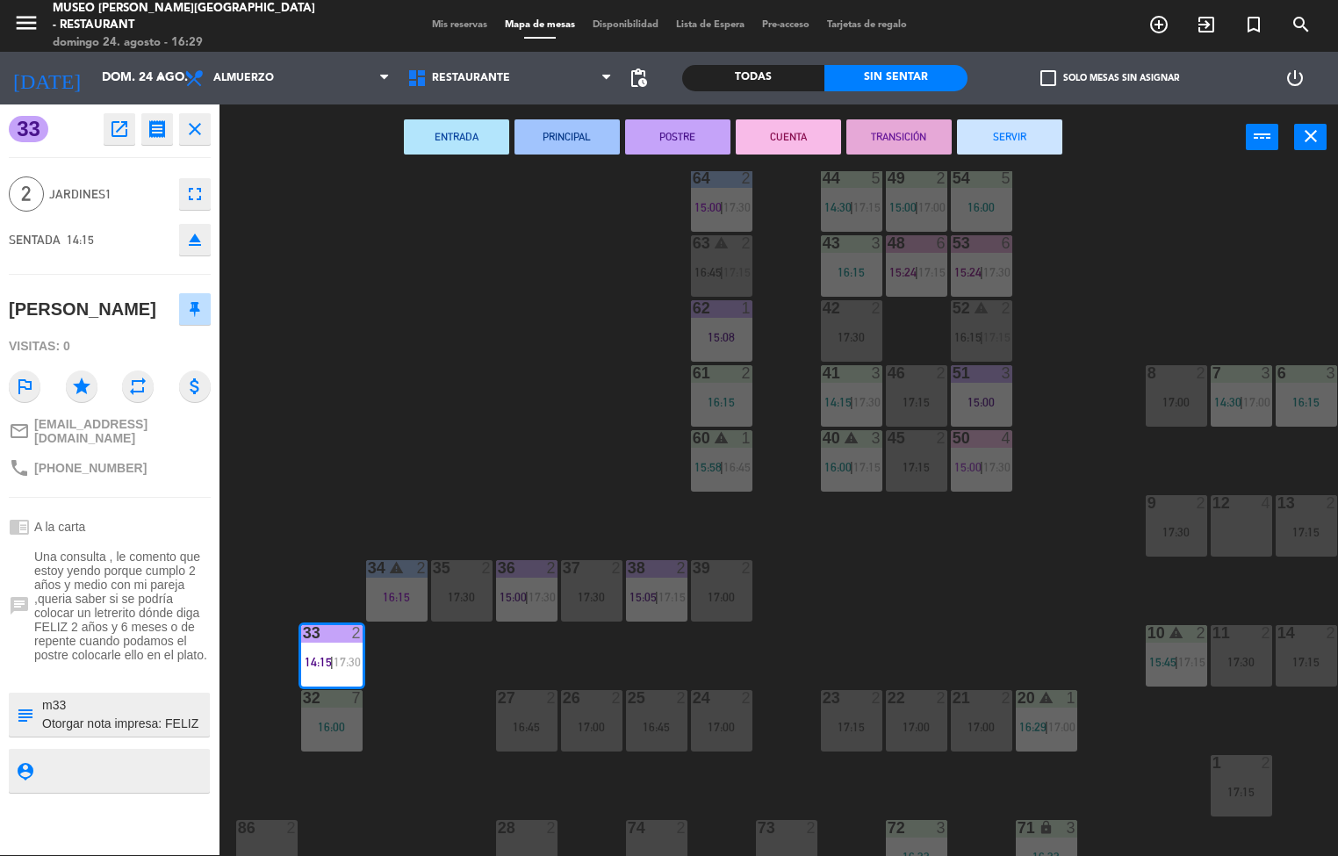
click at [882, 143] on button "TRANSICIÓN" at bounding box center [898, 136] width 105 height 35
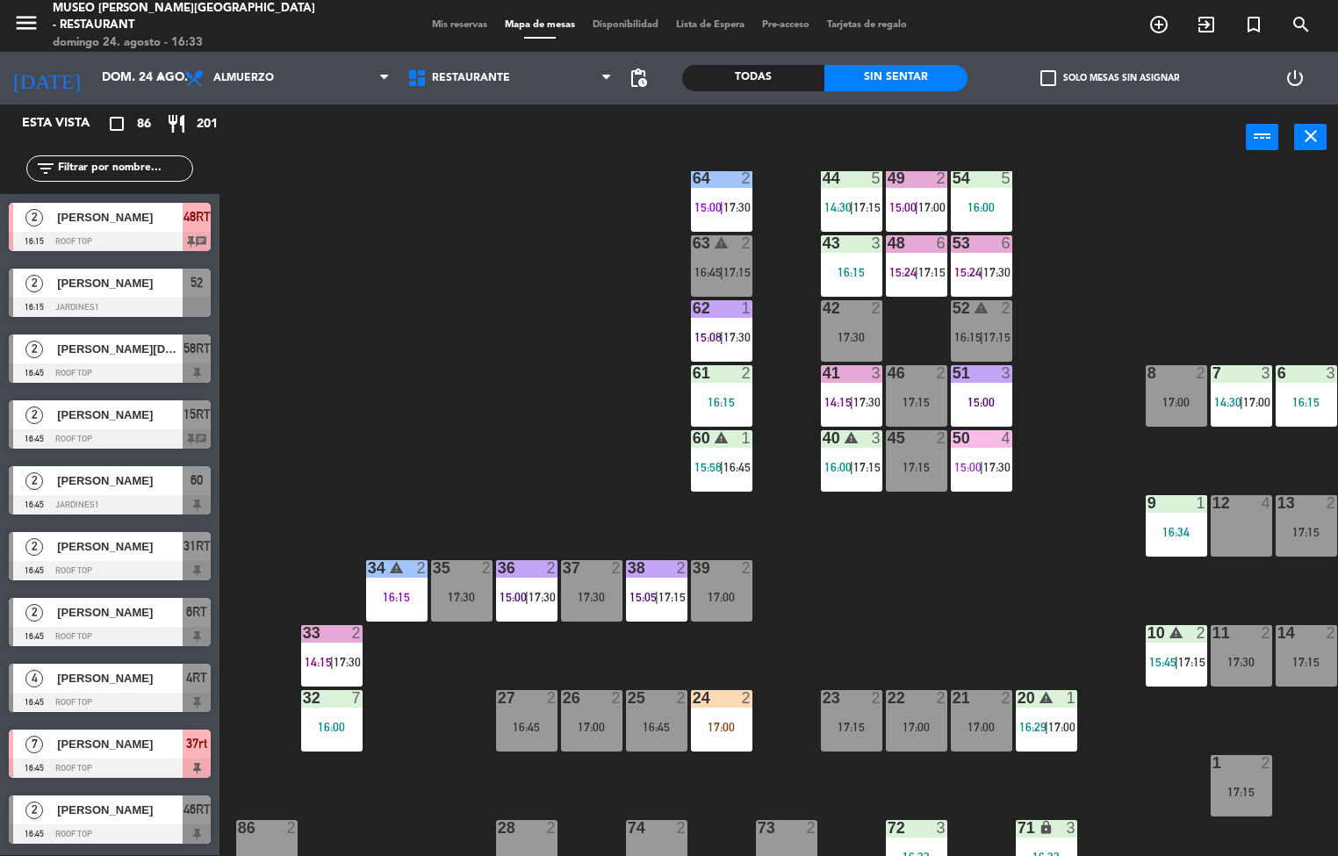
click at [532, 583] on div "36 2 15:00 | 17:30" at bounding box center [526, 590] width 61 height 61
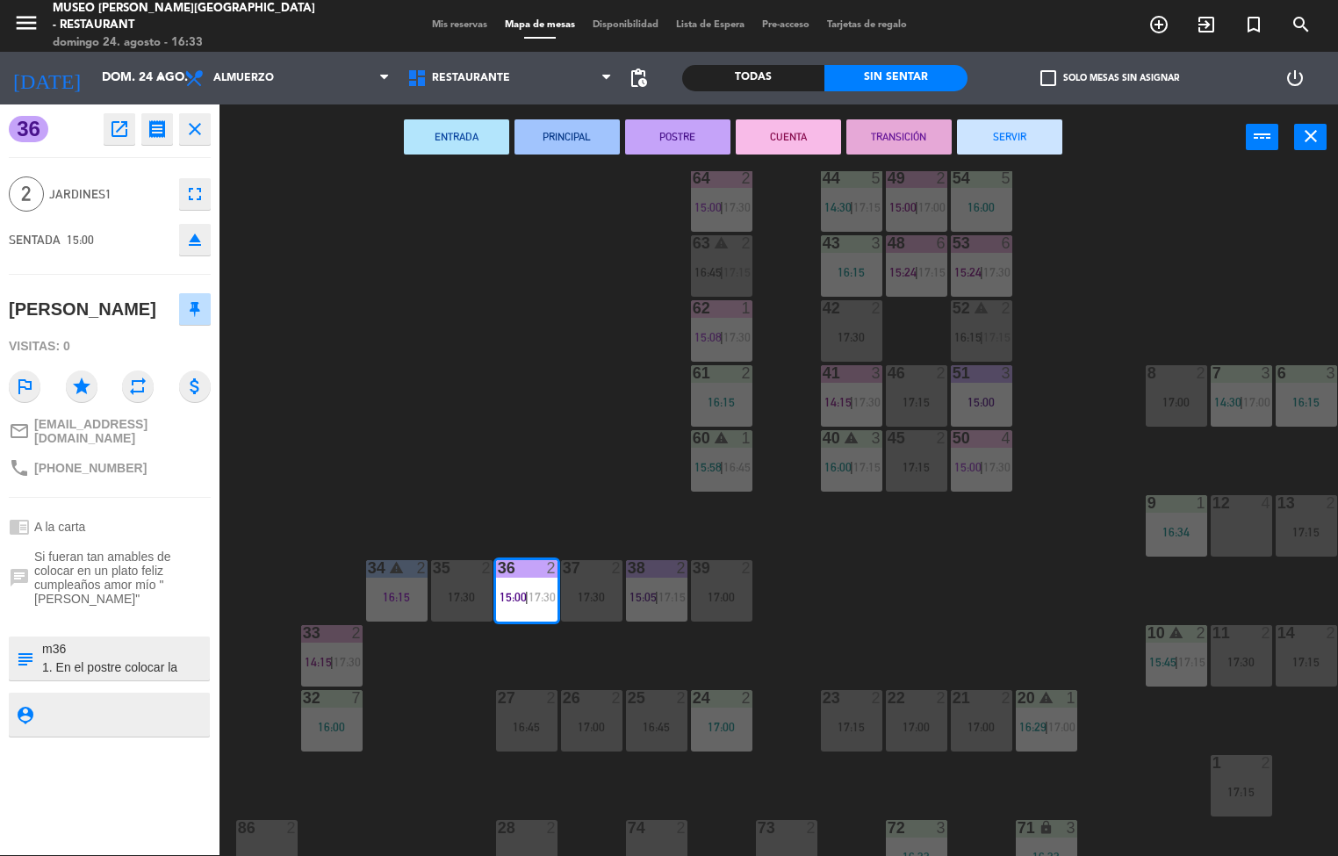
click at [803, 132] on button "CUENTA" at bounding box center [788, 136] width 105 height 35
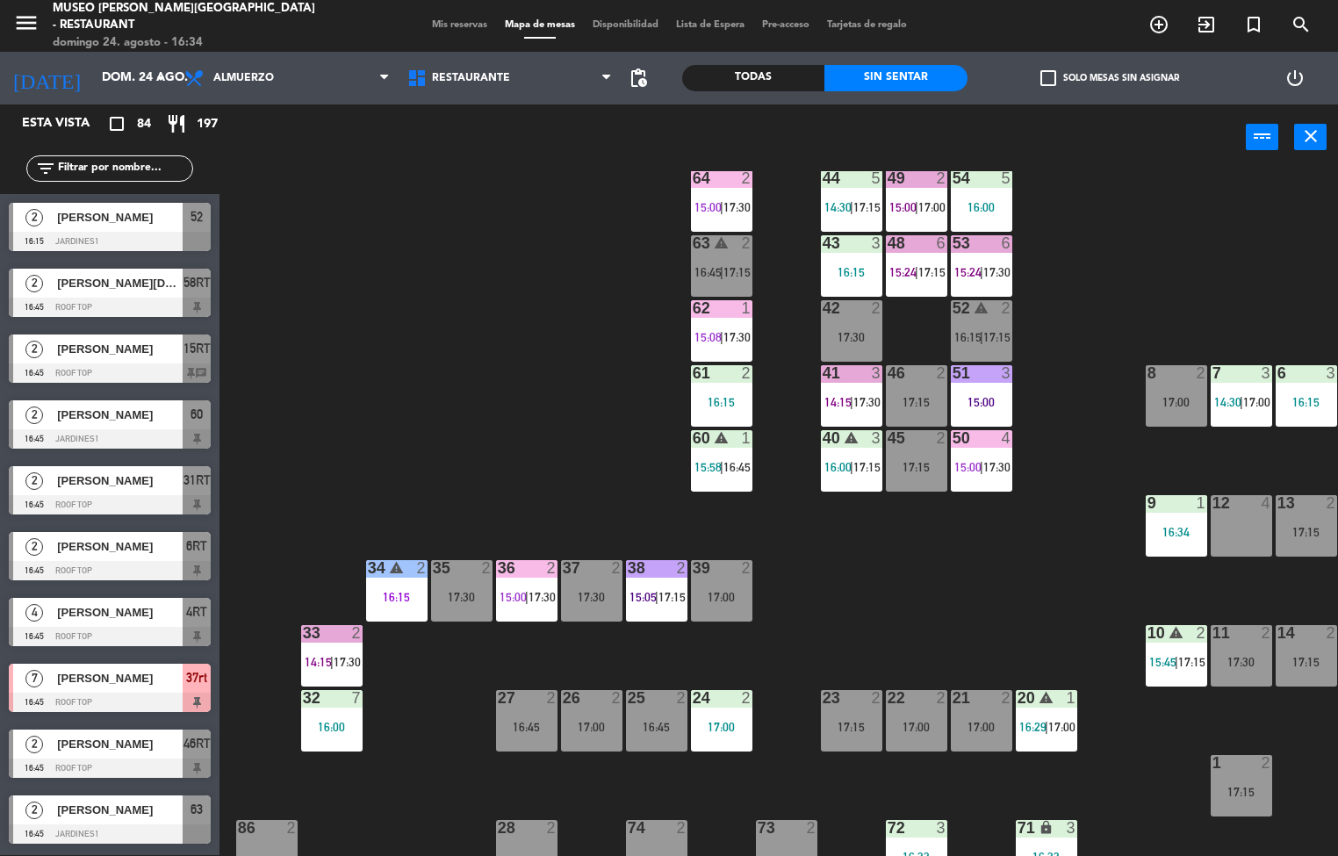
click at [387, 596] on div "16:15" at bounding box center [396, 597] width 61 height 12
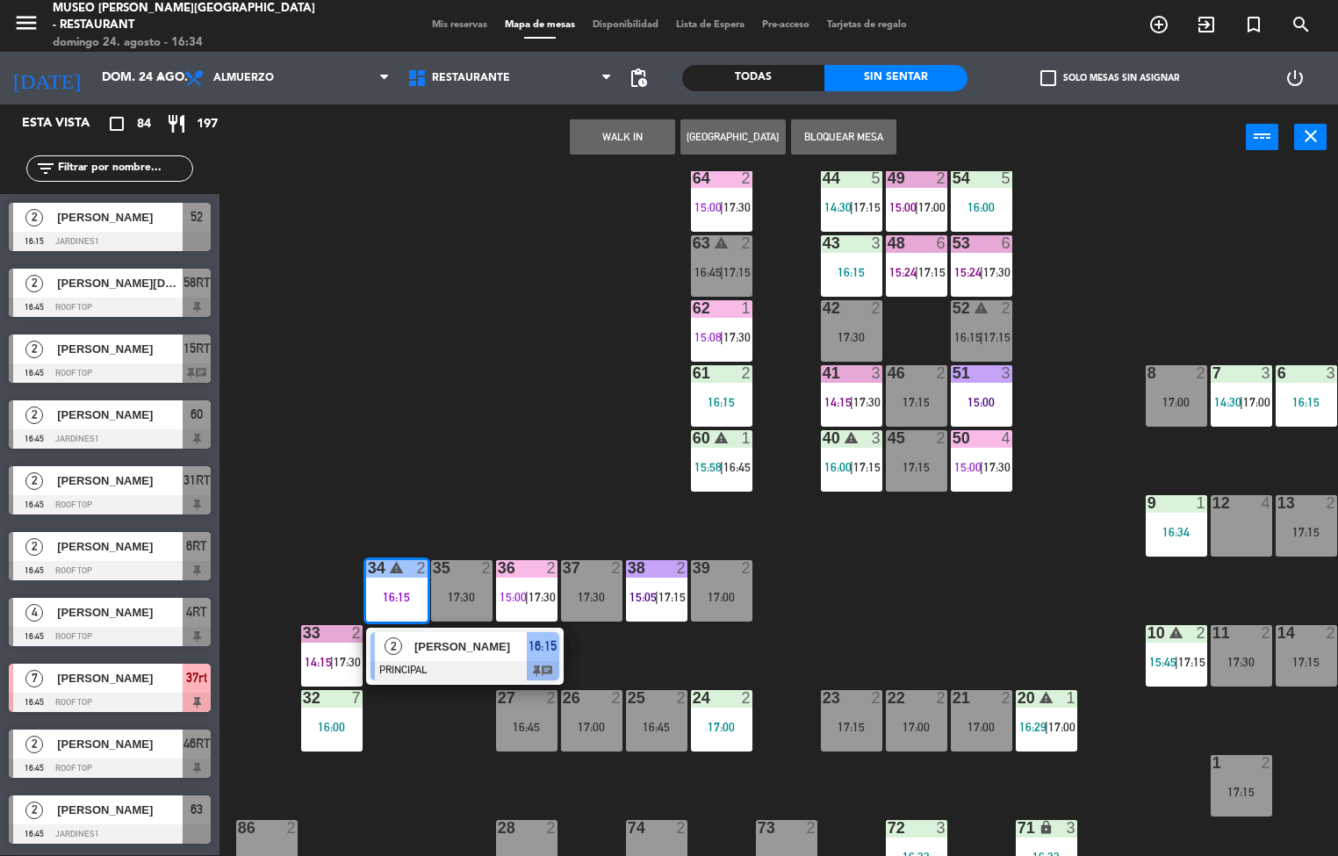
click at [561, 350] on div "44 5 14:30 | 17:15 49 2 15:00 | 17:00 54 5 16:00 64 2 15:00 | 17:30 48 6 15:24 …" at bounding box center [785, 513] width 1105 height 685
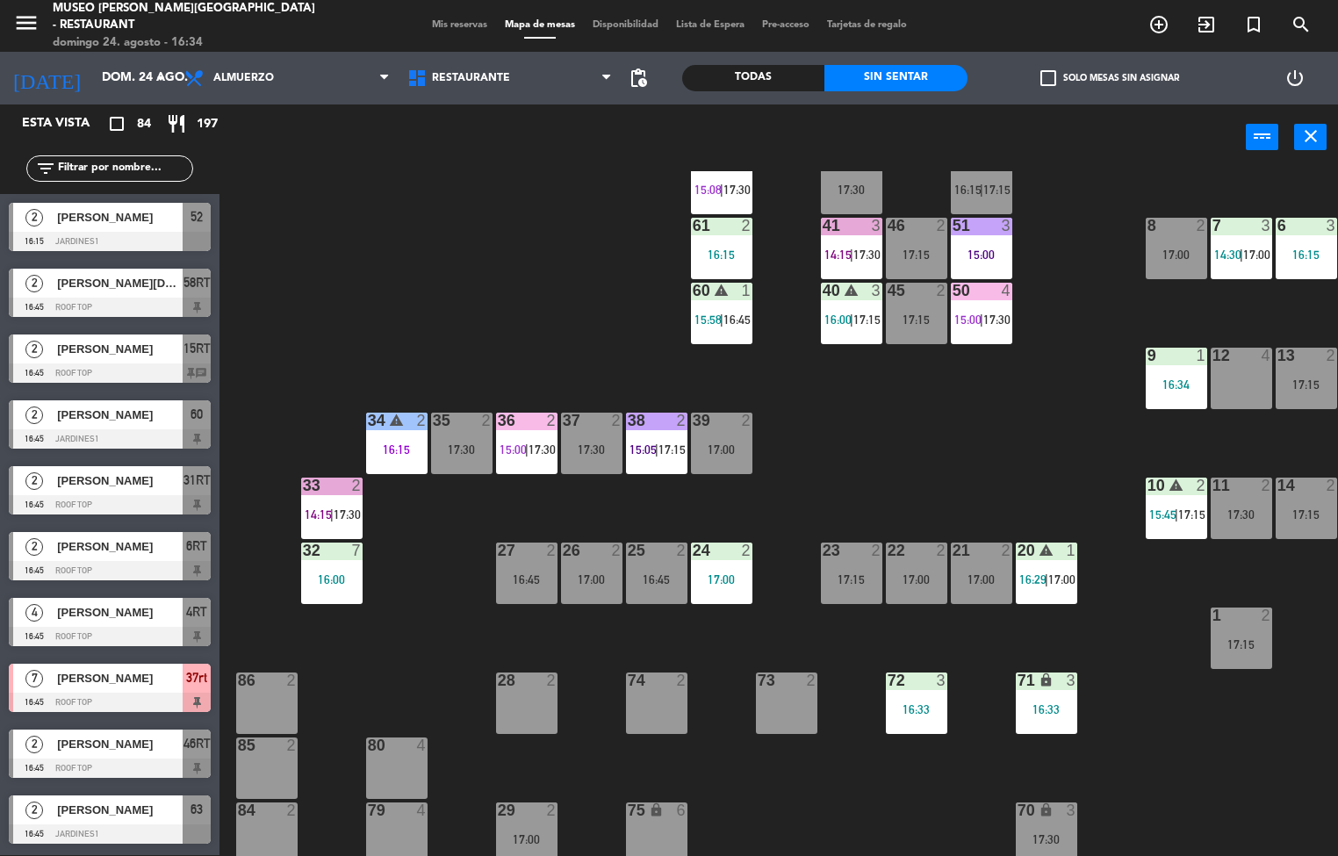
scroll to position [266, 0]
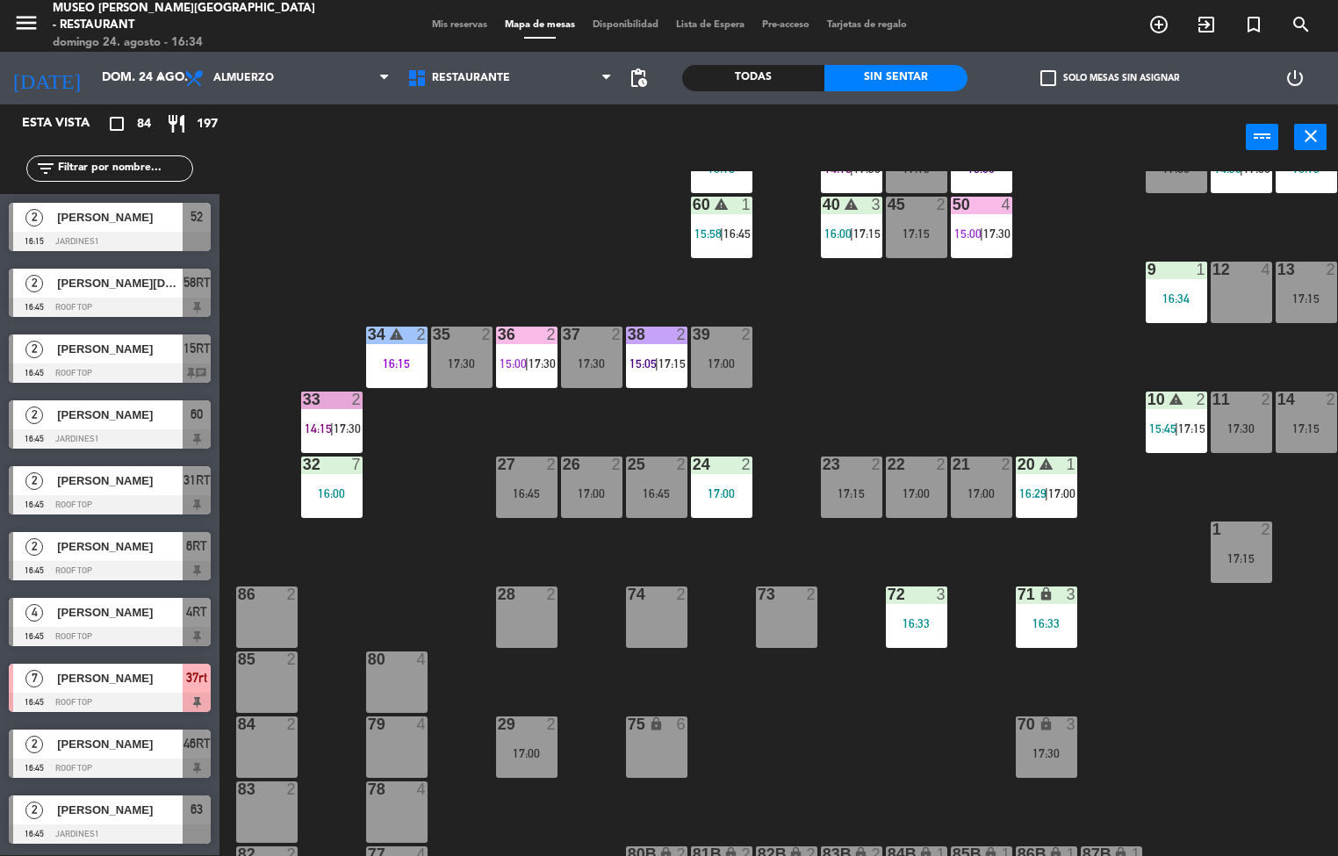
click at [1040, 306] on div "44 5 14:30 | 17:15 49 2 15:00 | 17:00 54 5 16:00 64 2 15:00 | 17:30 48 6 15:24 …" at bounding box center [785, 513] width 1105 height 685
click at [990, 363] on div "44 5 14:30 | 17:15 49 2 15:00 | 17:00 54 5 16:00 64 2 15:00 | 17:30 48 6 15:24 …" at bounding box center [785, 513] width 1105 height 685
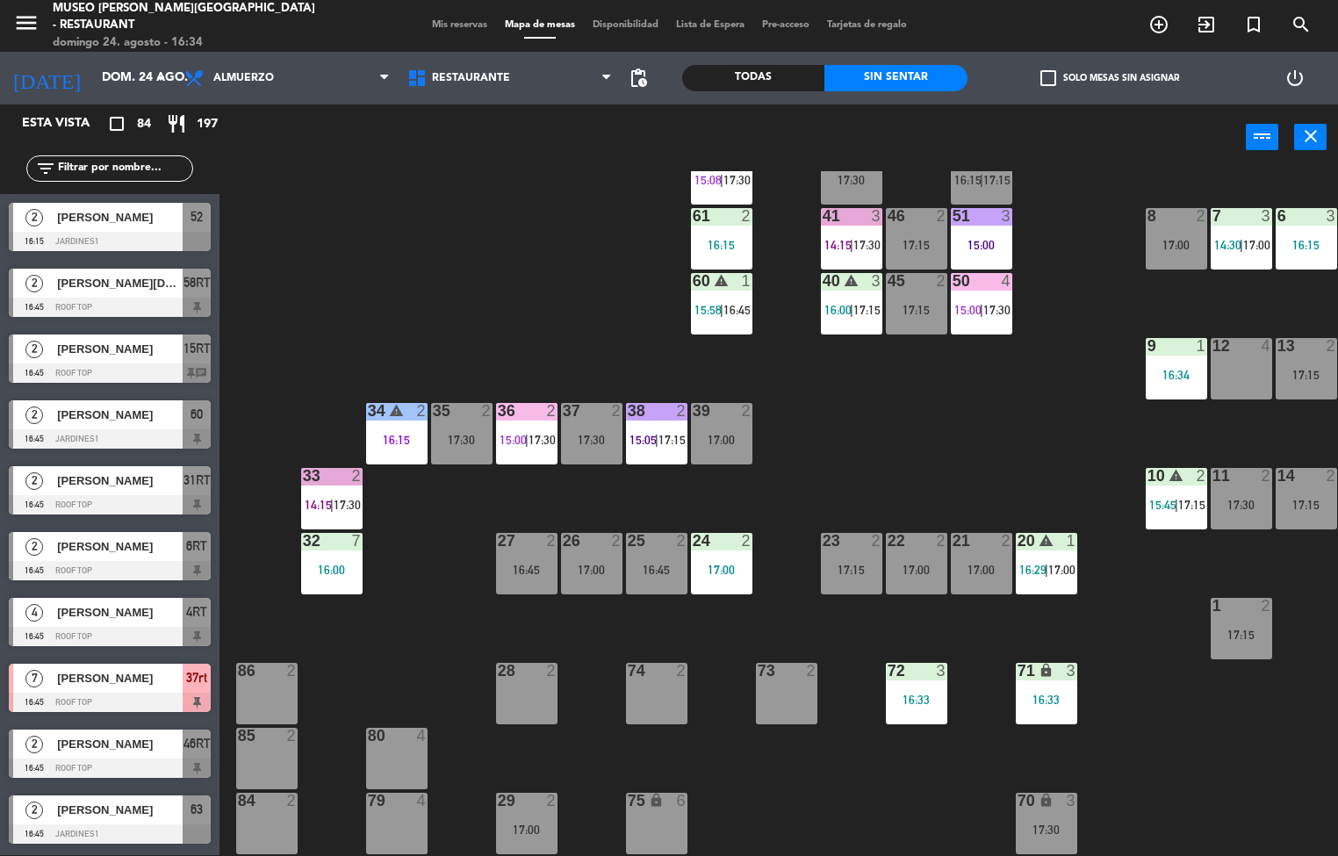
scroll to position [169, 0]
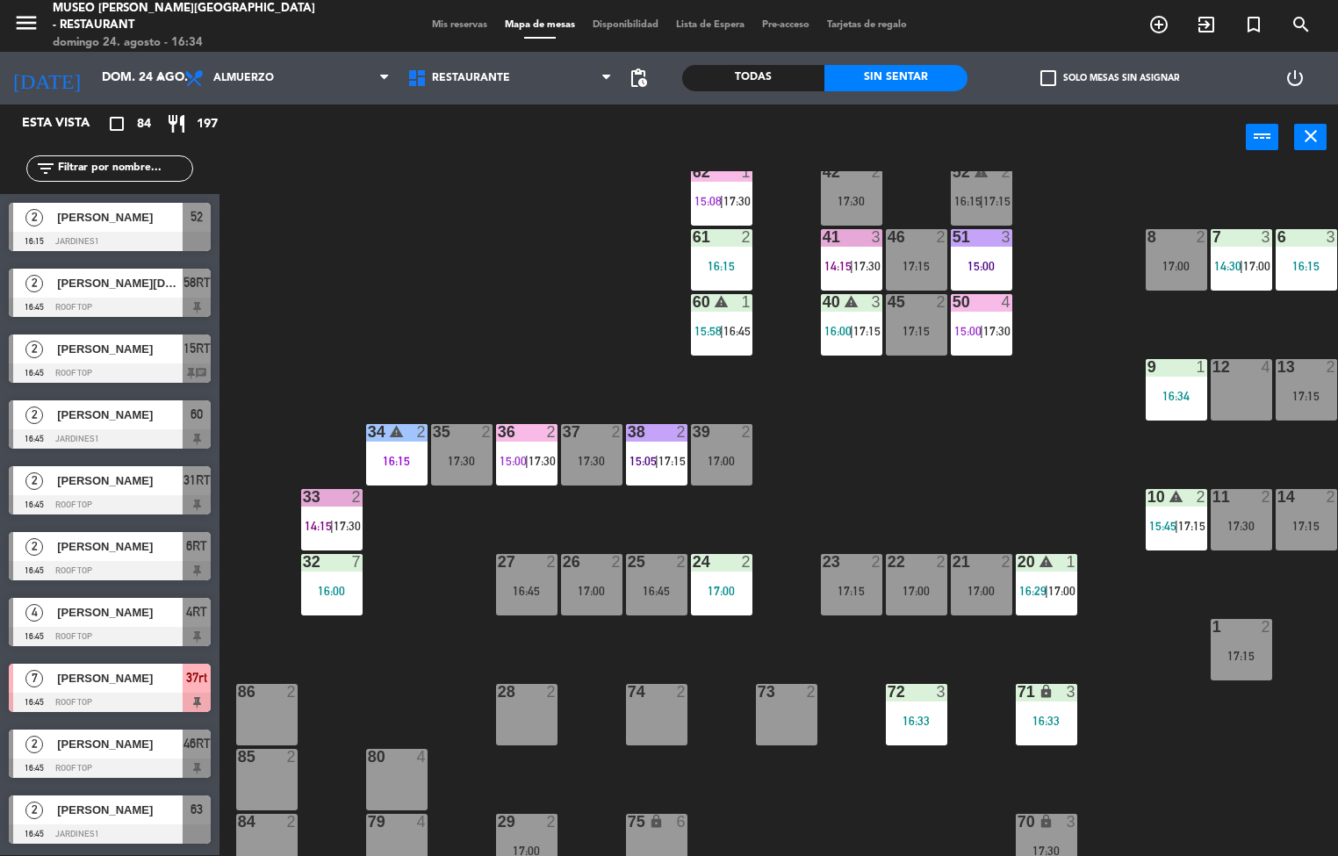
click at [1170, 387] on div "9 1 16:34" at bounding box center [1175, 389] width 61 height 61
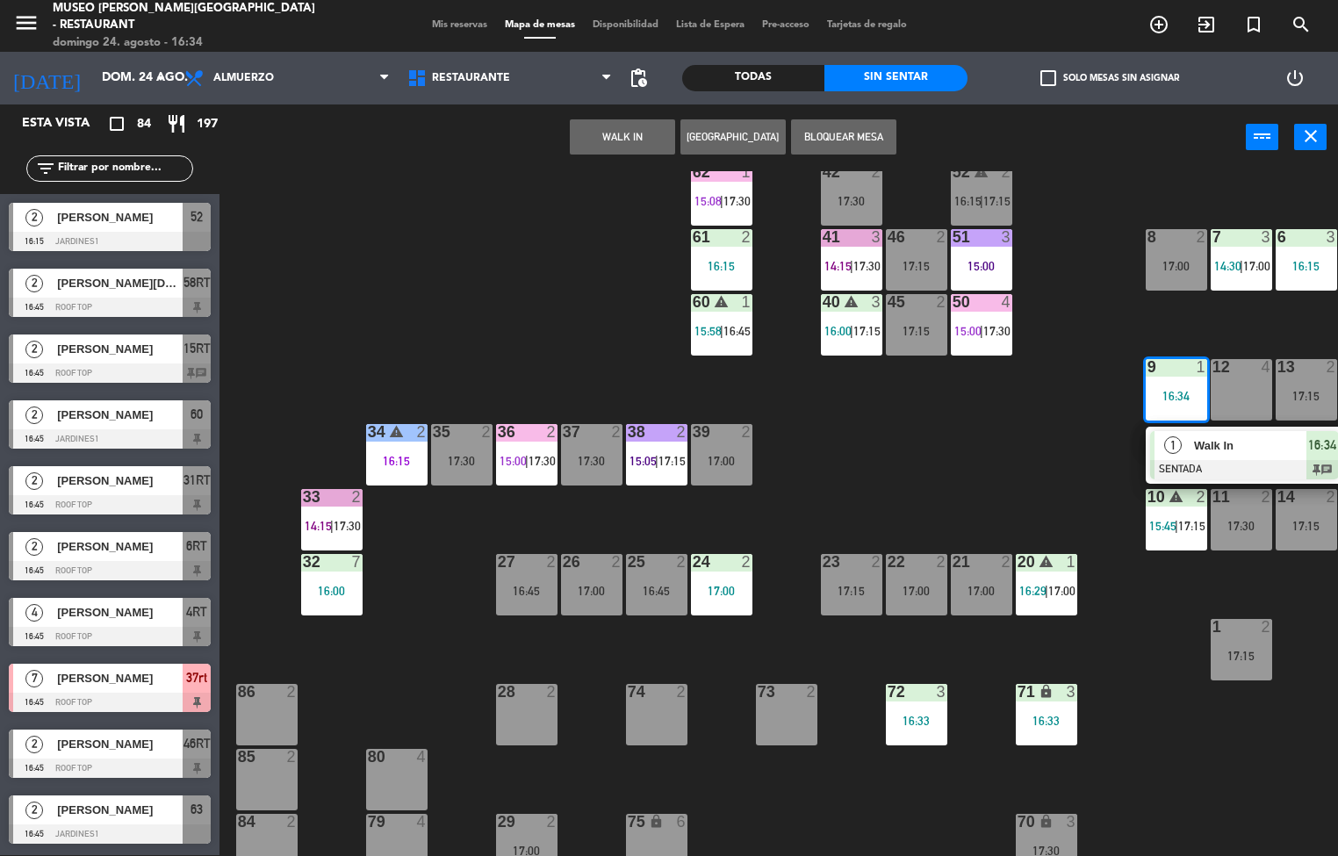
click at [1043, 456] on div "44 5 14:30 | 17:15 49 2 15:00 | 17:00 54 5 16:00 64 2 15:00 | 17:30 48 6 15:24 …" at bounding box center [785, 513] width 1105 height 685
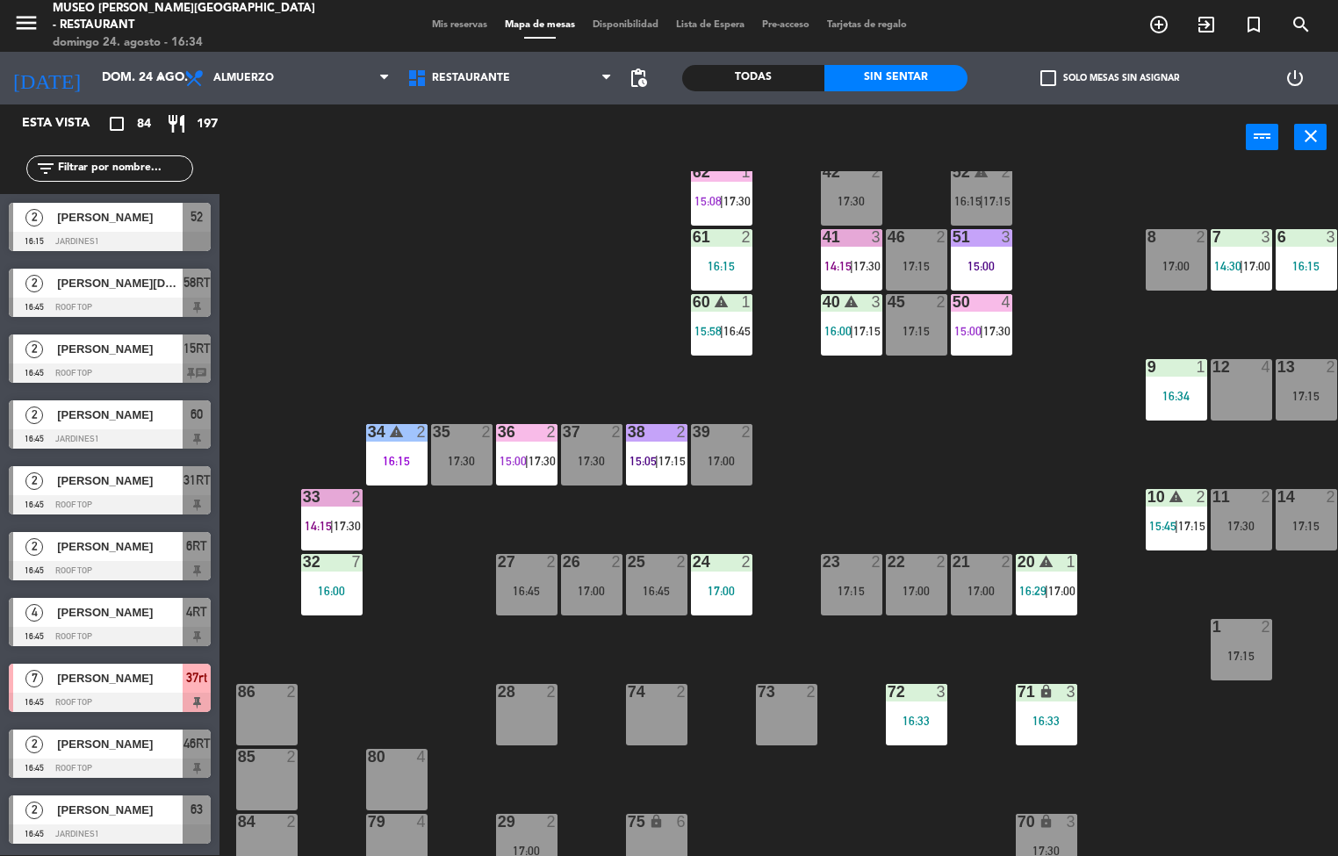
click at [1212, 591] on div "44 5 14:30 | 17:15 49 2 15:00 | 17:00 54 5 16:00 64 2 15:00 | 17:30 48 6 15:24 …" at bounding box center [785, 513] width 1105 height 685
click at [1202, 619] on div "1" at bounding box center [1211, 627] width 29 height 16
click at [1170, 596] on div "44 5 14:30 | 17:15 49 2 15:00 | 17:00 54 5 16:00 64 2 15:00 | 17:30 48 6 15:24 …" at bounding box center [785, 513] width 1105 height 685
click at [1138, 599] on div "44 5 14:30 | 17:15 49 2 15:00 | 17:00 54 5 16:00 64 2 15:00 | 17:30 48 6 15:24 …" at bounding box center [785, 513] width 1105 height 685
click at [1138, 622] on div "44 5 14:30 | 17:15 49 2 15:00 | 17:00 54 5 16:00 64 2 15:00 | 17:30 48 6 15:24 …" at bounding box center [785, 513] width 1105 height 685
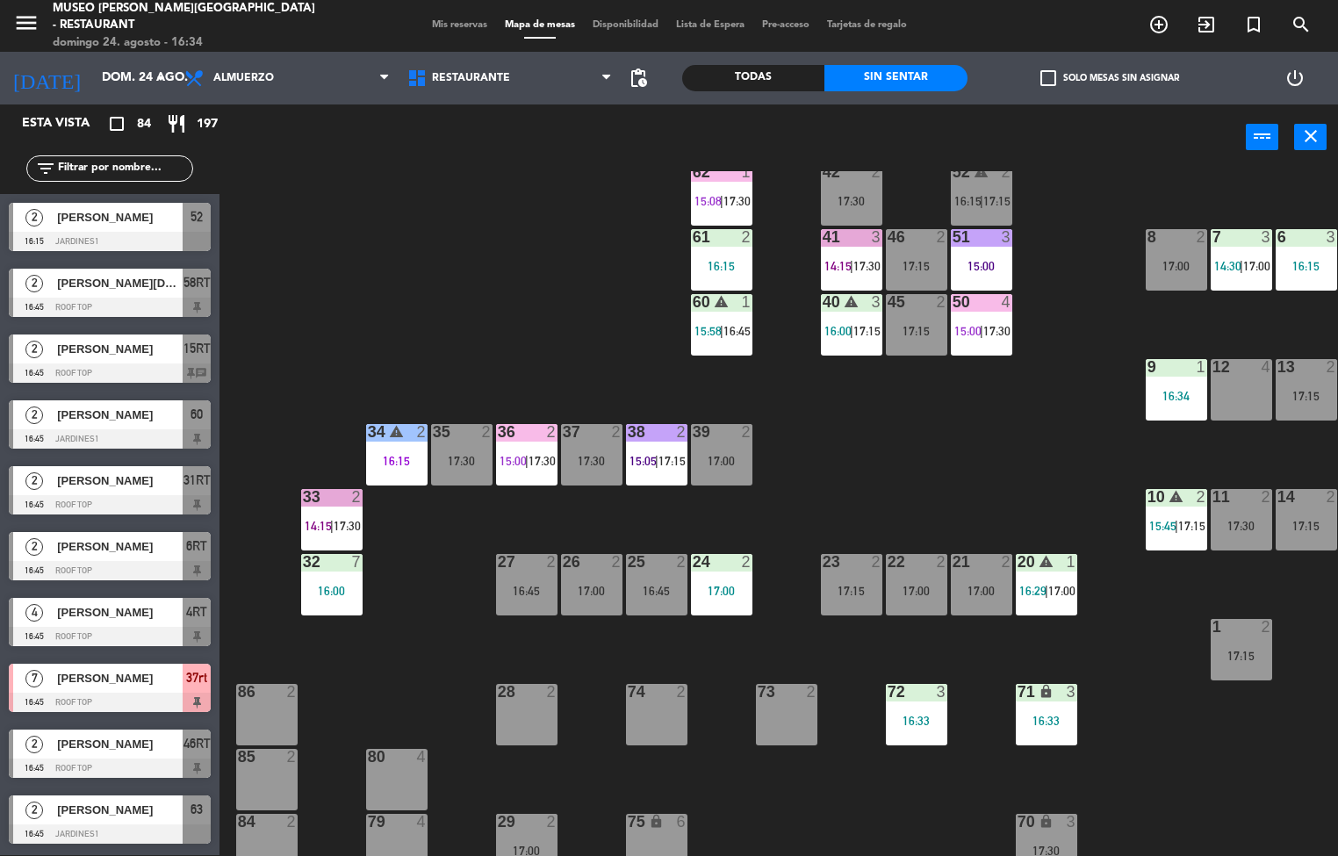
click at [1138, 622] on div "44 5 14:30 | 17:15 49 2 15:00 | 17:00 54 5 16:00 64 2 15:00 | 17:30 48 6 15:24 …" at bounding box center [785, 513] width 1105 height 685
click at [756, 430] on div "2" at bounding box center [750, 432] width 29 height 16
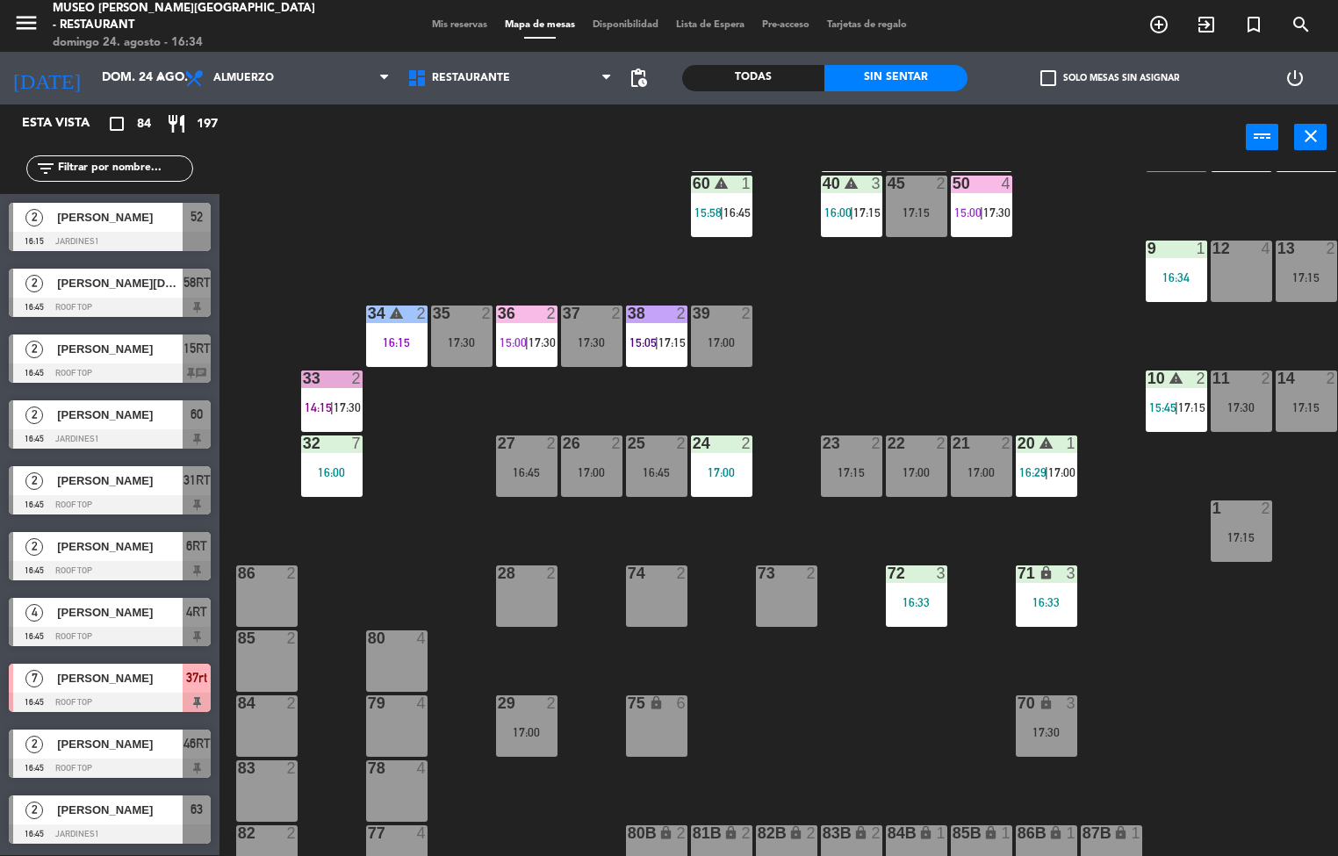
click at [1220, 558] on div "1 2 17:15" at bounding box center [1240, 530] width 61 height 61
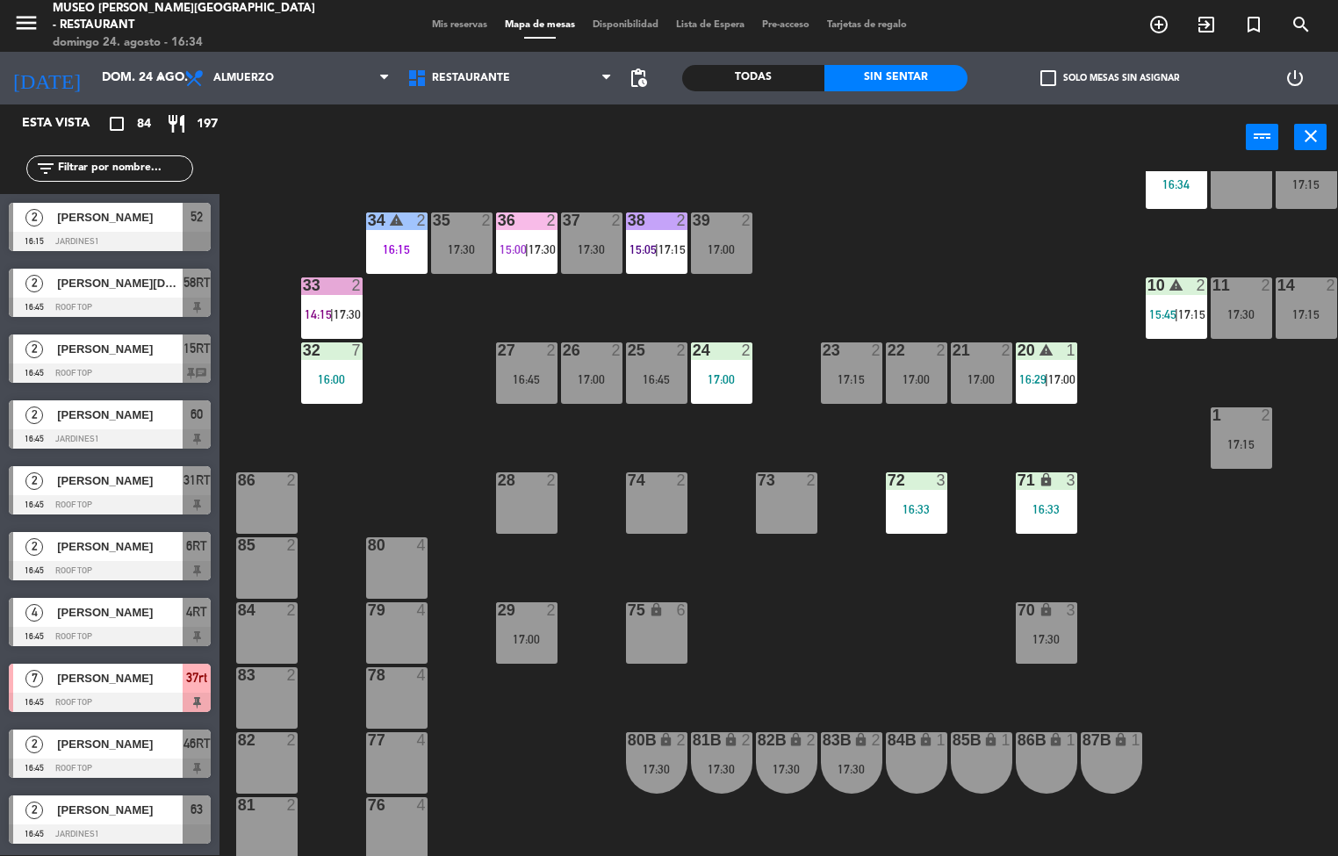
click at [914, 621] on div "44 5 14:30 | 17:15 49 2 15:00 | 17:00 54 5 16:00 64 2 15:00 | 17:30 48 6 15:24 …" at bounding box center [785, 513] width 1105 height 685
click at [714, 366] on div "24 2 17:00" at bounding box center [721, 372] width 61 height 61
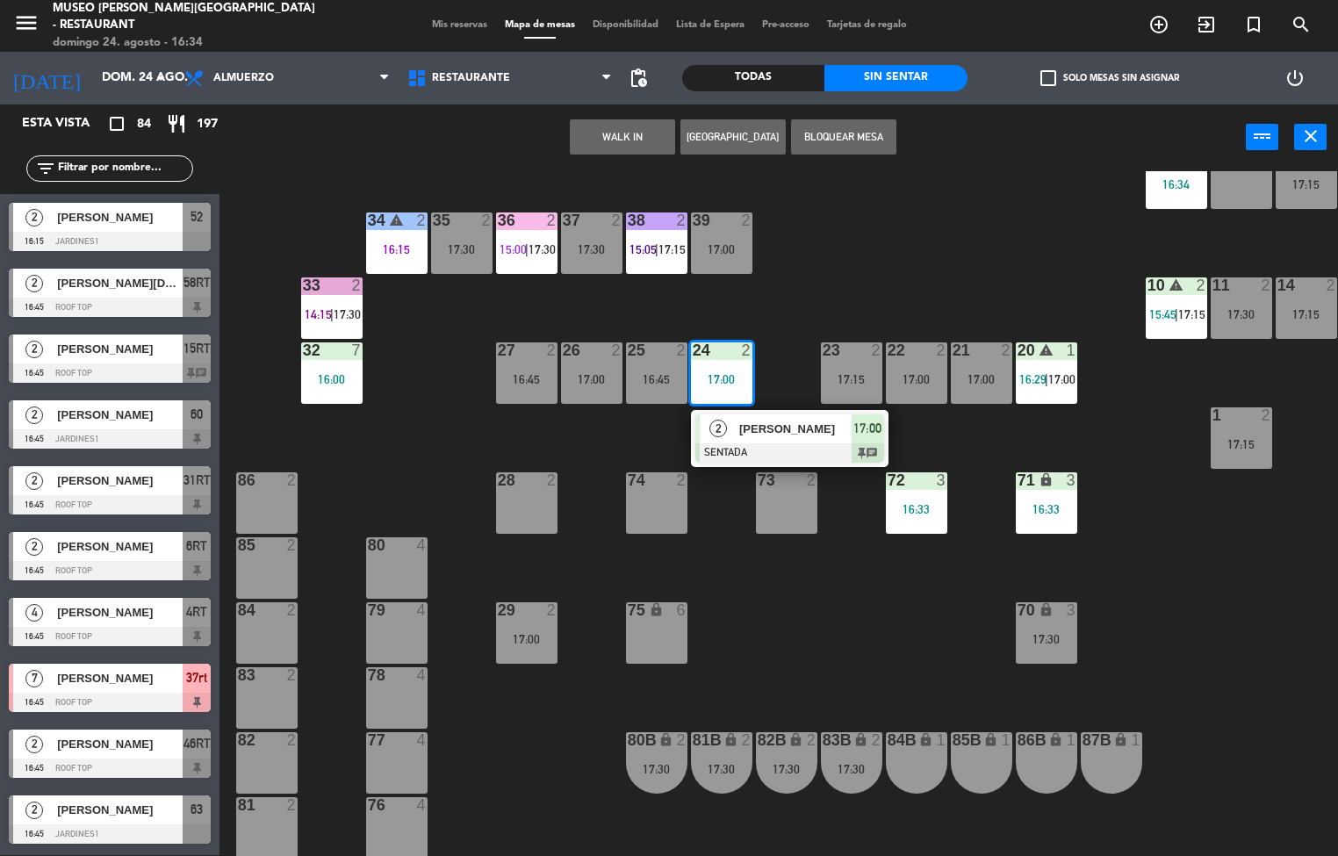
click at [787, 443] on div at bounding box center [789, 452] width 189 height 19
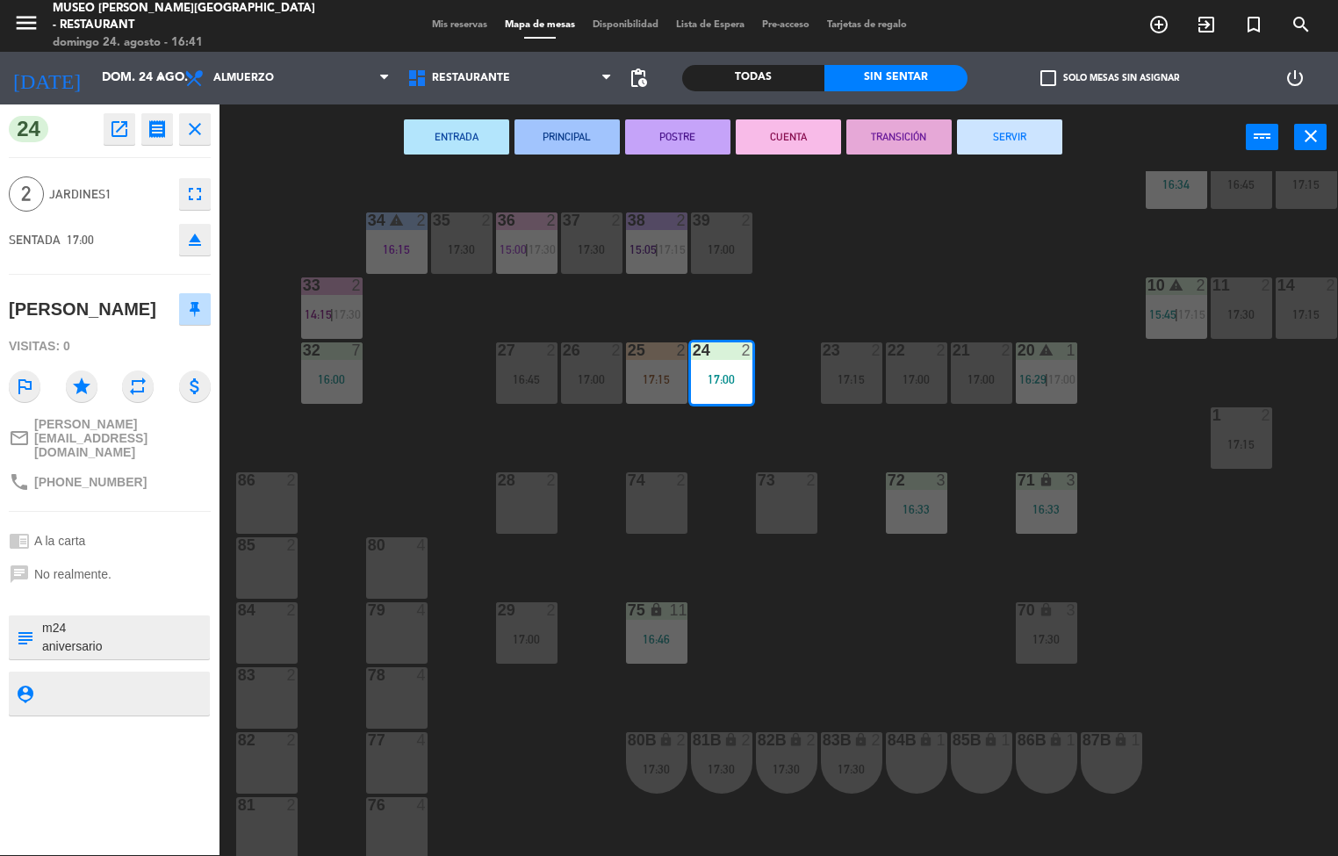
click at [651, 248] on span "15:05" at bounding box center [642, 249] width 27 height 14
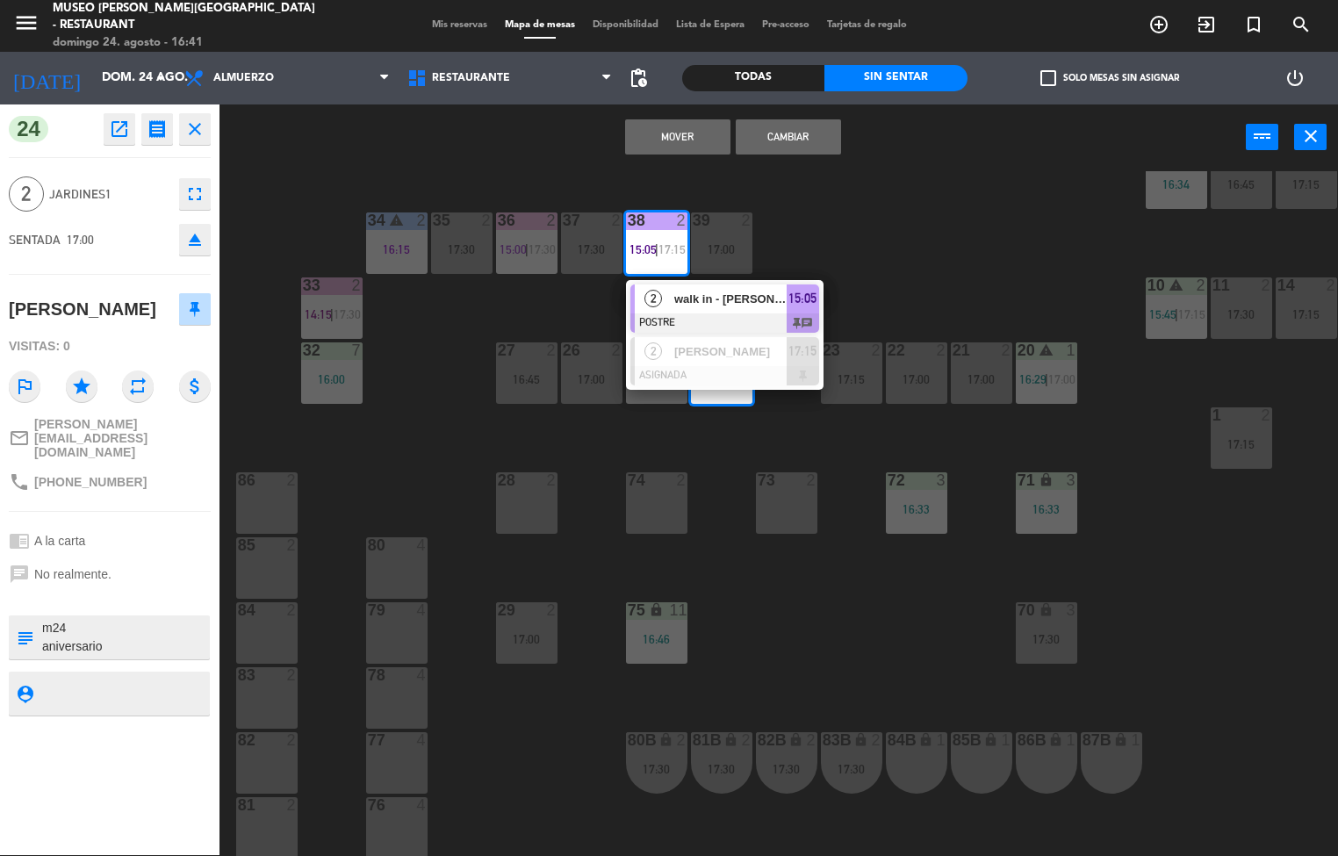
click at [686, 305] on span "walk in - [PERSON_NAME]" at bounding box center [730, 299] width 112 height 18
click at [759, 313] on div at bounding box center [724, 322] width 189 height 19
click at [670, 317] on div at bounding box center [724, 322] width 189 height 19
click at [743, 303] on span "walk in - [PERSON_NAME]" at bounding box center [730, 299] width 112 height 18
click at [662, 311] on div "2" at bounding box center [654, 298] width 38 height 29
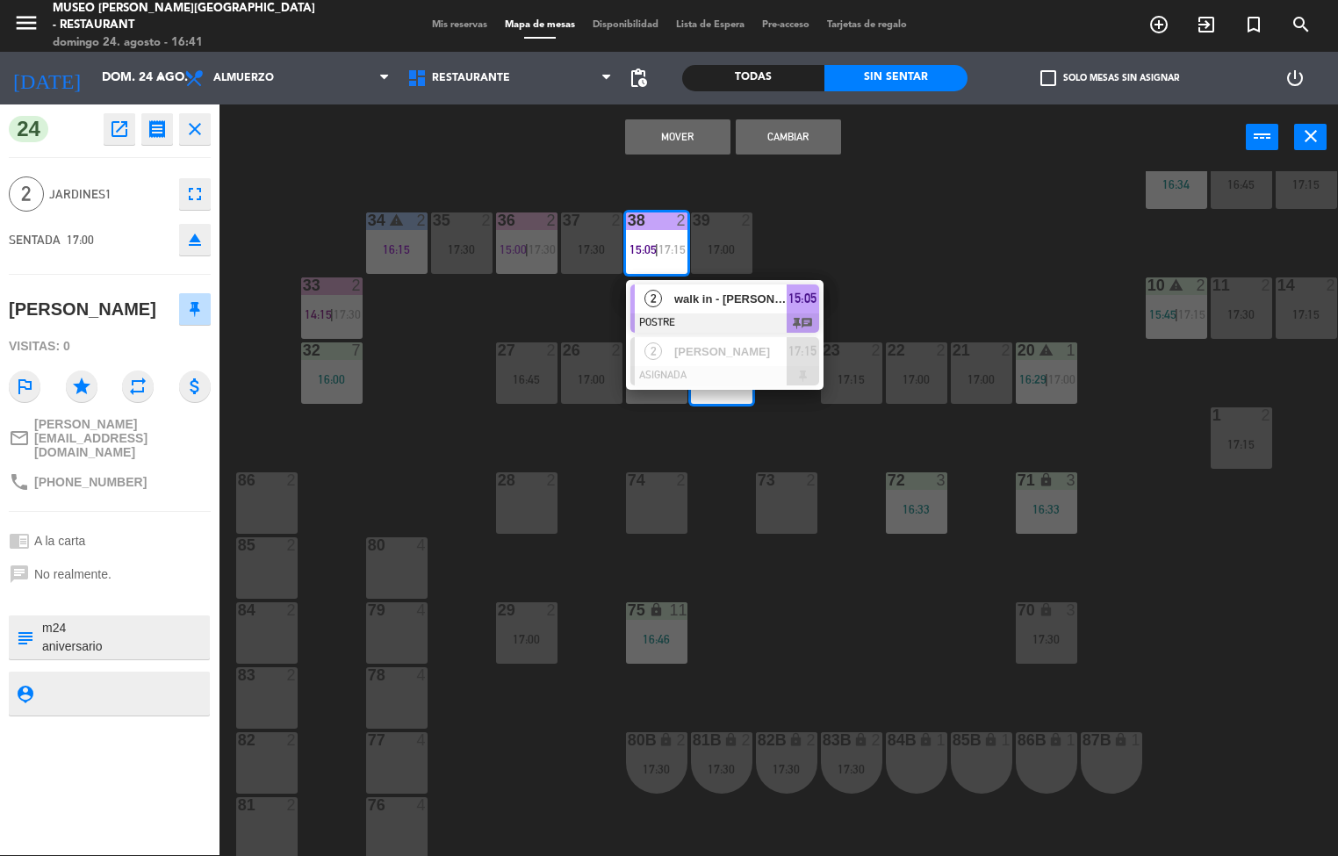
click at [787, 313] on div at bounding box center [724, 322] width 189 height 19
click at [688, 314] on div at bounding box center [724, 322] width 189 height 19
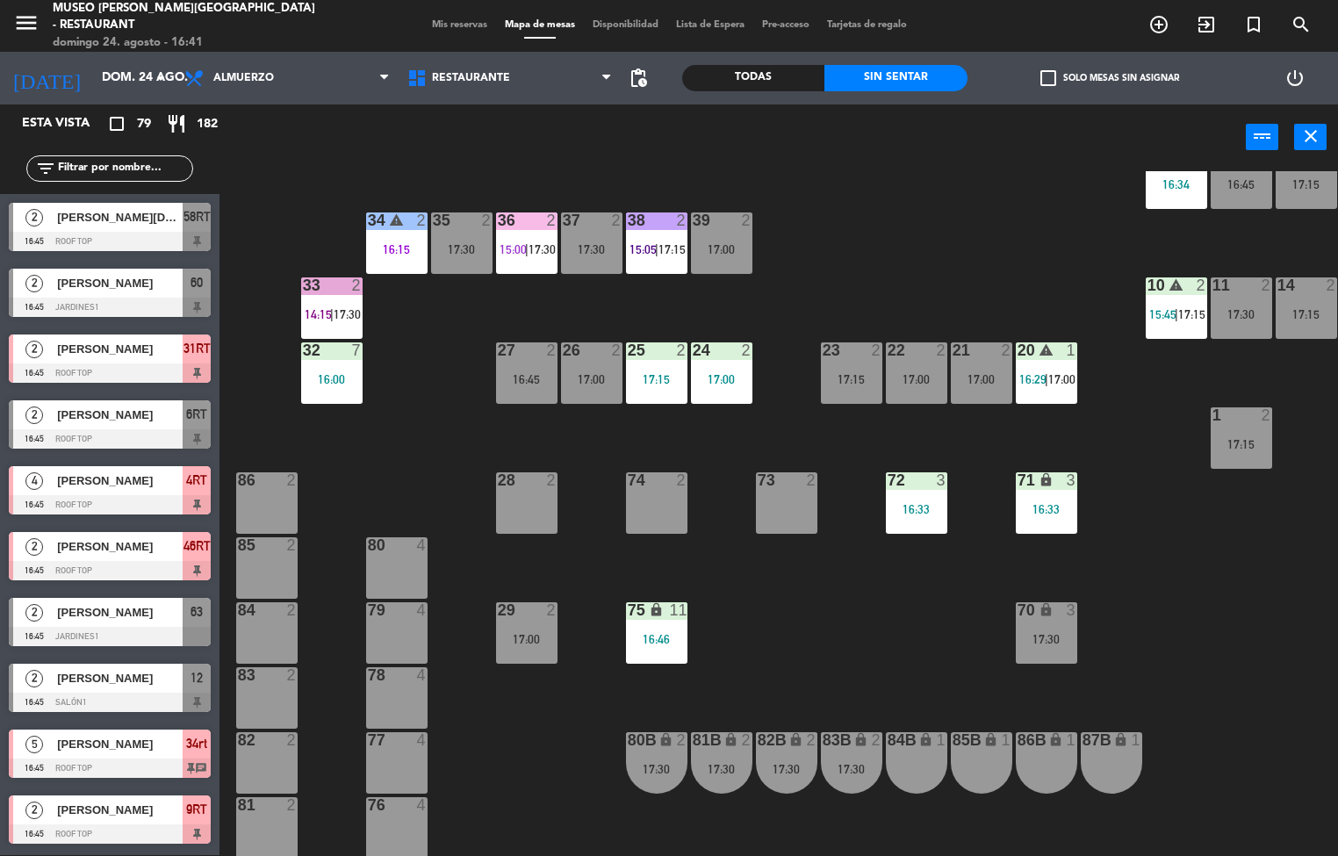
click at [993, 240] on div "44 5 14:30 | 17:15 49 2 15:00 | 17:00 54 5 16:00 64 2 15:00 | 17:30 48 6 15:24 …" at bounding box center [785, 513] width 1105 height 685
click at [654, 248] on span "15:05" at bounding box center [642, 249] width 27 height 14
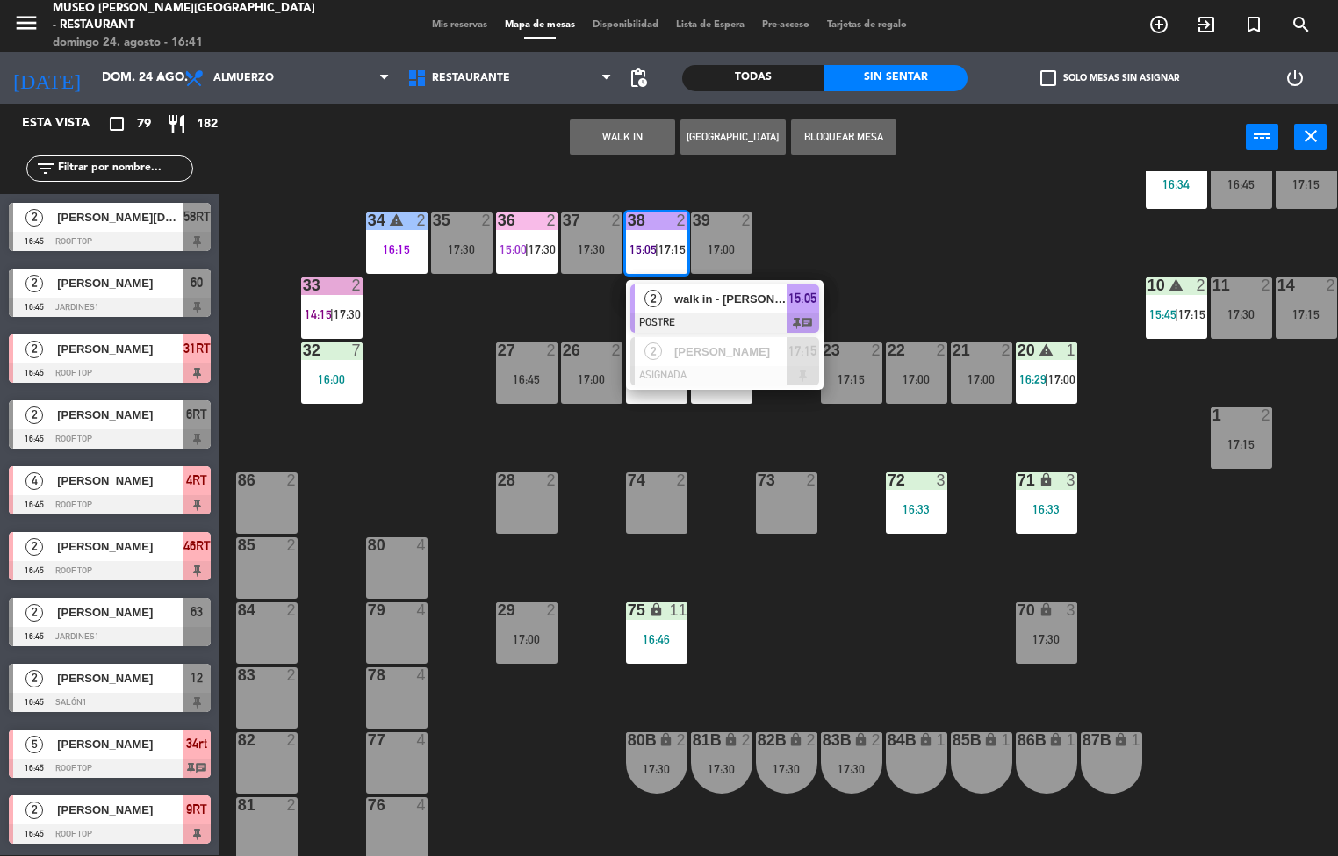
click at [654, 295] on span "2" at bounding box center [653, 299] width 18 height 18
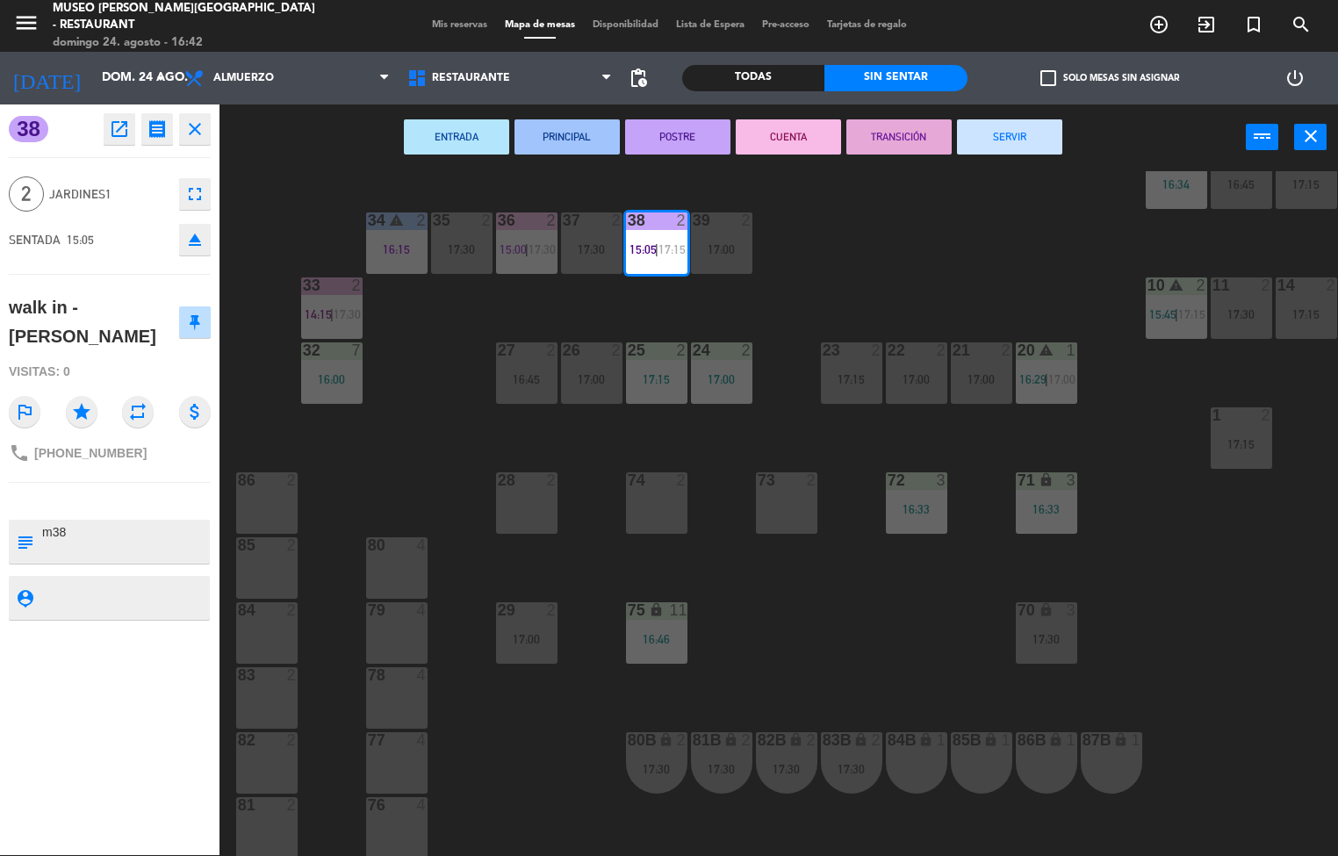
click at [798, 132] on button "CUENTA" at bounding box center [788, 136] width 105 height 35
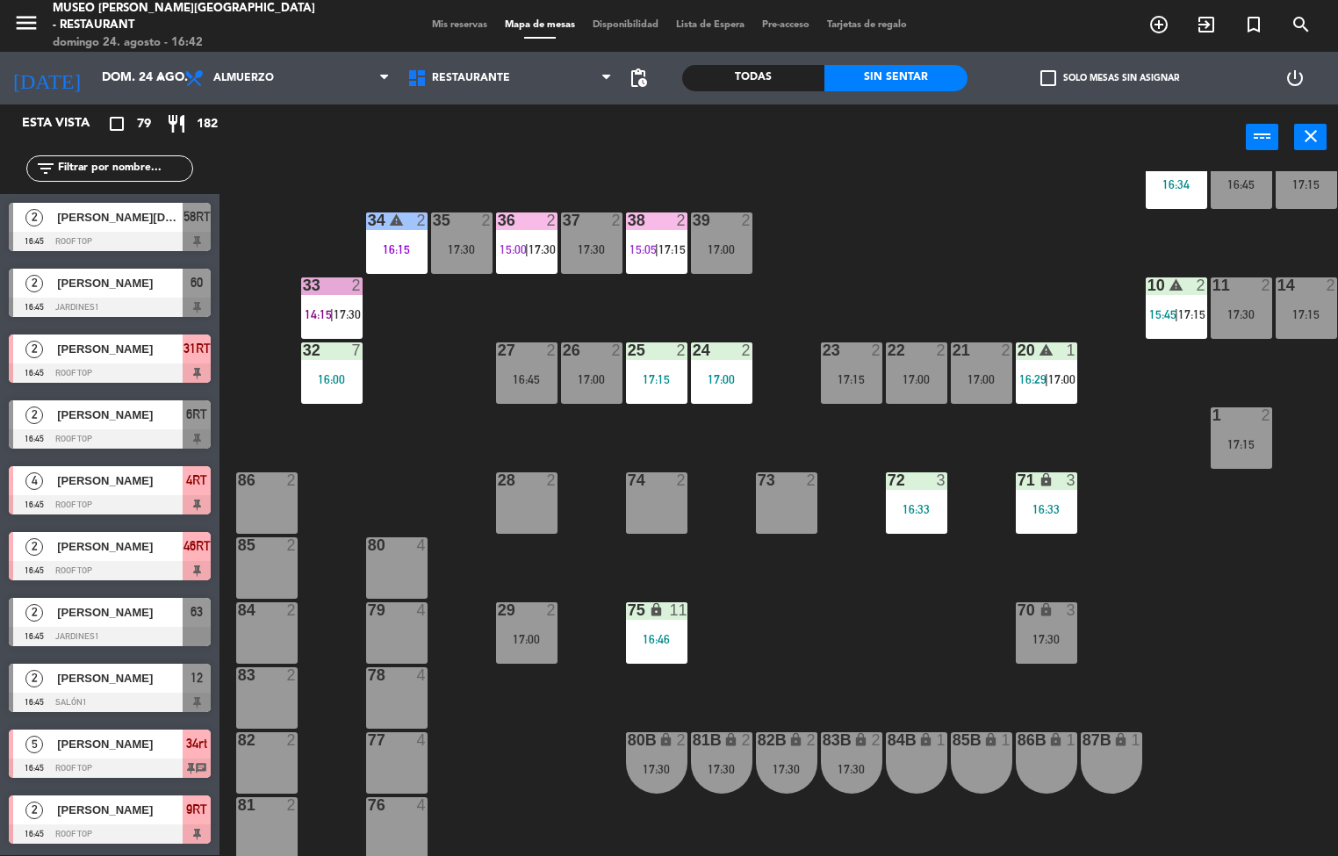
click at [506, 240] on div "36 2 15:00 | 17:30" at bounding box center [526, 242] width 61 height 61
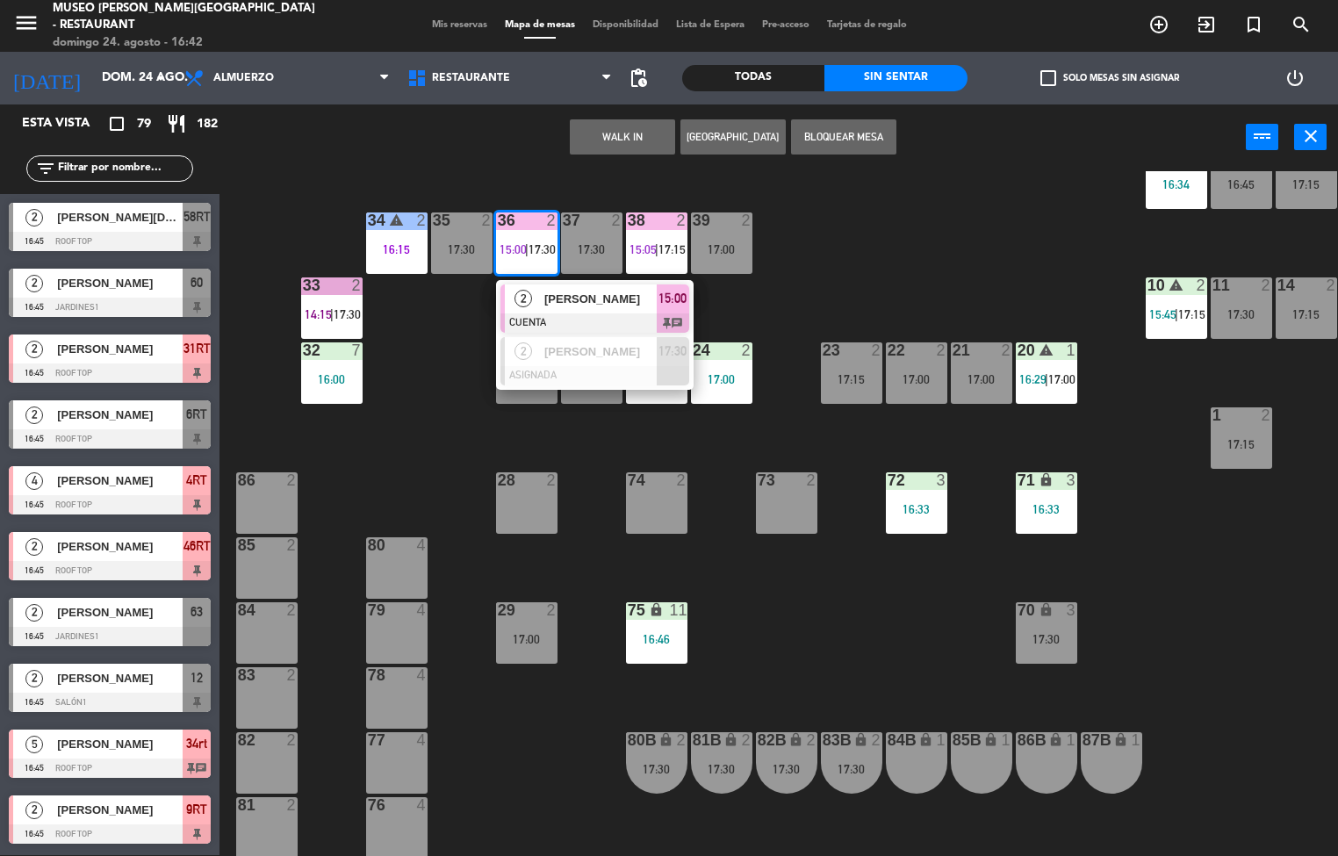
click at [574, 319] on div at bounding box center [594, 322] width 189 height 19
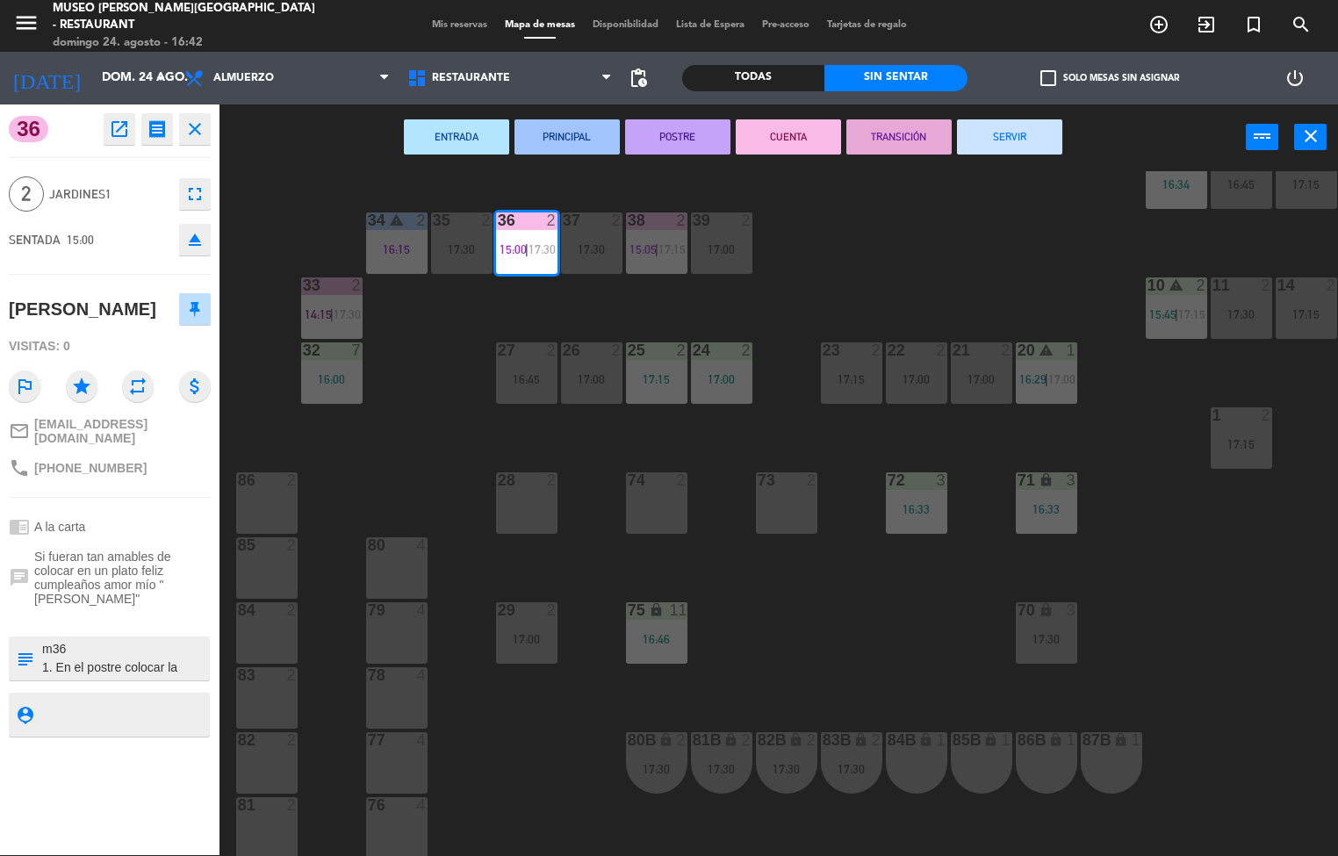
click at [901, 133] on button "TRANSICIÓN" at bounding box center [898, 136] width 105 height 35
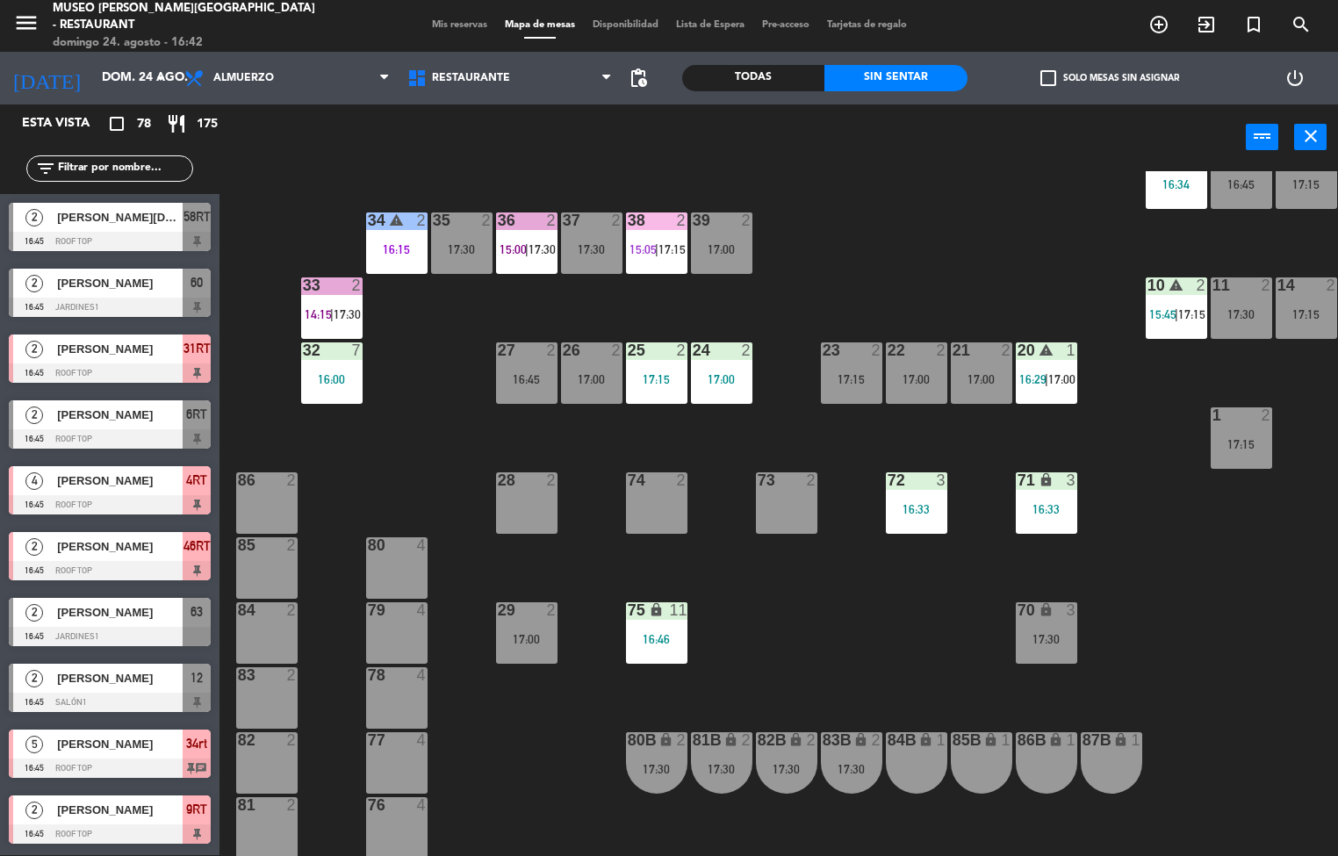
click at [317, 313] on span "14:15" at bounding box center [318, 314] width 27 height 14
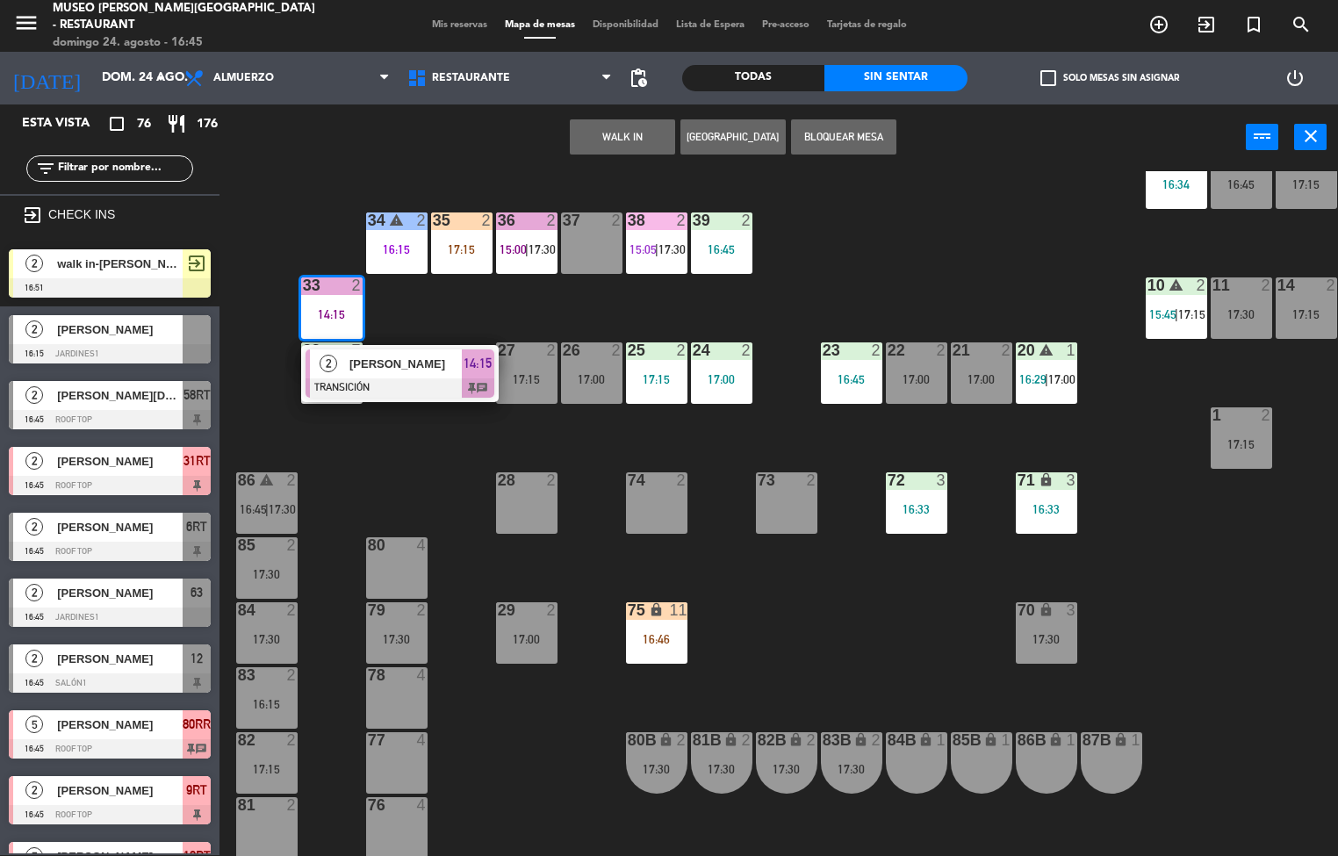
click at [843, 650] on div "44 5 14:30 | 17:30 49 2 15:00 | 17:15 54 5 16:00 64 2 15:00 48 6 15:24 | 17:15 …" at bounding box center [785, 513] width 1105 height 685
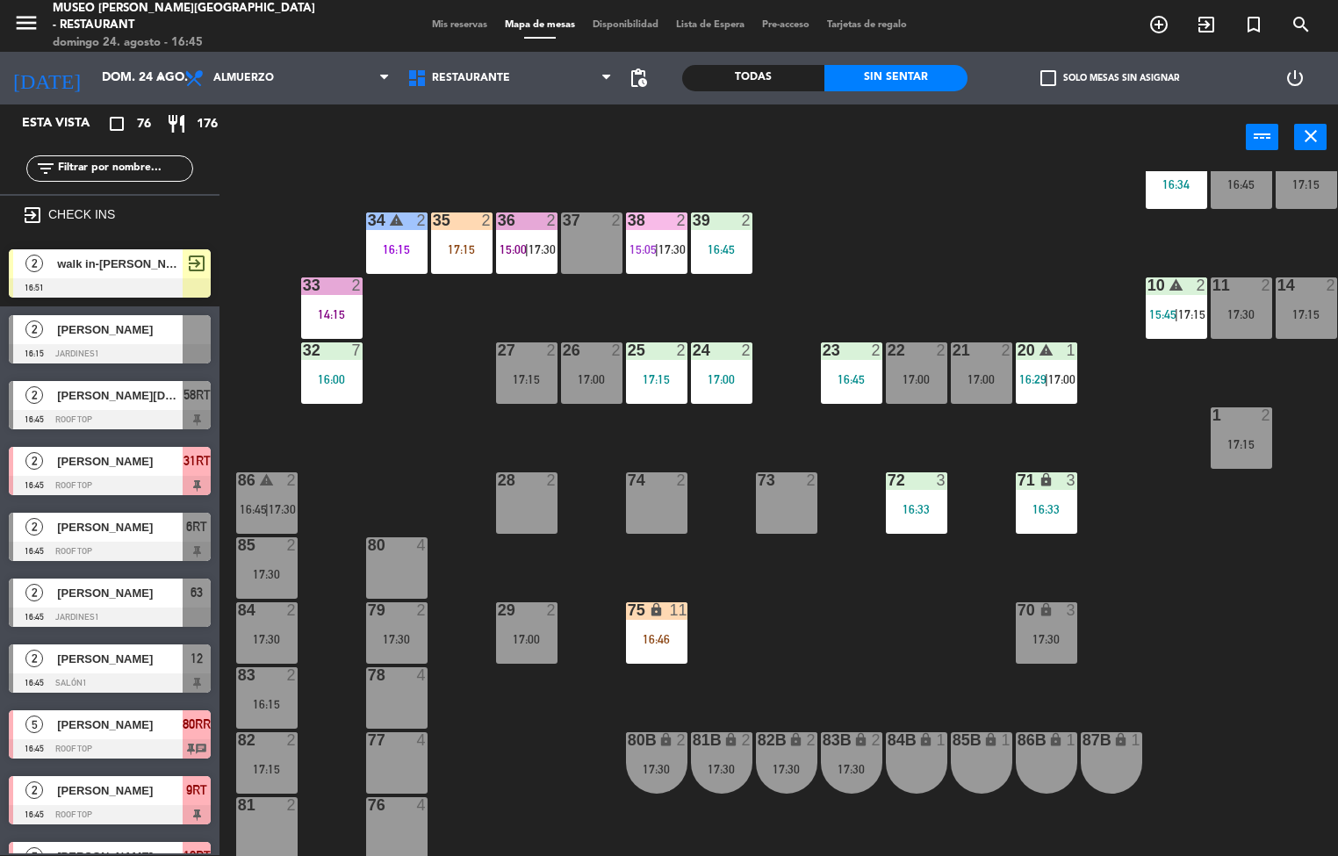
click at [716, 246] on div "16:45" at bounding box center [721, 249] width 61 height 12
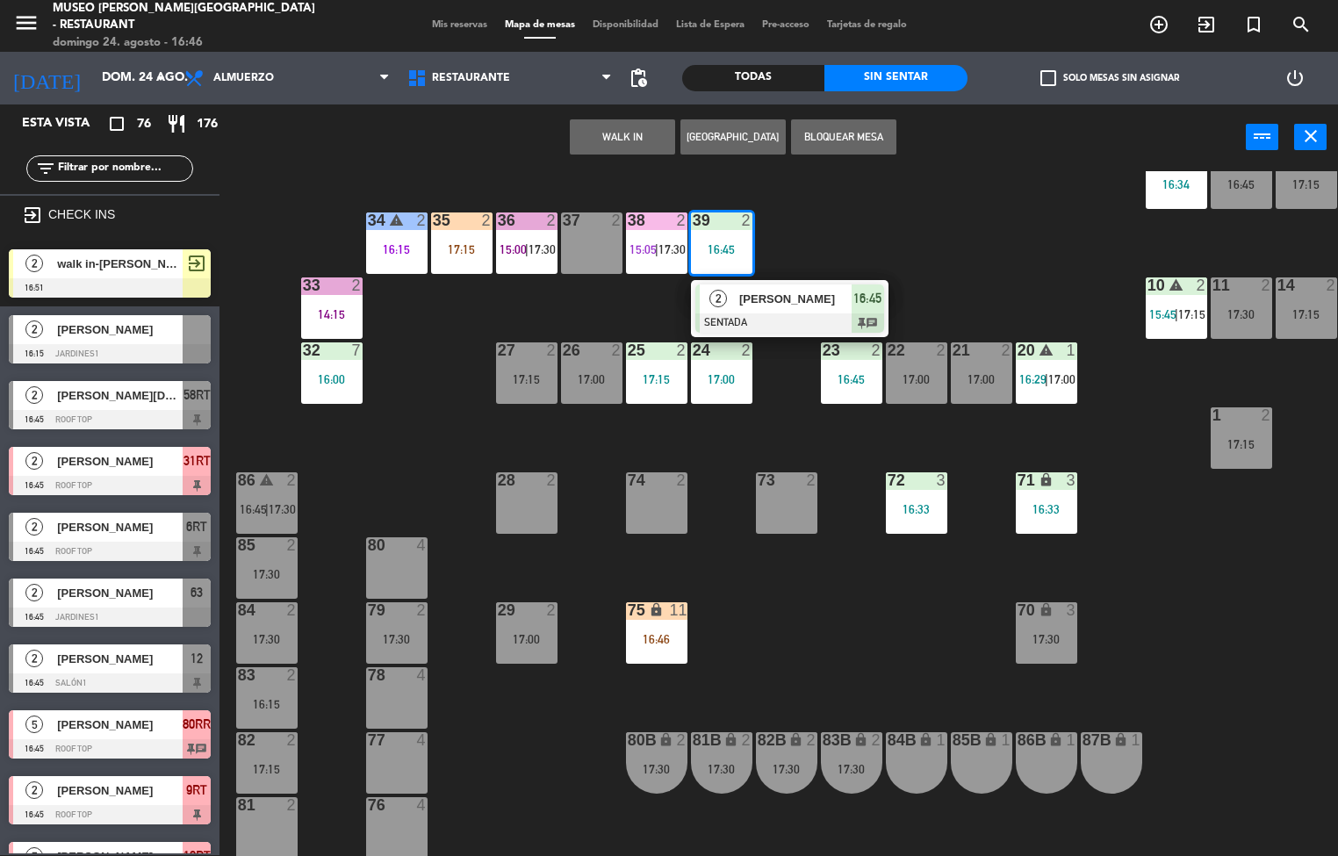
click at [761, 296] on span "[PERSON_NAME]" at bounding box center [795, 299] width 112 height 18
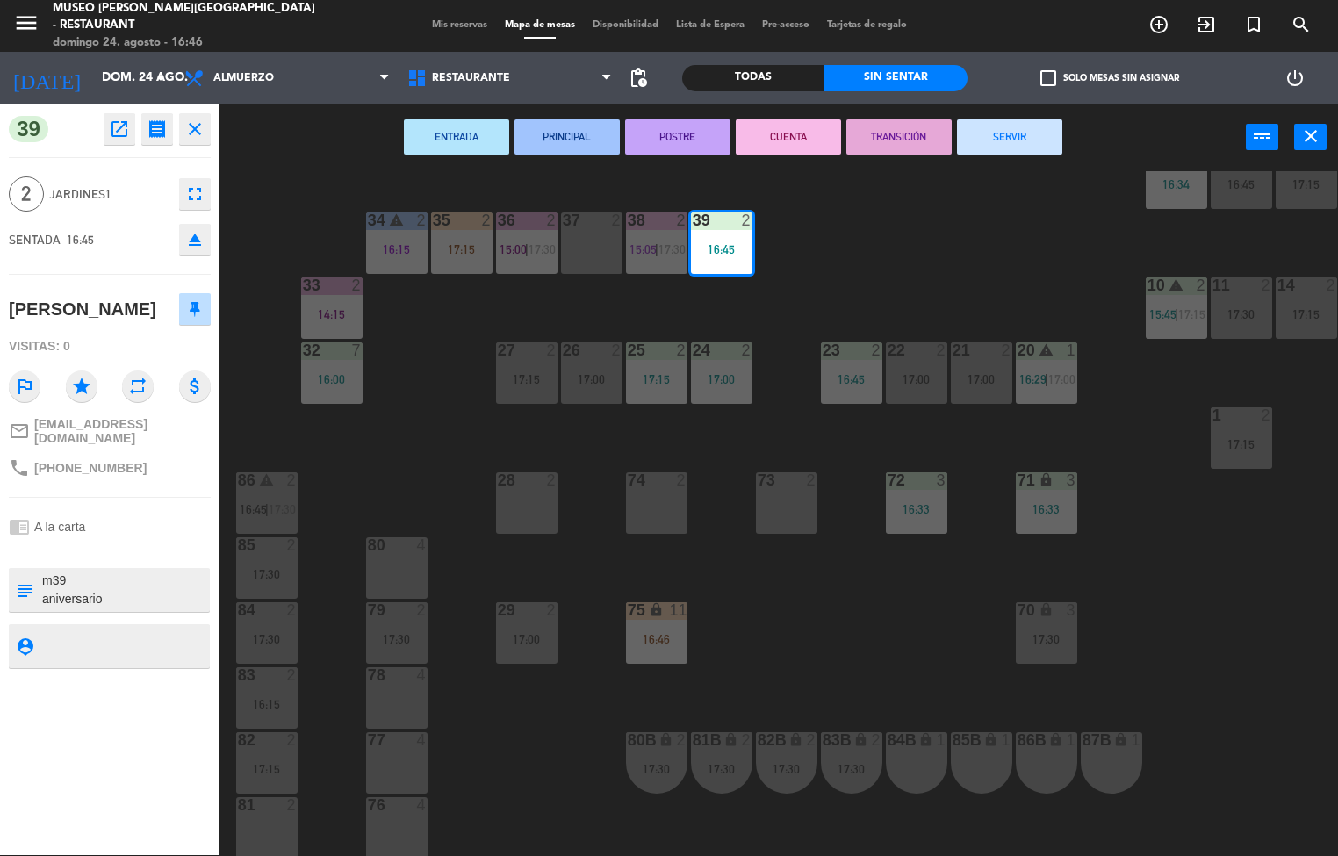
click at [1175, 648] on div "44 5 14:30 | 17:30 49 2 15:00 | 17:15 54 5 16:00 64 2 15:00 48 6 15:24 | 17:15 …" at bounding box center [785, 513] width 1105 height 685
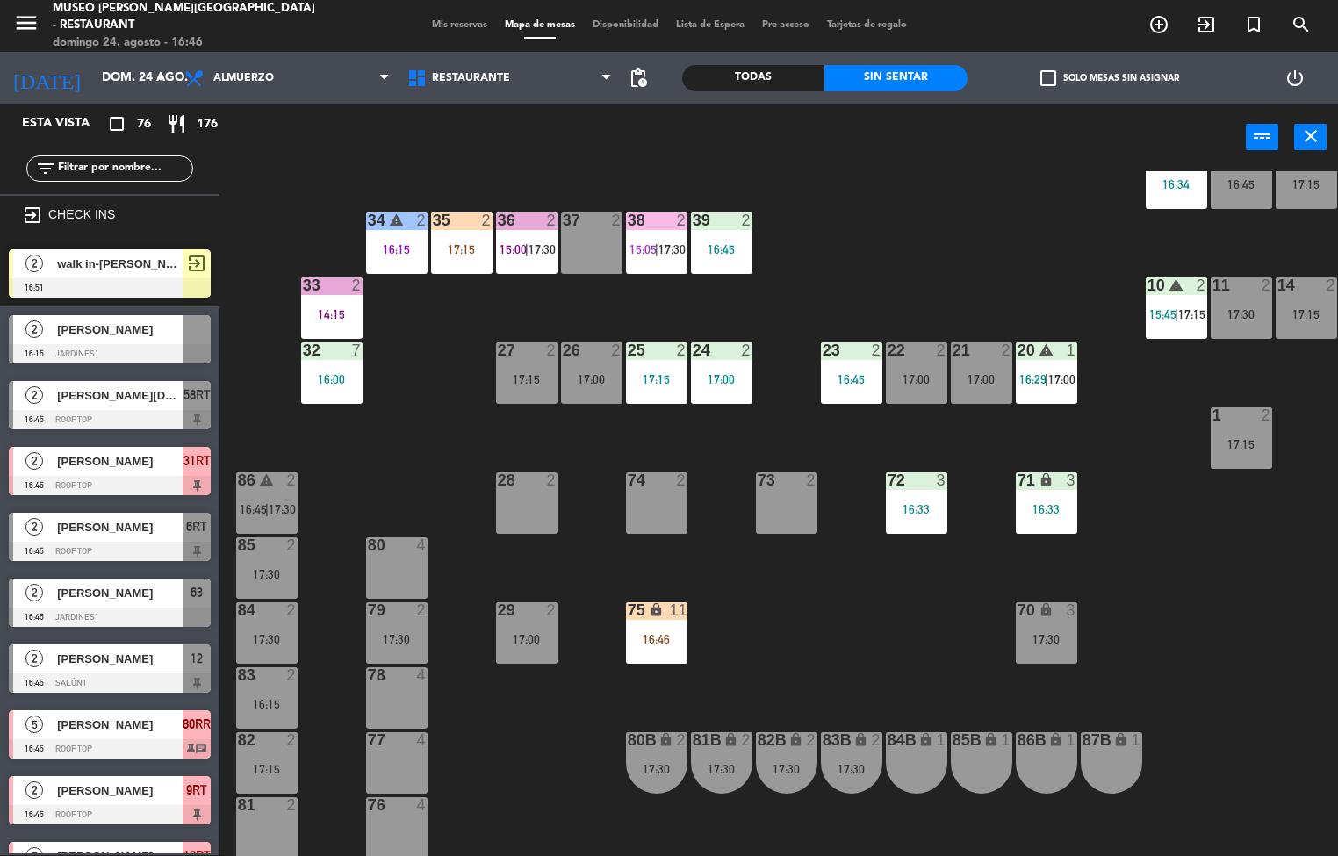
click at [645, 377] on div "17:15" at bounding box center [656, 379] width 61 height 12
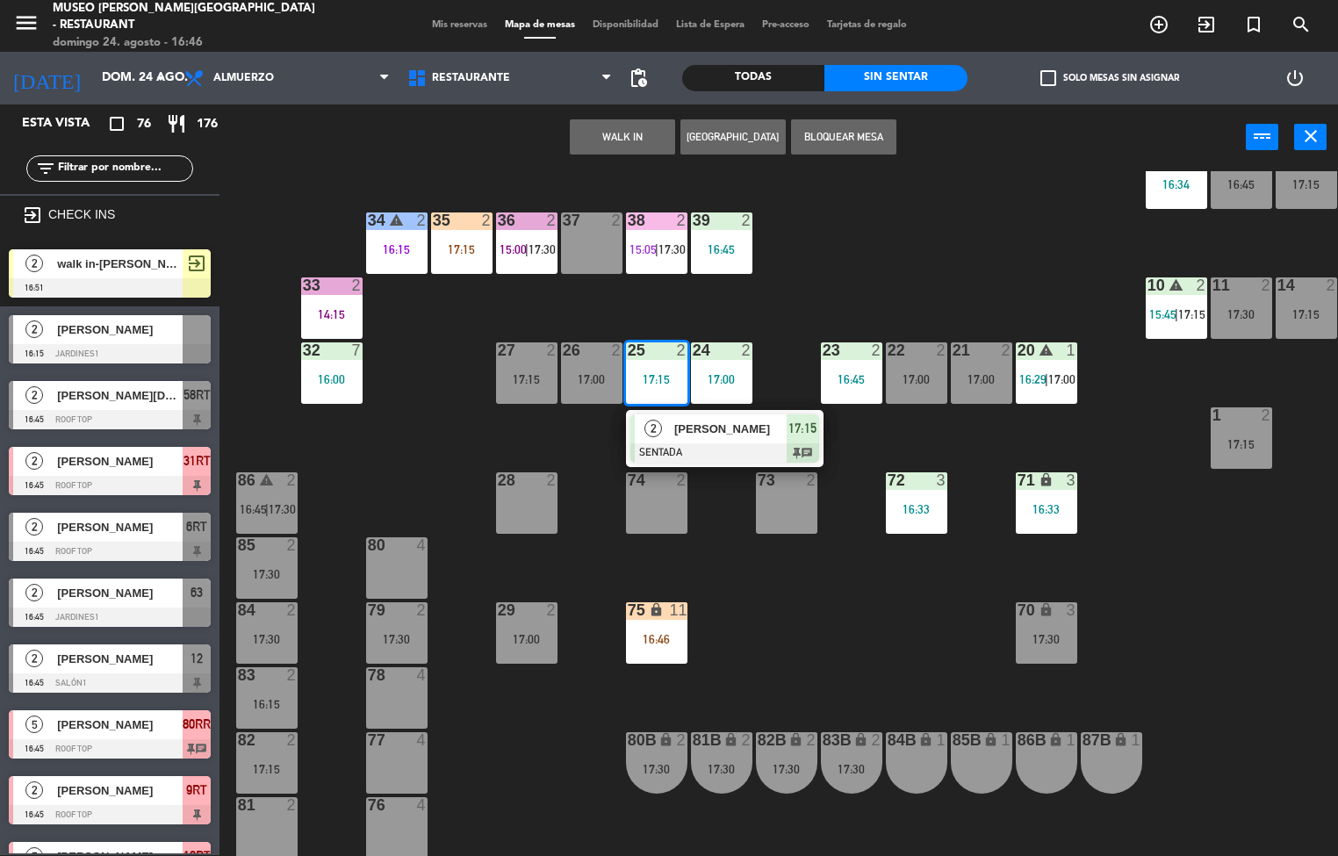
click at [745, 456] on div at bounding box center [724, 452] width 189 height 19
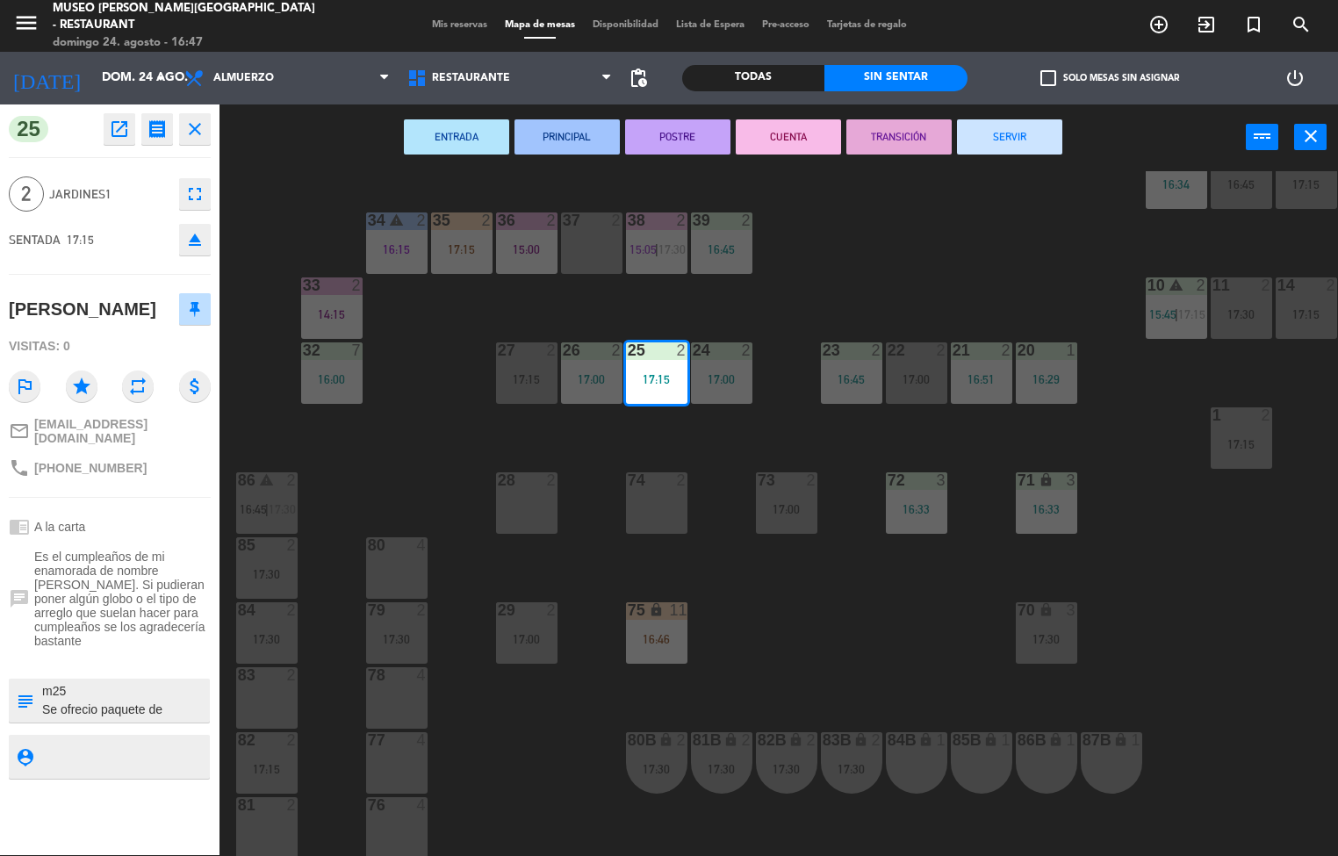
scroll to position [37, 0]
click at [964, 217] on div "44 5 14:30 | 17:30 49 2 15:00 | 17:15 54 5 16:00 64 2 15:00 48 6 15:24 | 17:15 …" at bounding box center [785, 513] width 1105 height 685
click at [583, 377] on div "17:00" at bounding box center [591, 379] width 61 height 12
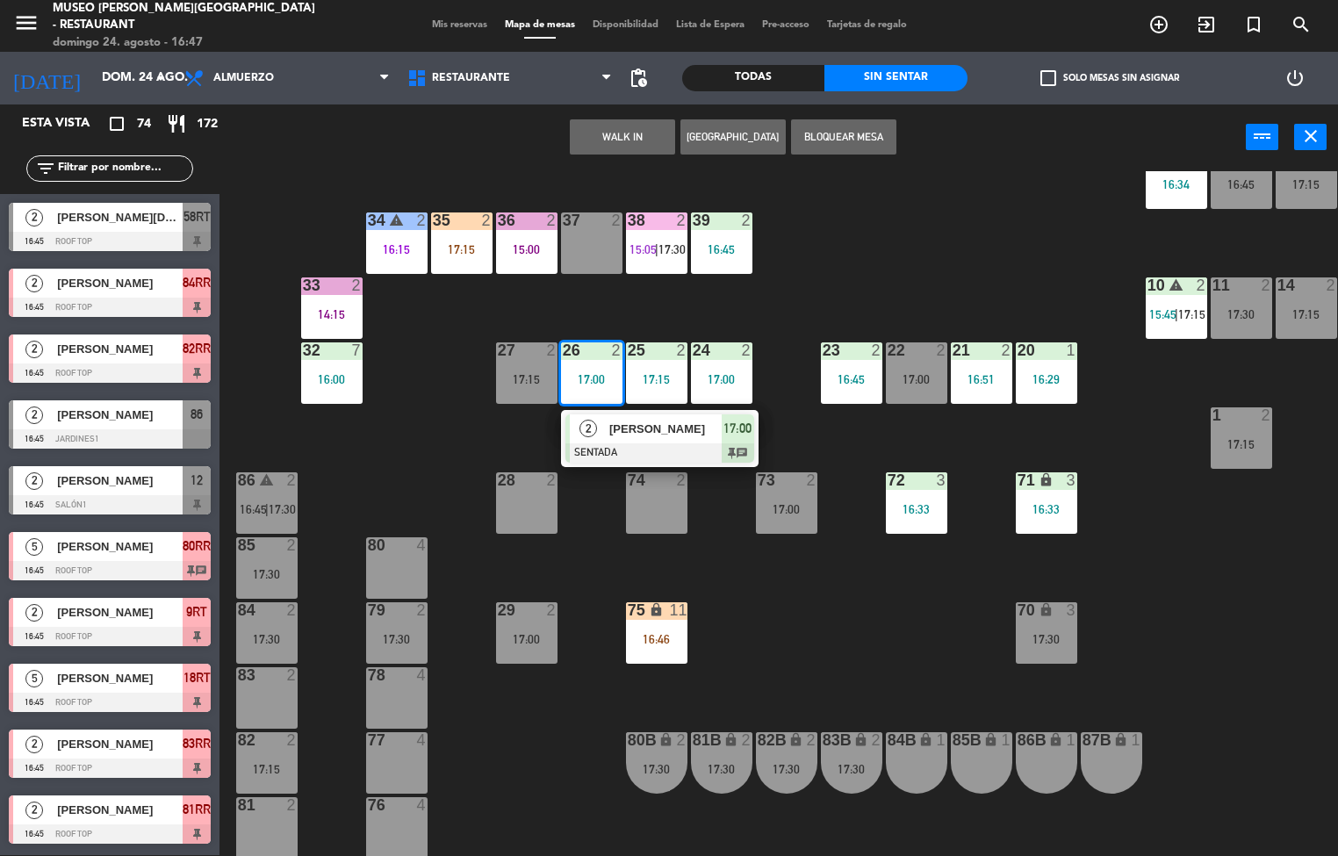
click at [693, 432] on span "[PERSON_NAME]" at bounding box center [665, 429] width 112 height 18
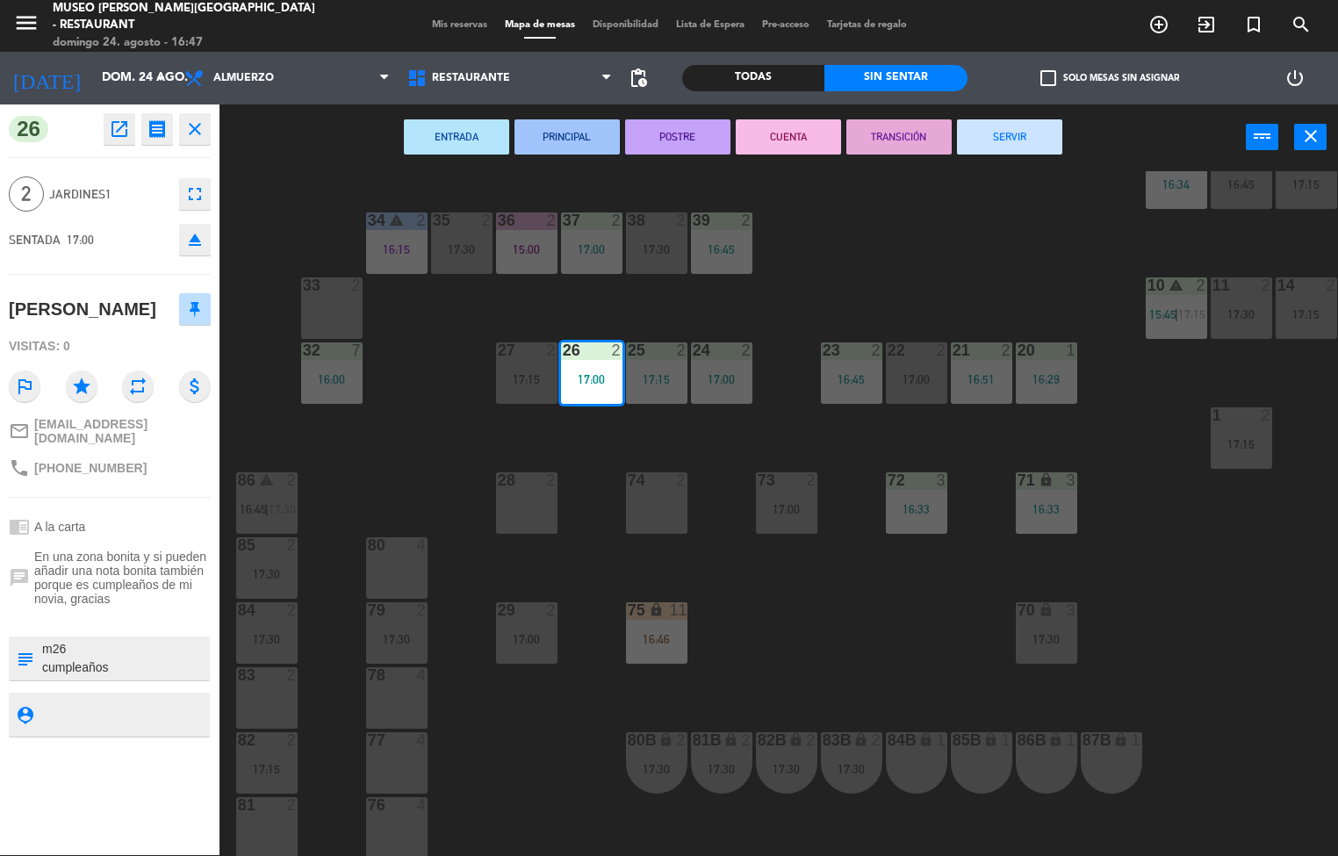
click at [874, 253] on div "44 5 14:30 | 17:30 49 2 15:00 | 17:15 54 5 16:00 64 2 15:00 48 6 15:24 | 17:15 …" at bounding box center [785, 513] width 1105 height 685
